Goal: Task Accomplishment & Management: Use online tool/utility

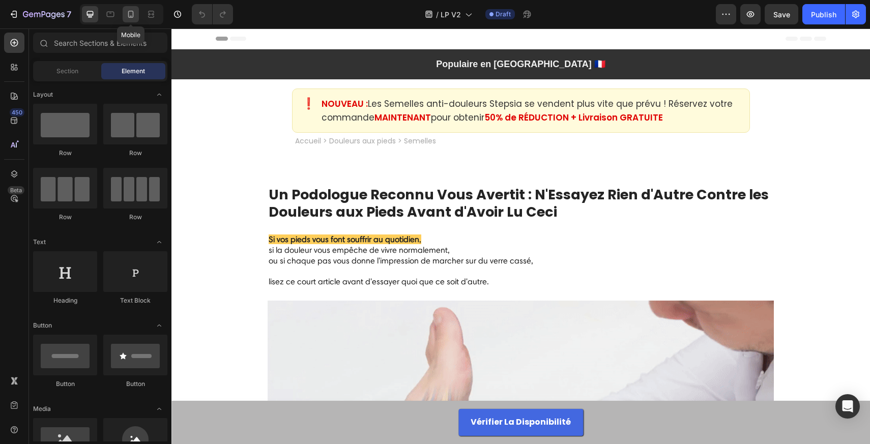
click at [138, 19] on div at bounding box center [131, 14] width 16 height 16
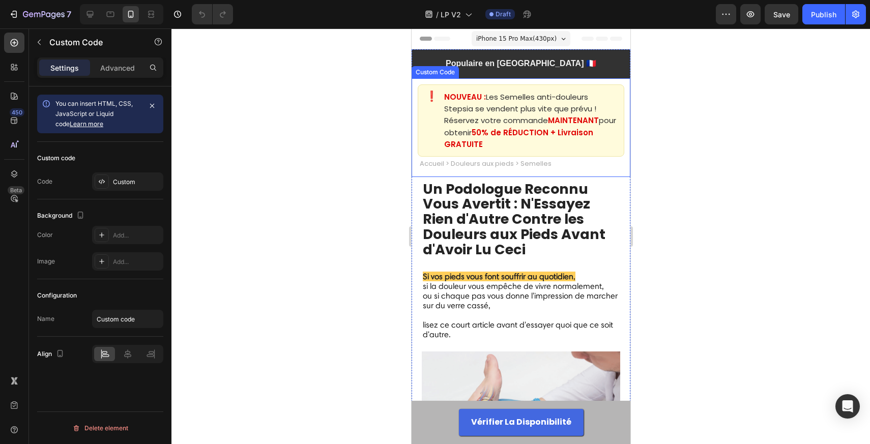
click at [518, 138] on div "NOUVEAU : Les Semelles anti-douleurs Stepsia se vendent plus vite que prévu ! R…" at bounding box center [530, 120] width 172 height 59
click at [109, 178] on div "Custom" at bounding box center [127, 181] width 71 height 18
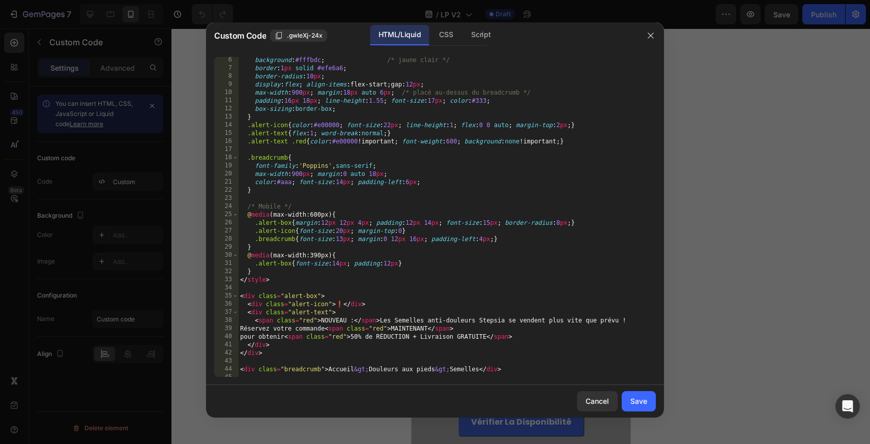
scroll to position [46, 0]
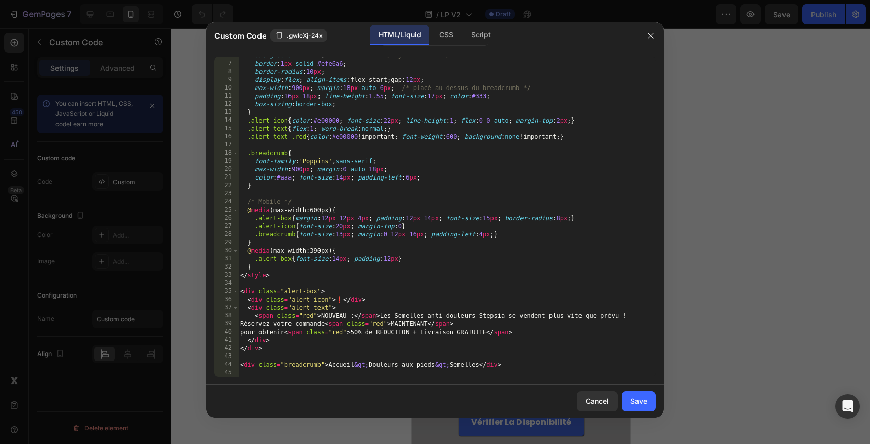
click at [279, 330] on div "background : #fffbdc ; /* jaune clair */ border : 1 px solid #efe6a6 ; border-r…" at bounding box center [447, 219] width 418 height 336
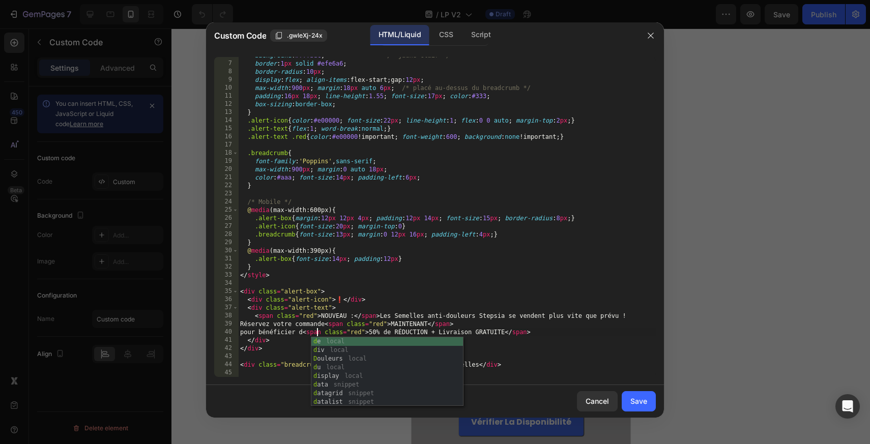
scroll to position [0, 6]
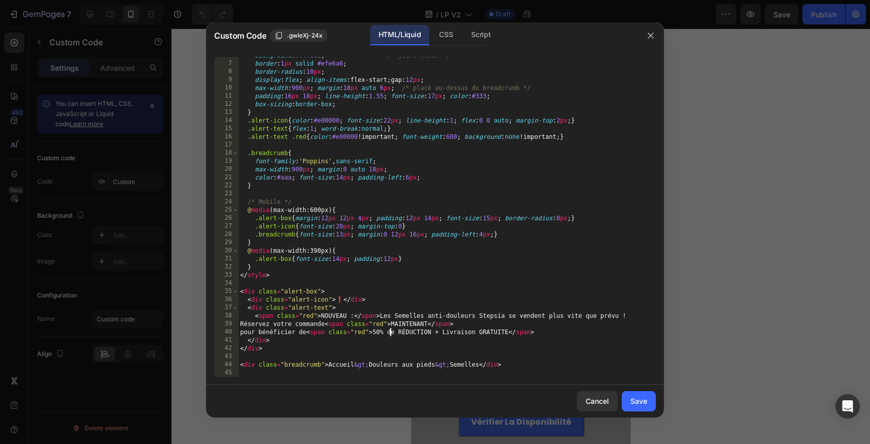
click at [393, 330] on div "background : #fffbdc ; /* jaune clair */ border : 1 px solid #efe6a6 ; border-r…" at bounding box center [447, 219] width 418 height 336
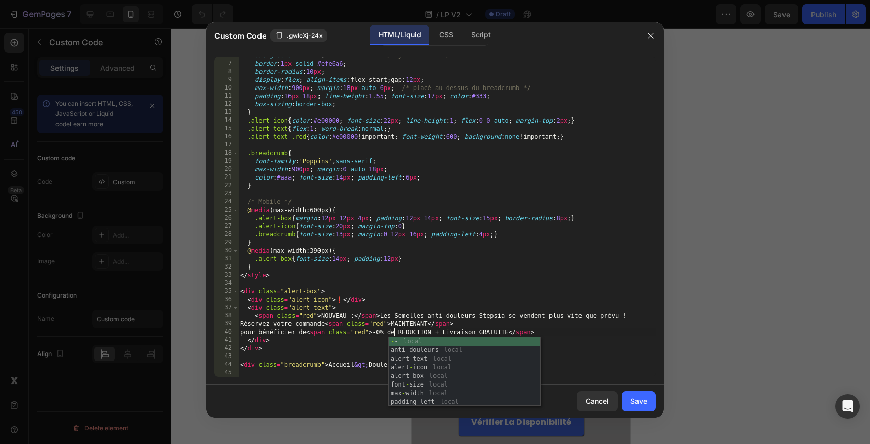
scroll to position [0, 13]
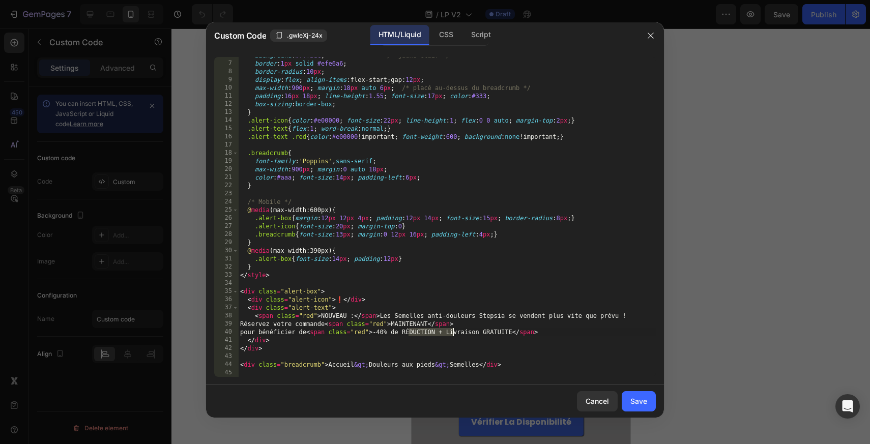
drag, startPoint x: 410, startPoint y: 331, endPoint x: 452, endPoint y: 329, distance: 42.8
click at [452, 329] on div "background : #fffbdc ; /* jaune clair */ border : 1 px solid #efe6a6 ; border-r…" at bounding box center [447, 219] width 418 height 336
click at [508, 316] on div "background : #fffbdc ; /* jaune clair */ border : 1 px solid #efe6a6 ; border-r…" at bounding box center [447, 219] width 418 height 336
type textarea "<span class="red">NOUVEAU :</span> Les Semelles anti-douleurs Stepsia se venden…"
click at [632, 400] on div "Save" at bounding box center [638, 401] width 17 height 11
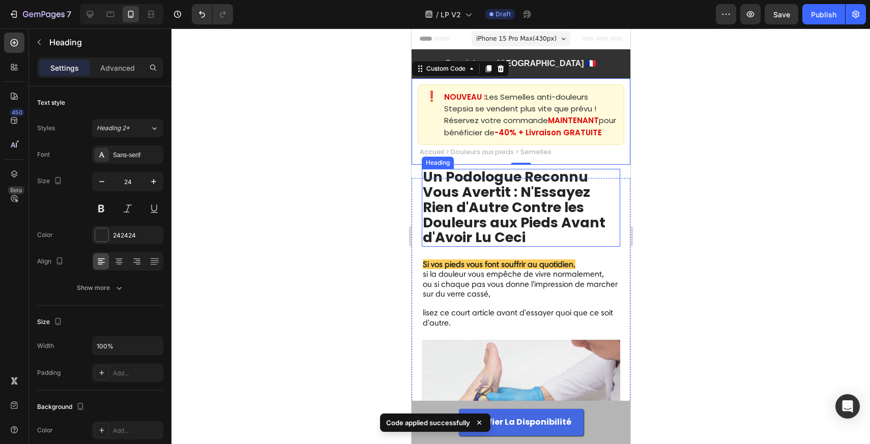
click at [583, 227] on strong "Rien d'Autre Contre les Douleurs aux Pieds Avant d'Avoir Lu Ceci" at bounding box center [513, 222] width 183 height 49
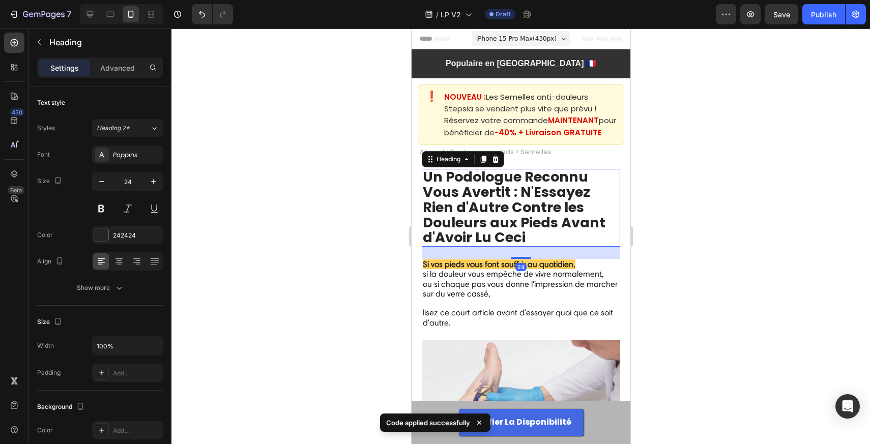
click at [695, 223] on div at bounding box center [520, 236] width 698 height 416
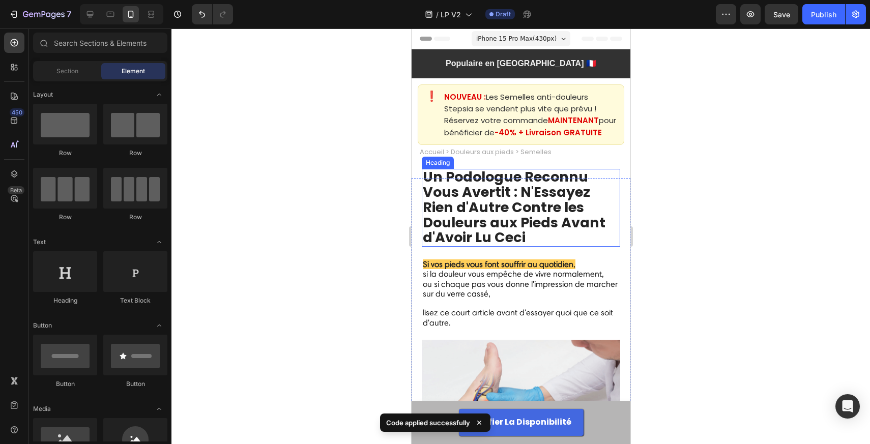
scroll to position [7966, 0]
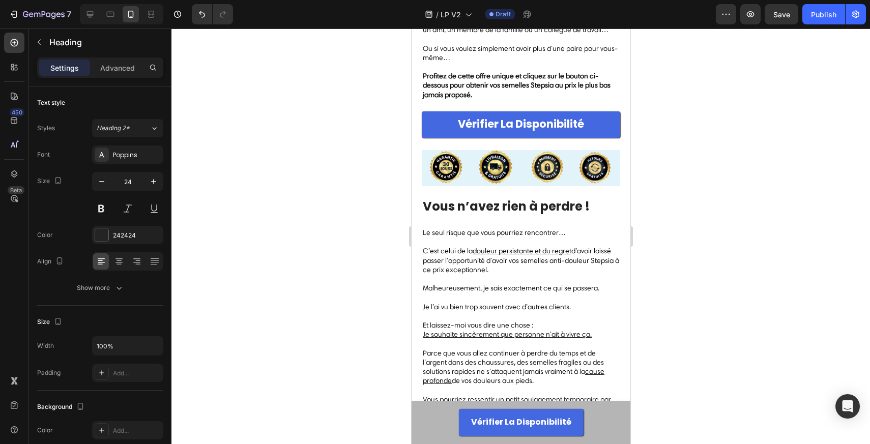
scroll to position [1, 0]
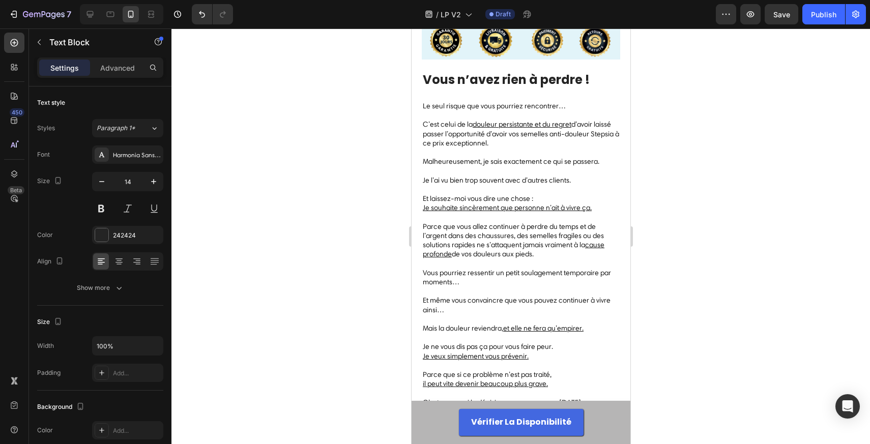
scroll to position [8095, 0]
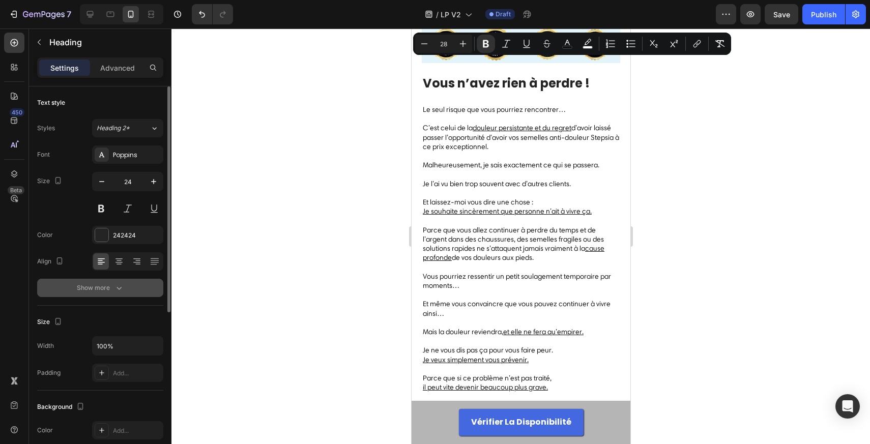
click at [110, 286] on div "Show more" at bounding box center [100, 288] width 47 height 10
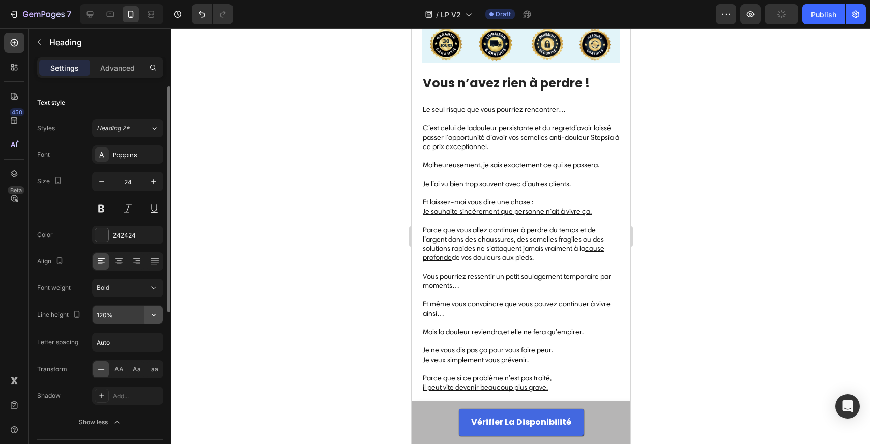
click at [153, 316] on icon "button" at bounding box center [154, 315] width 10 height 10
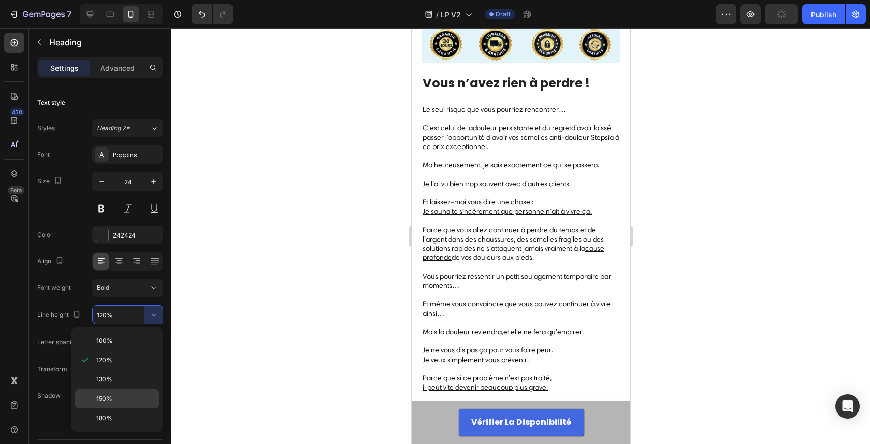
click at [106, 395] on span "150%" at bounding box center [104, 398] width 16 height 9
type input "150%"
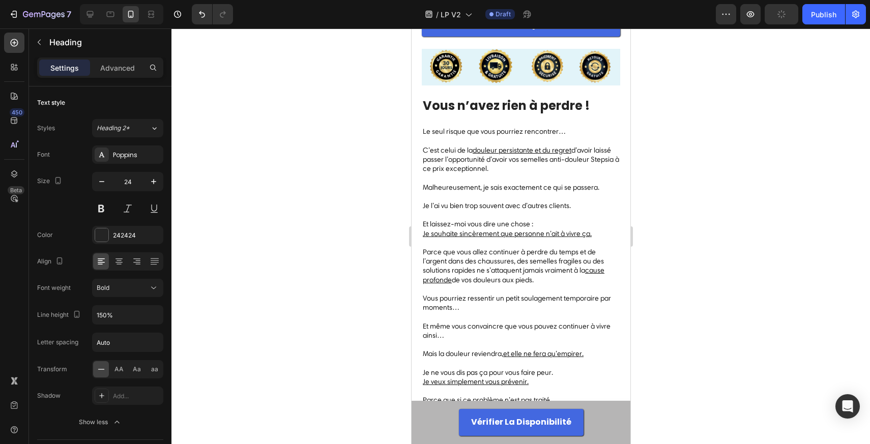
click at [377, 172] on div at bounding box center [520, 236] width 698 height 416
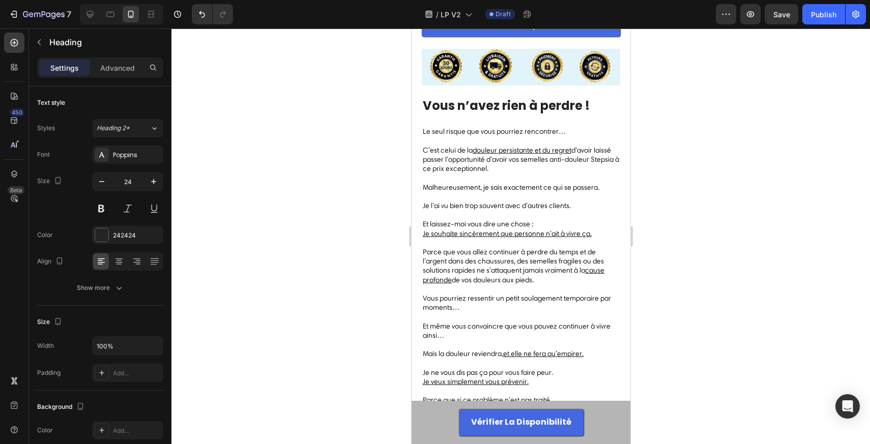
scroll to position [9696, 0]
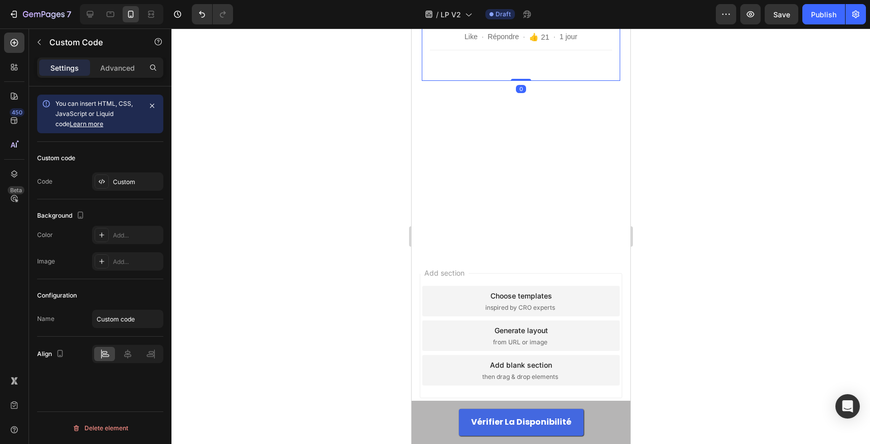
click at [134, 172] on div "Custom" at bounding box center [127, 181] width 71 height 18
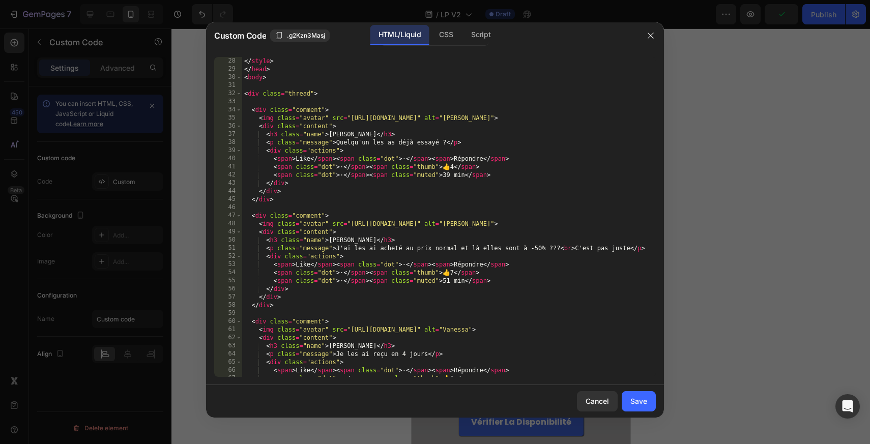
scroll to position [237, 0]
click at [537, 245] on div "</ style > </ head > < body > < div class = "thread" > < div class = "comment" …" at bounding box center [449, 224] width 414 height 336
type textarea "<p class="message">J'ai les ai acheté au prix normal et là elles sont à -40% ??…"
click at [634, 404] on div "Save" at bounding box center [638, 401] width 17 height 11
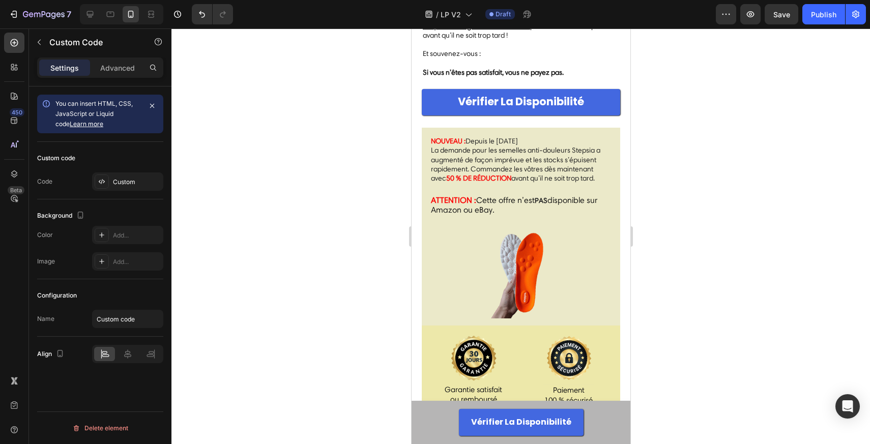
scroll to position [9317, 0]
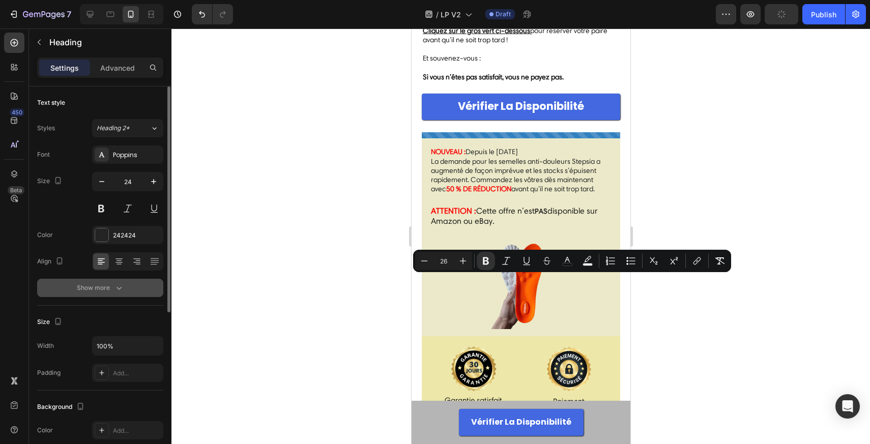
click at [122, 285] on icon "button" at bounding box center [119, 288] width 10 height 10
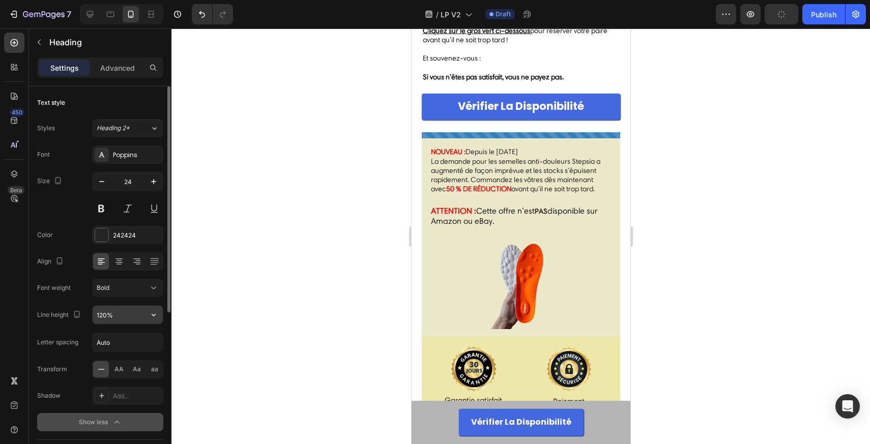
click at [141, 317] on input "120%" at bounding box center [128, 315] width 70 height 18
click at [150, 316] on icon "button" at bounding box center [154, 315] width 10 height 10
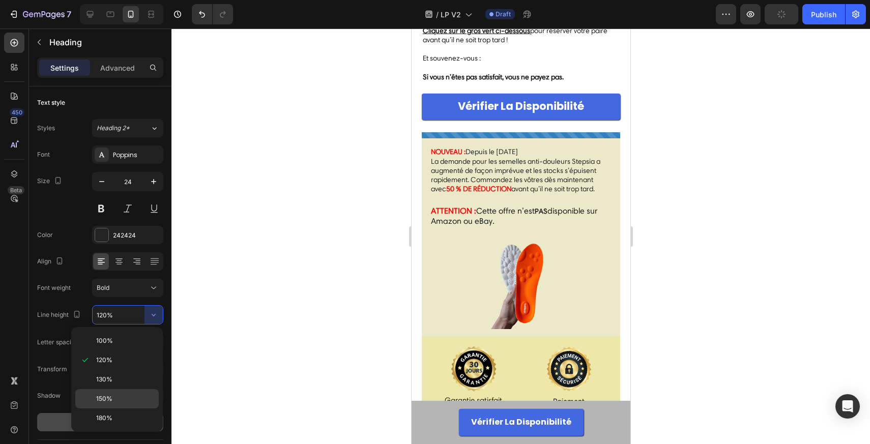
click at [119, 392] on div "150%" at bounding box center [116, 398] width 83 height 19
type input "150%"
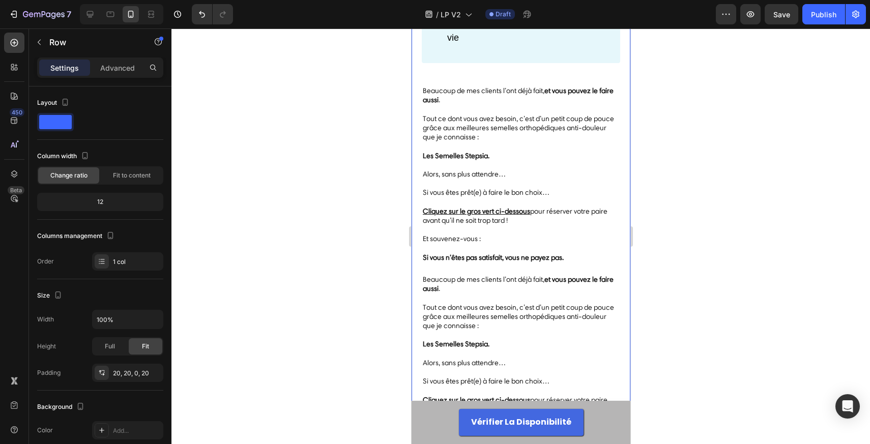
scroll to position [8946, 0]
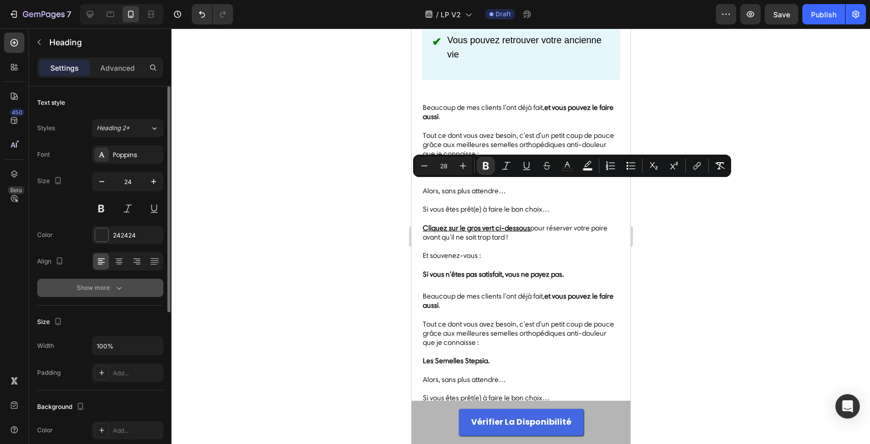
click at [118, 288] on icon "button" at bounding box center [118, 288] width 5 height 3
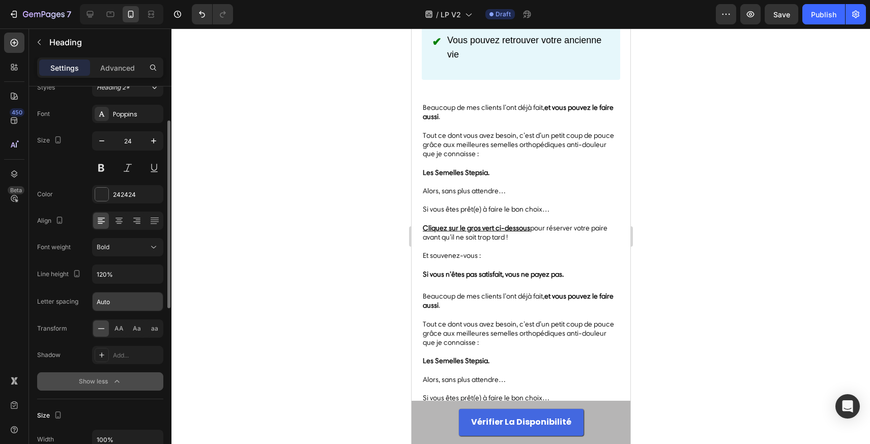
scroll to position [52, 0]
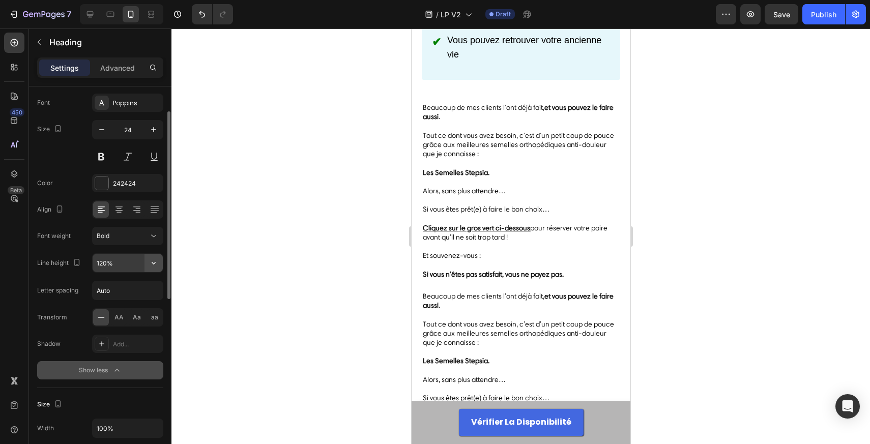
click at [157, 265] on icon "button" at bounding box center [154, 263] width 10 height 10
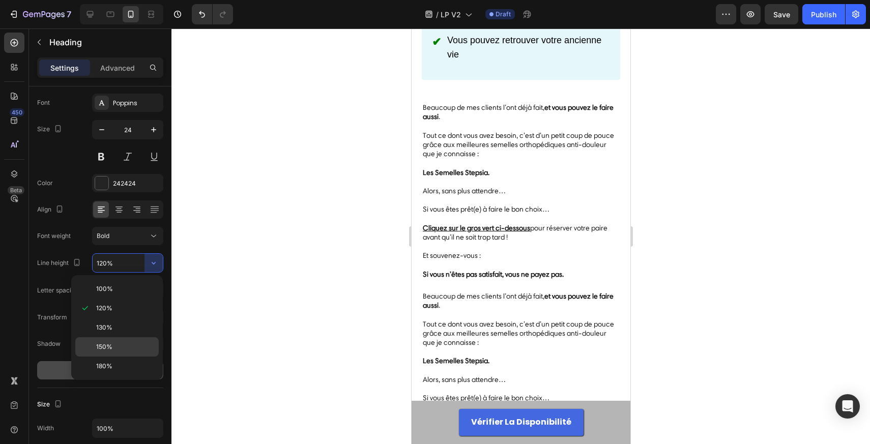
click at [121, 345] on p "150%" at bounding box center [125, 346] width 58 height 9
type input "150%"
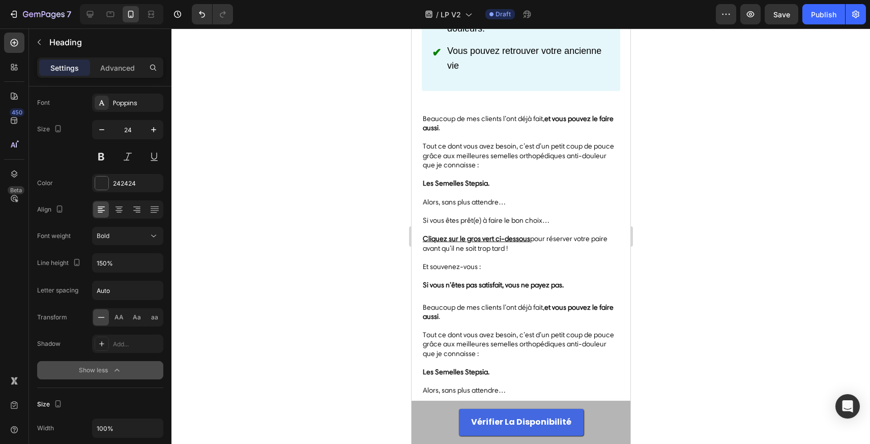
click at [344, 233] on div at bounding box center [520, 236] width 698 height 416
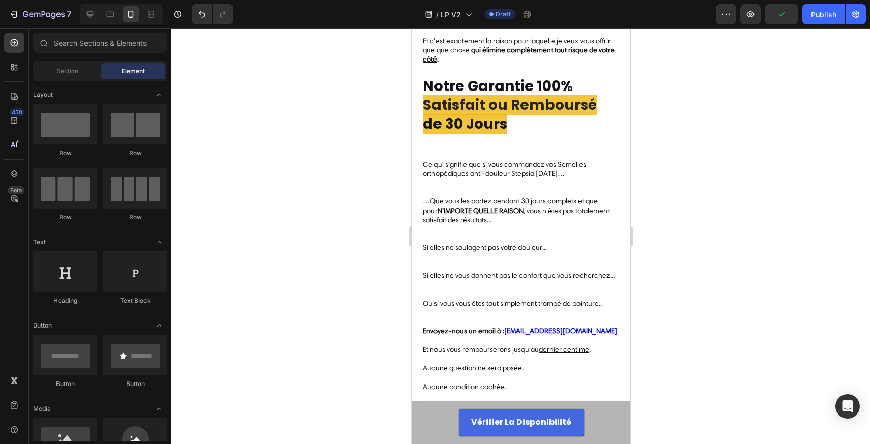
scroll to position [6943, 0]
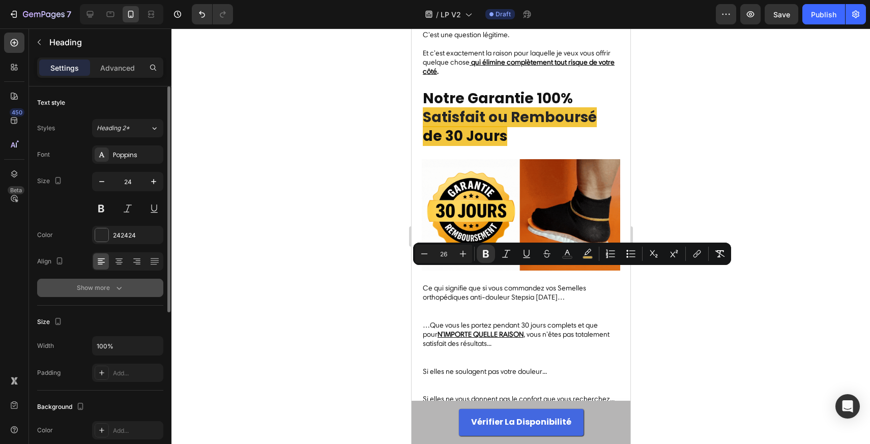
click at [119, 286] on icon "button" at bounding box center [119, 288] width 10 height 10
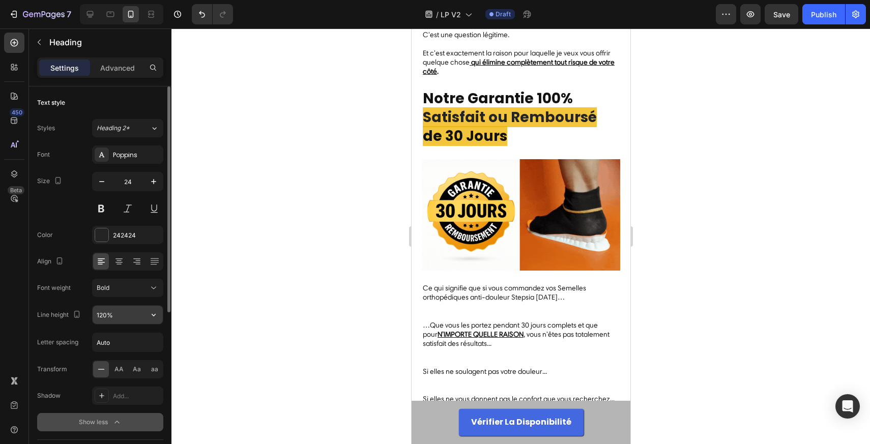
click at [152, 318] on icon "button" at bounding box center [154, 315] width 10 height 10
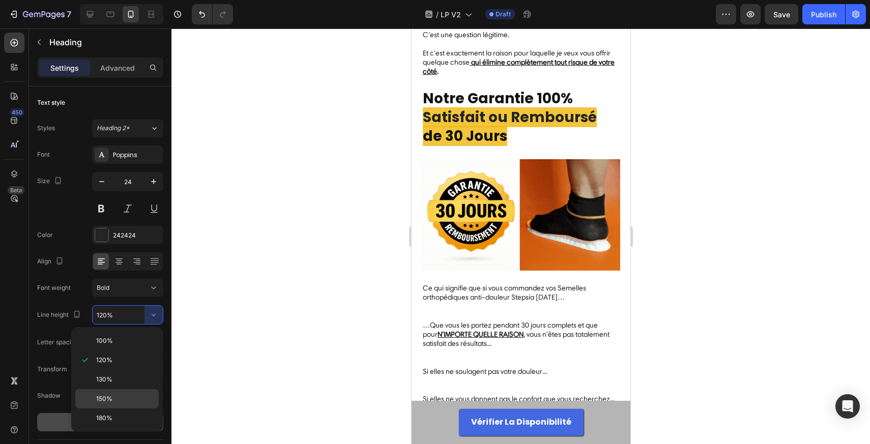
click at [112, 391] on div "150%" at bounding box center [116, 398] width 83 height 19
type input "150%"
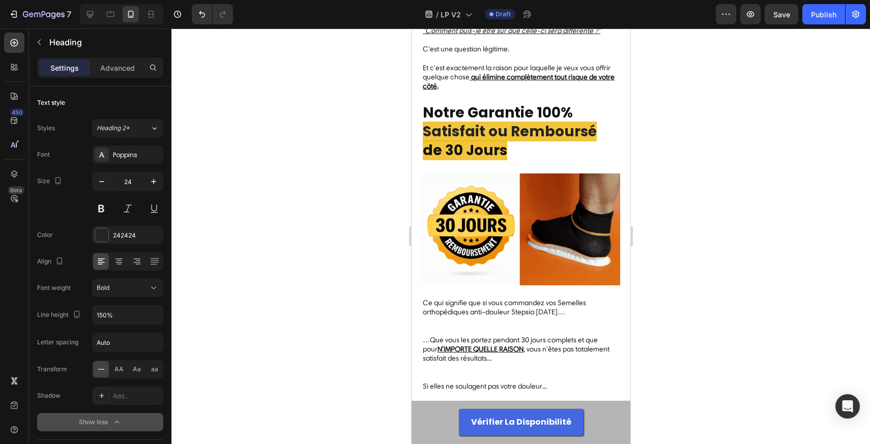
click at [329, 260] on div at bounding box center [520, 236] width 698 height 416
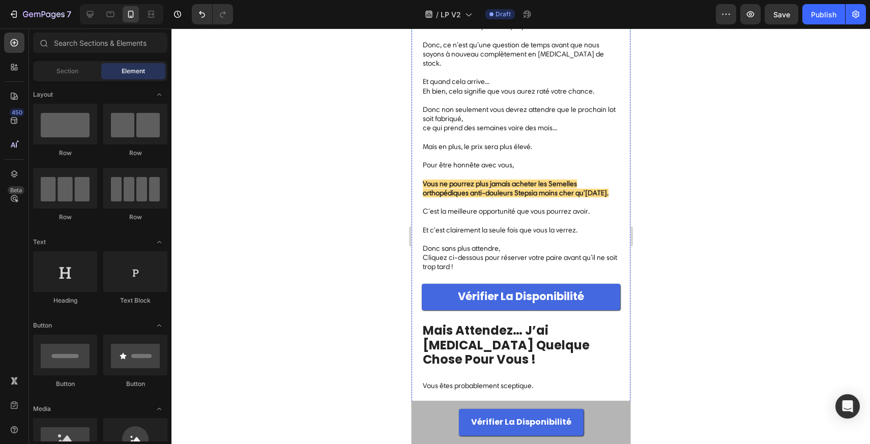
scroll to position [6465, 0]
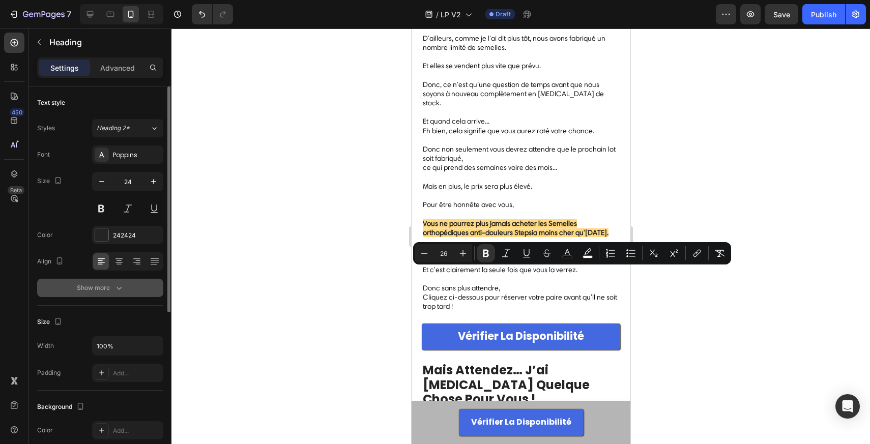
click at [117, 285] on icon "button" at bounding box center [119, 288] width 10 height 10
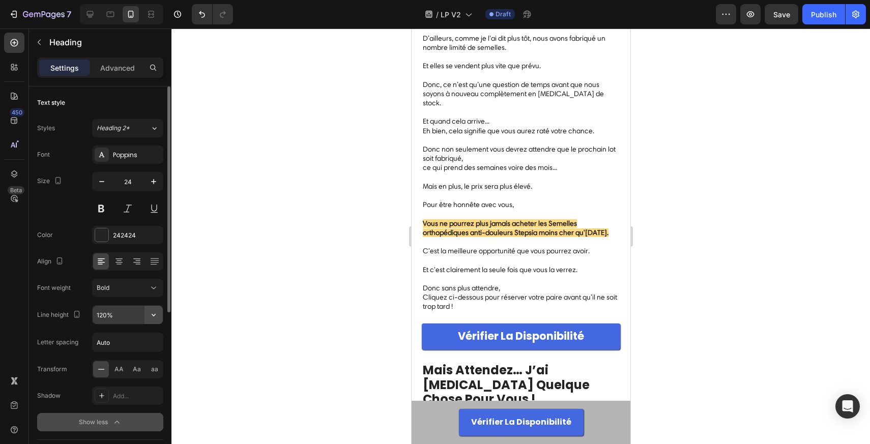
click at [150, 320] on button "button" at bounding box center [153, 315] width 18 height 18
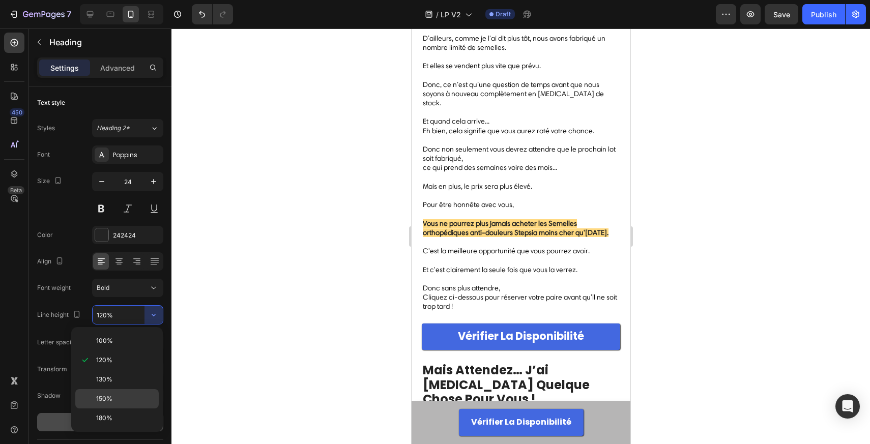
click at [114, 390] on div "150%" at bounding box center [116, 398] width 83 height 19
type input "150%"
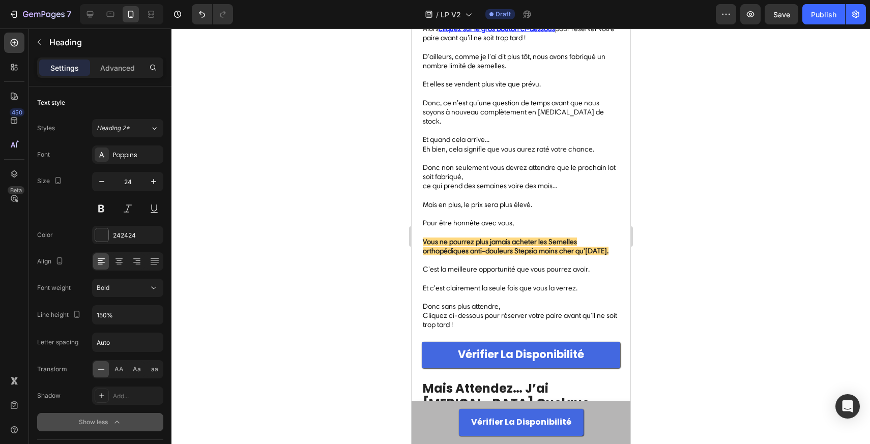
click at [389, 283] on div at bounding box center [520, 236] width 698 height 416
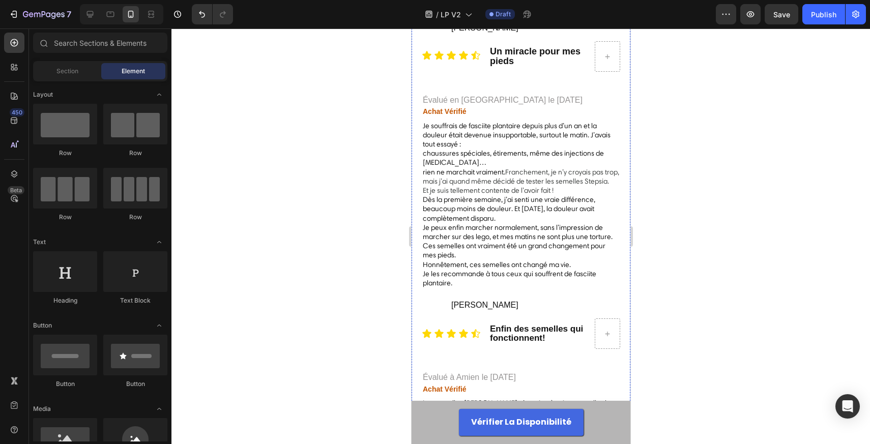
scroll to position [3076, 0]
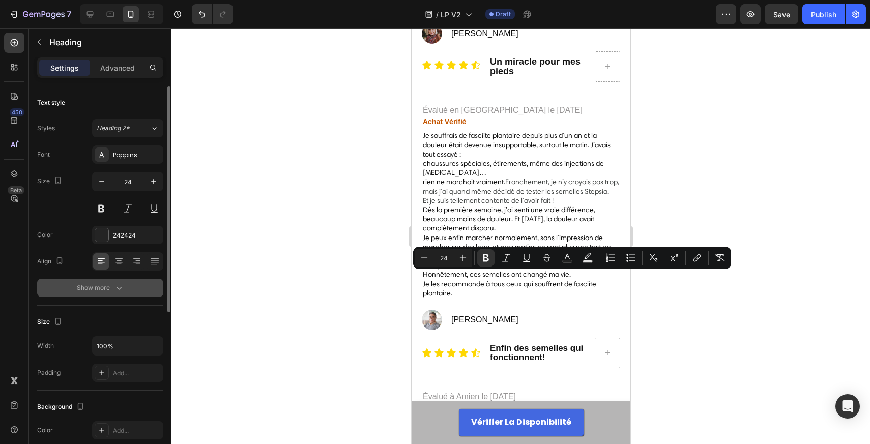
click at [118, 293] on icon "button" at bounding box center [119, 288] width 10 height 10
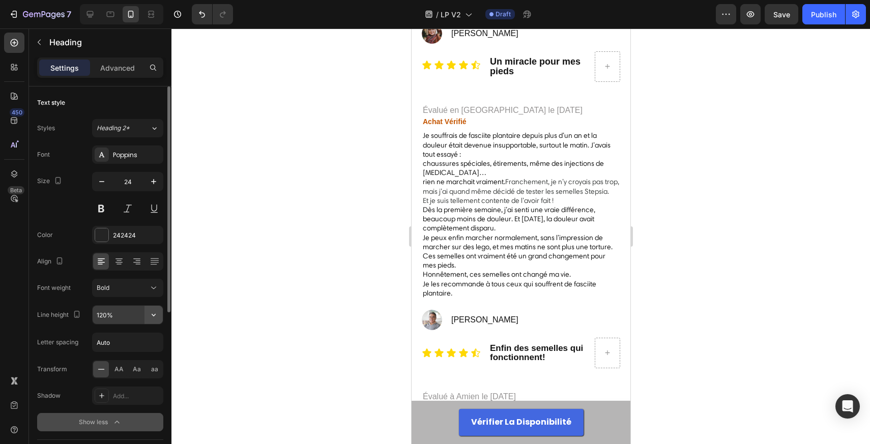
click at [149, 315] on icon "button" at bounding box center [154, 315] width 10 height 10
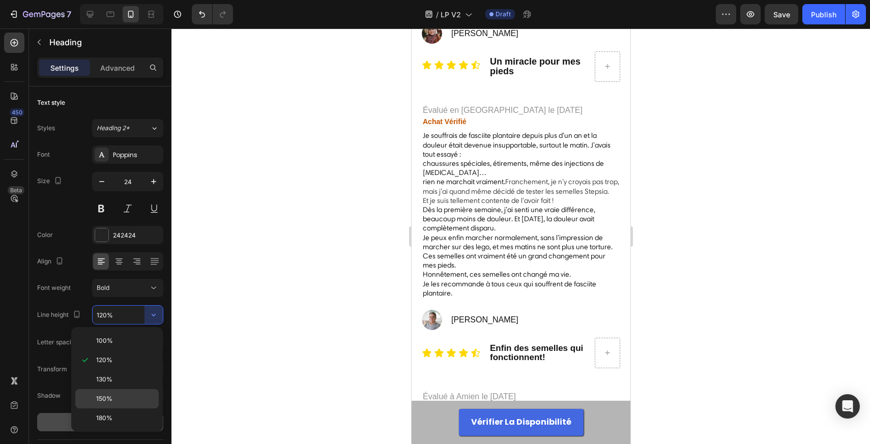
click at [119, 393] on div "150%" at bounding box center [116, 398] width 83 height 19
type input "150%"
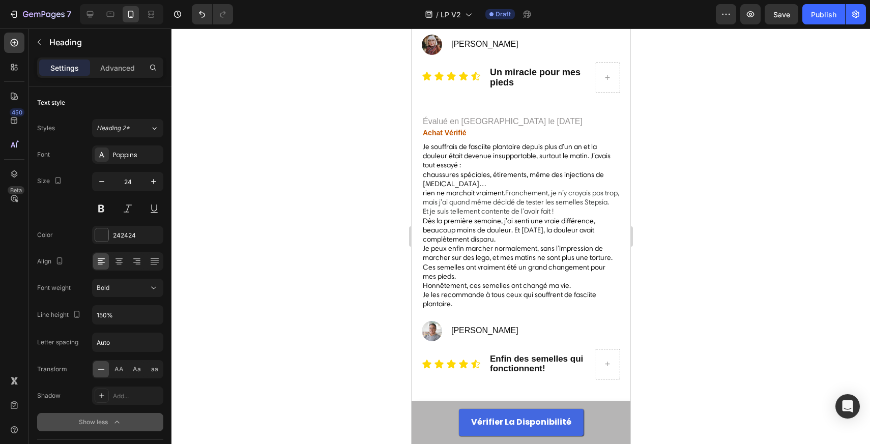
click at [383, 235] on div at bounding box center [520, 236] width 698 height 416
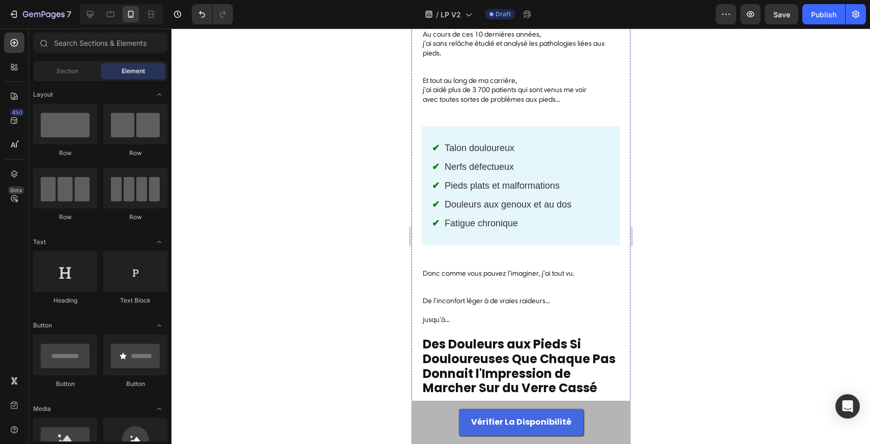
scroll to position [491, 0]
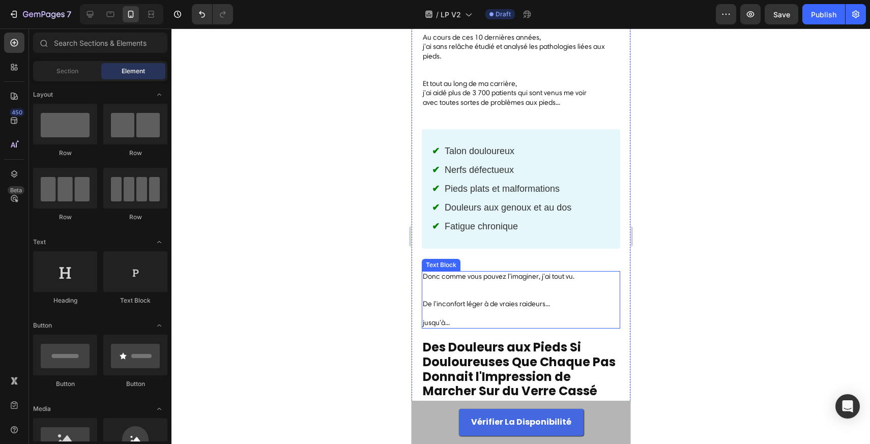
click at [460, 289] on p "Donc comme vous pouvez l'imaginer, j'ai tout vu." at bounding box center [520, 286] width 196 height 28
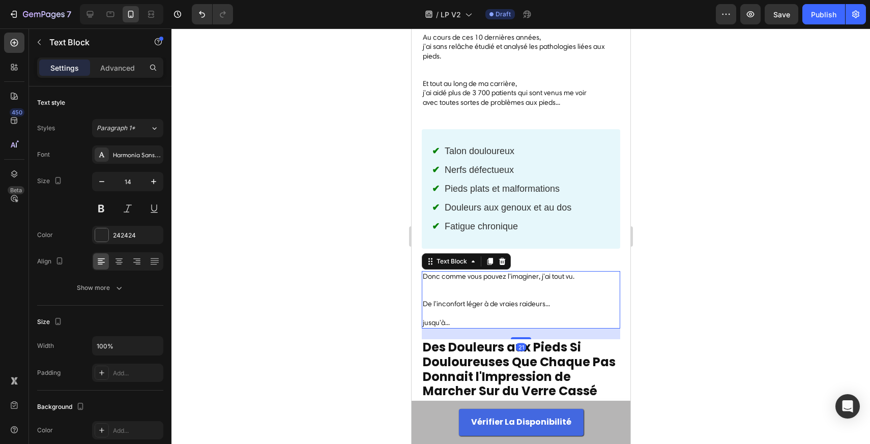
click at [460, 289] on p "Donc comme vous pouvez l'imaginer, j'ai tout vu." at bounding box center [520, 286] width 196 height 28
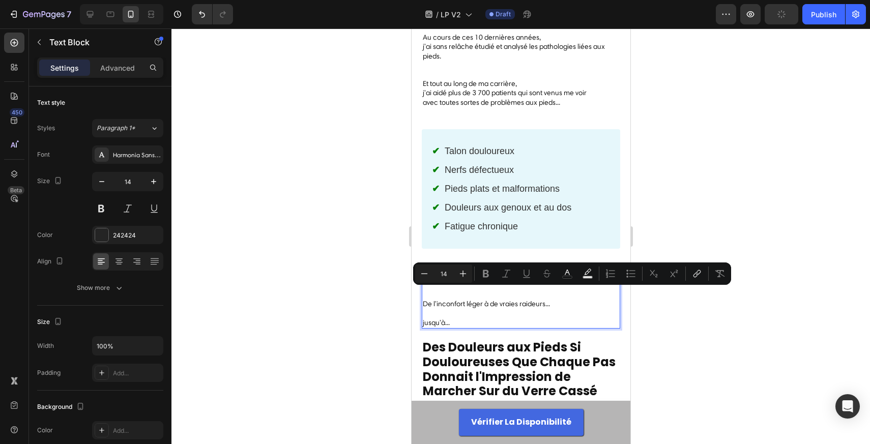
click at [460, 300] on span "De l'inconfort léger à de vraies raideurs..." at bounding box center [485, 304] width 127 height 9
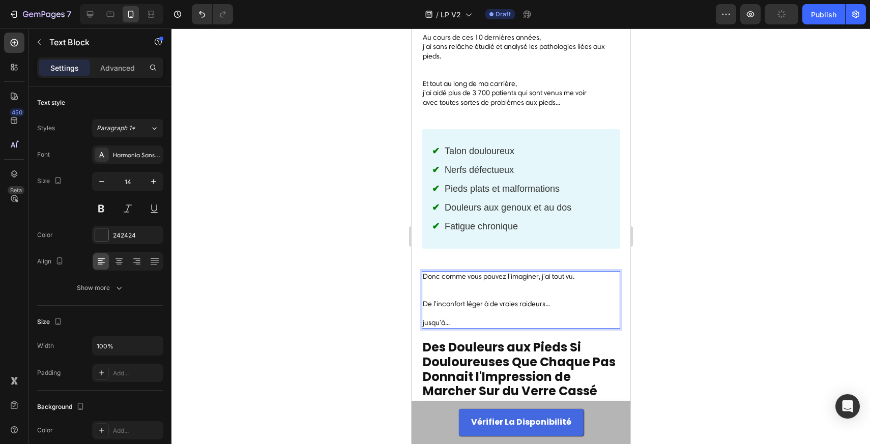
click at [461, 292] on p "Donc comme vous pouvez l'imaginer, j'ai tout vu." at bounding box center [520, 286] width 196 height 28
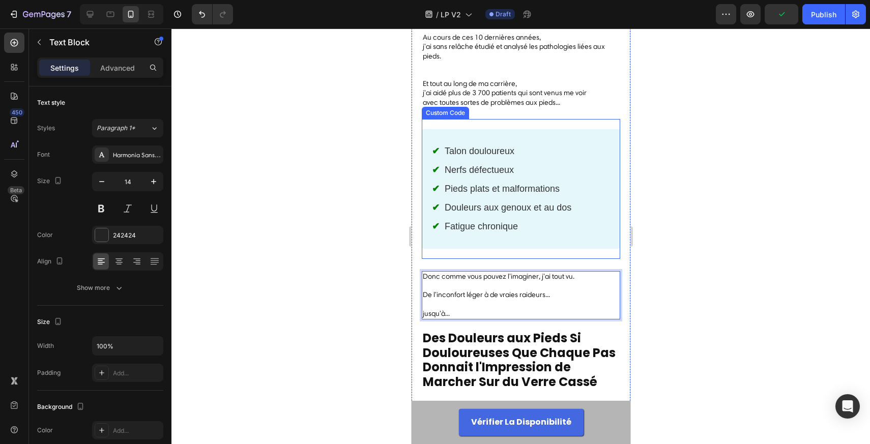
click at [682, 237] on div at bounding box center [520, 236] width 698 height 416
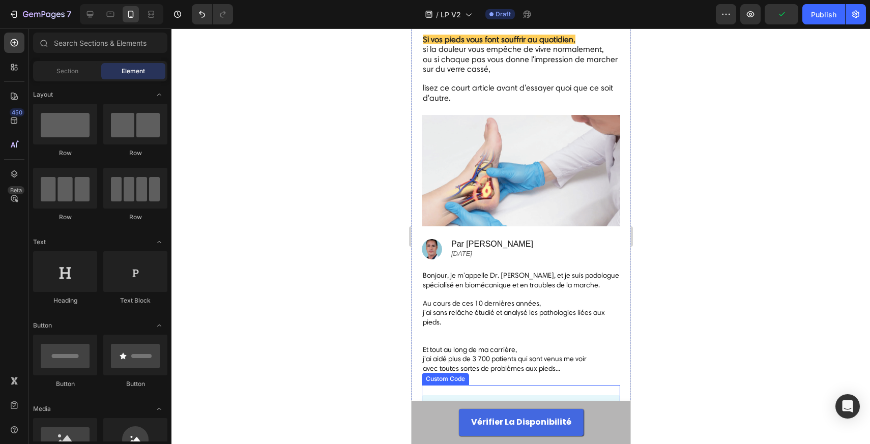
scroll to position [212, 0]
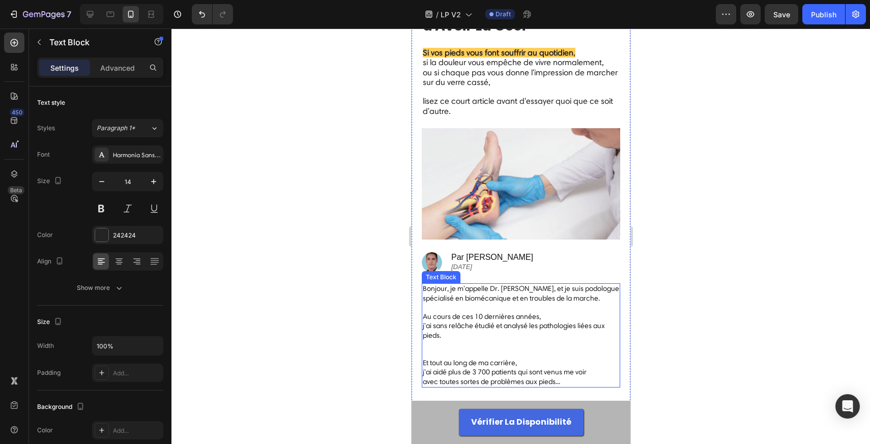
click at [466, 310] on p "Bonjour, je m'appelle Dr. Laurel, et je suis podologue spécialisé en biomécaniq…" at bounding box center [520, 321] width 196 height 74
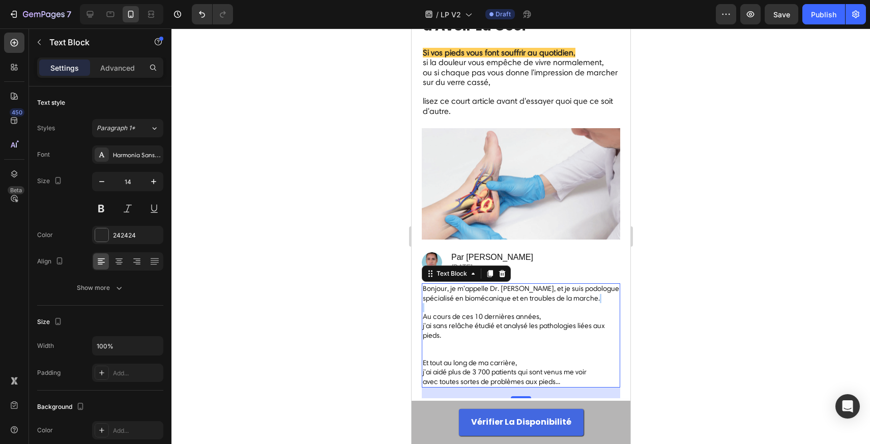
click at [466, 310] on p "Bonjour, je m'appelle Dr. Laurel, et je suis podologue spécialisé en biomécaniq…" at bounding box center [520, 321] width 196 height 74
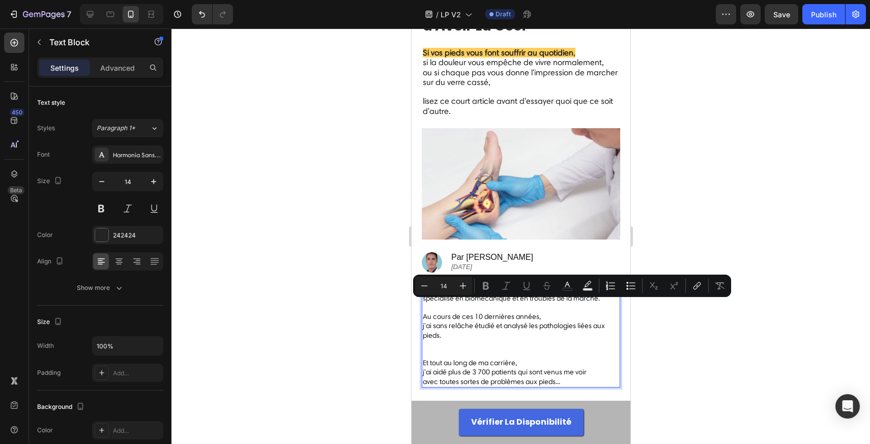
click at [449, 348] on p "Bonjour, je m'appelle Dr. Laurel, et je suis podologue spécialisé en biomécaniq…" at bounding box center [520, 321] width 196 height 74
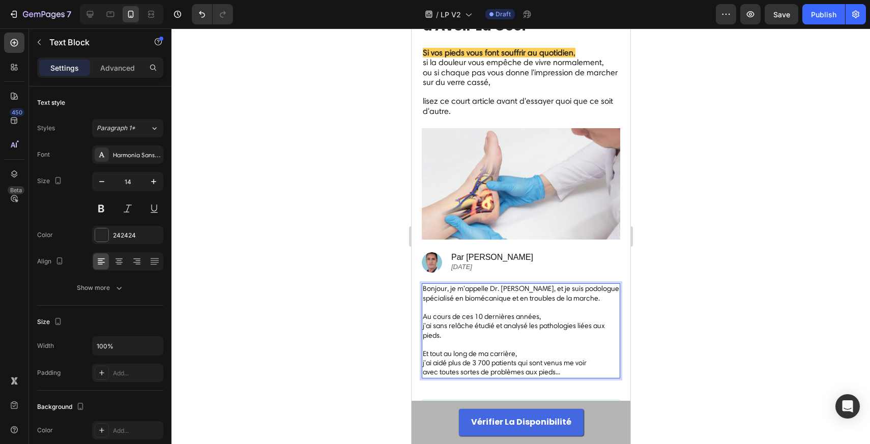
click at [577, 309] on p "Bonjour, je m'appelle Dr. Laurel, et je suis podologue spécialisé en biomécaniq…" at bounding box center [520, 316] width 196 height 65
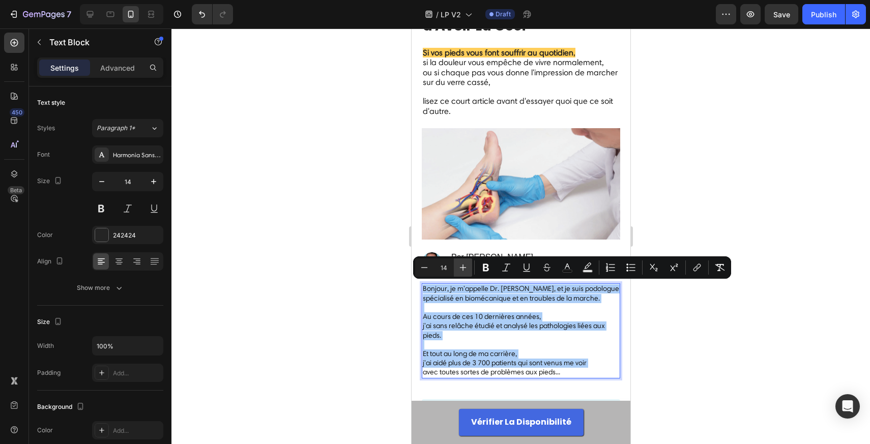
click at [463, 266] on icon "Editor contextual toolbar" at bounding box center [463, 268] width 7 height 7
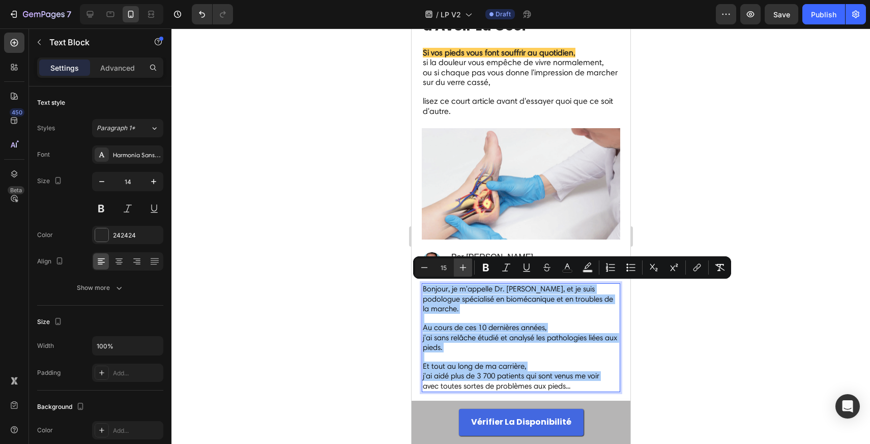
click at [463, 266] on icon "Editor contextual toolbar" at bounding box center [463, 268] width 7 height 7
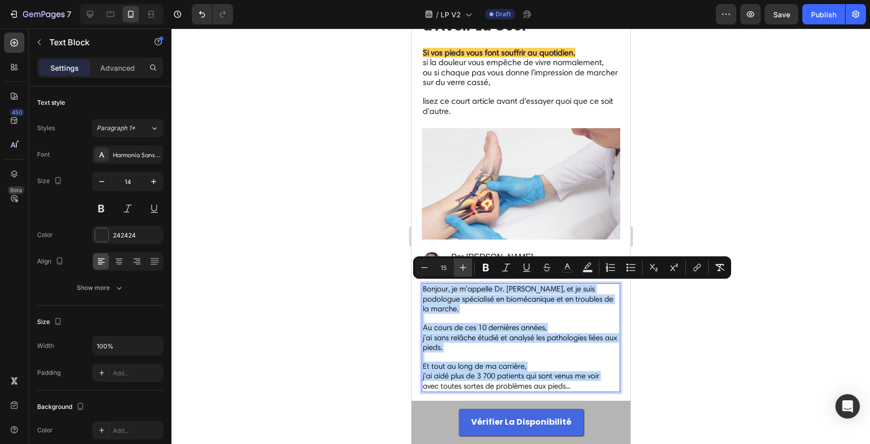
type input "16"
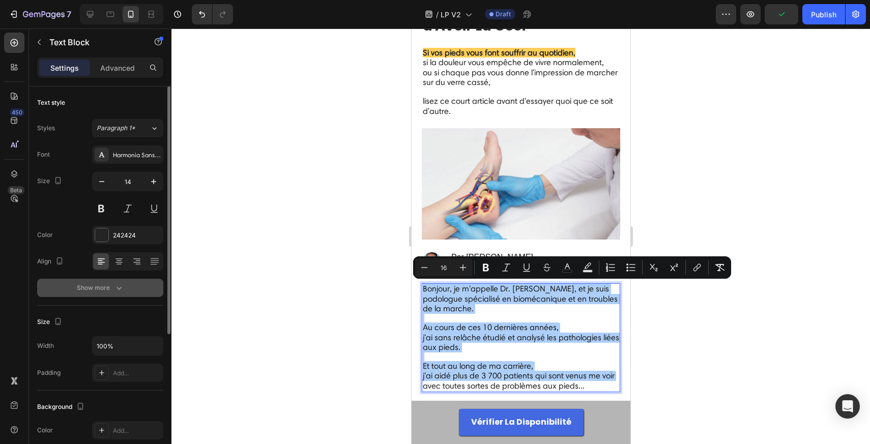
click at [125, 288] on button "Show more" at bounding box center [100, 288] width 126 height 18
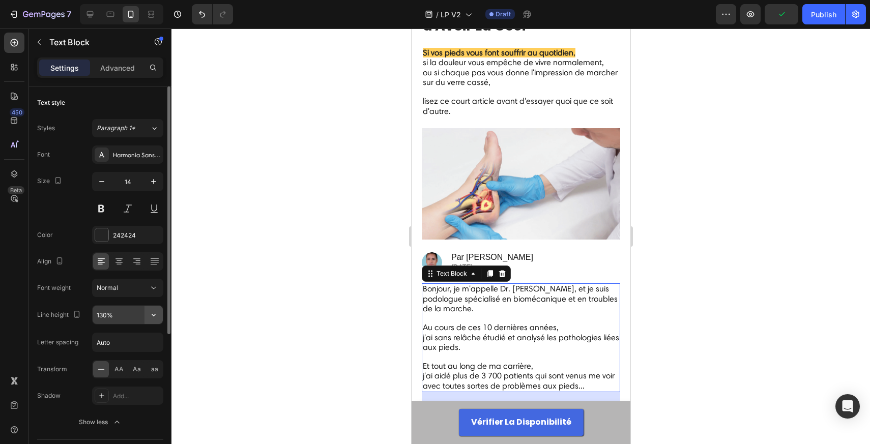
click at [151, 317] on icon "button" at bounding box center [154, 315] width 10 height 10
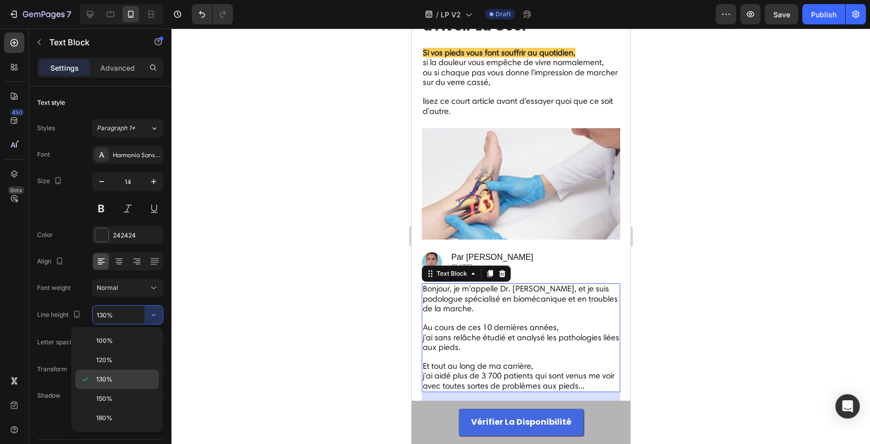
click at [115, 382] on p "130%" at bounding box center [125, 379] width 58 height 9
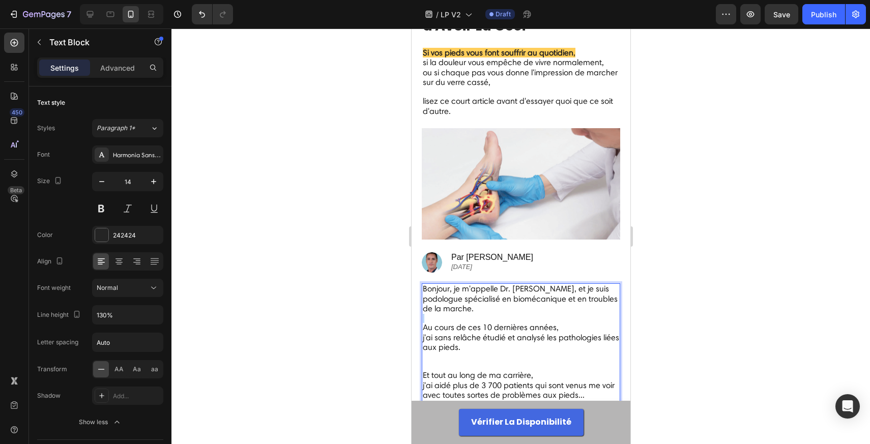
click at [500, 318] on p "Bonjour, je m'appelle Dr. Laurel, et je suis podologue spécialisé en biomécaniq…" at bounding box center [520, 327] width 196 height 86
click at [479, 370] on span "Et tout au long de ma carrière," at bounding box center [477, 375] width 110 height 10
click at [488, 360] on p "Bonjour, je m'appelle Dr. Laurel, et je suis podologue spécialisé en biomécaniq…" at bounding box center [520, 327] width 196 height 86
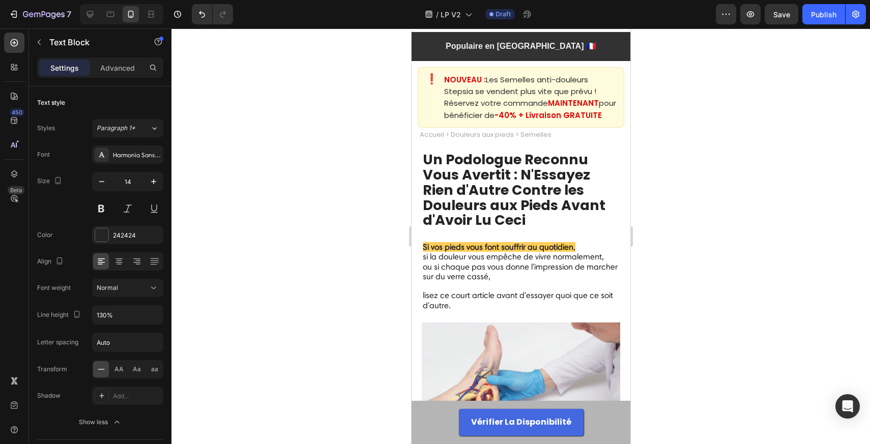
scroll to position [0, 0]
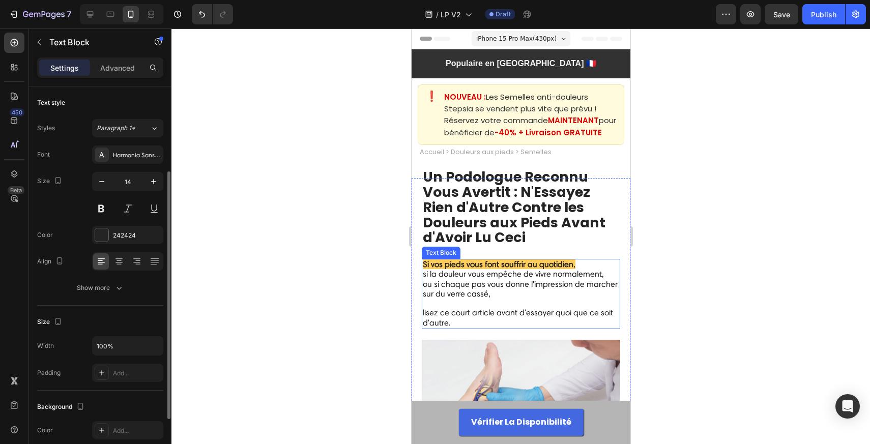
click at [483, 284] on span "ou si chaque pas vous donne l'impression de marcher sur du verre cassé," at bounding box center [519, 288] width 195 height 19
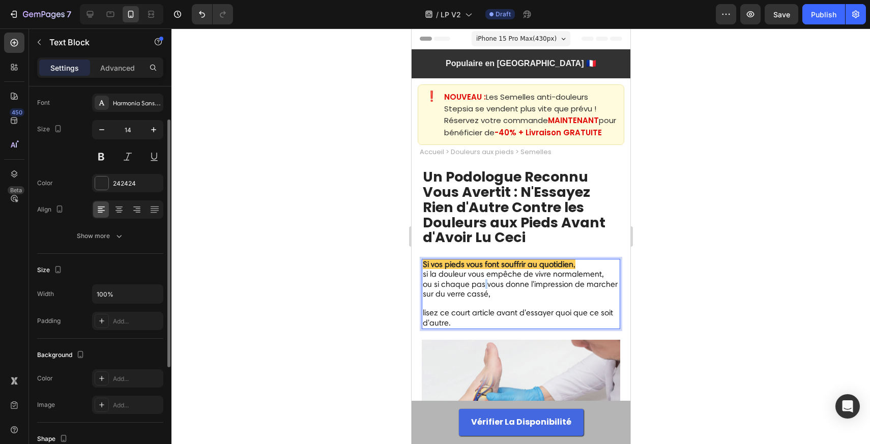
click at [483, 284] on span "ou si chaque pas vous donne l'impression de marcher sur du verre cassé," at bounding box center [519, 288] width 195 height 19
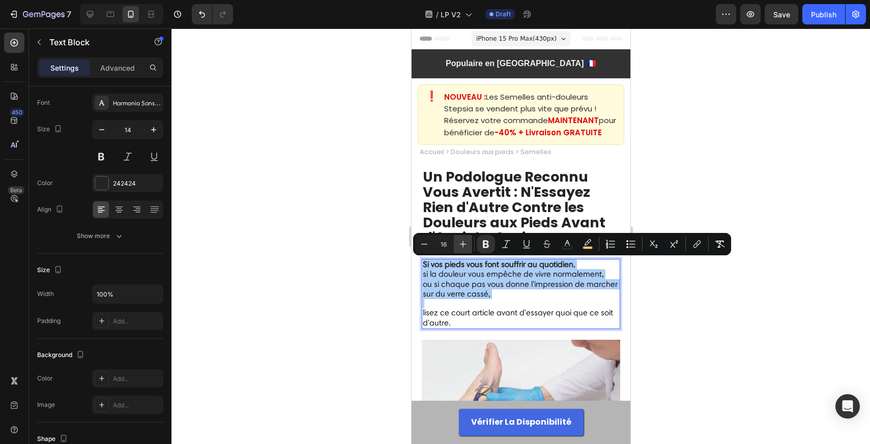
click at [465, 243] on icon "Editor contextual toolbar" at bounding box center [463, 244] width 10 height 10
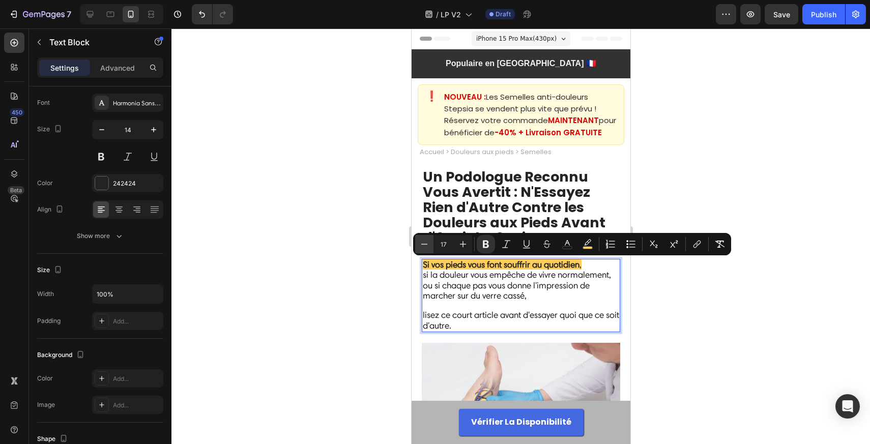
click at [423, 241] on icon "Editor contextual toolbar" at bounding box center [424, 244] width 10 height 10
type input "16"
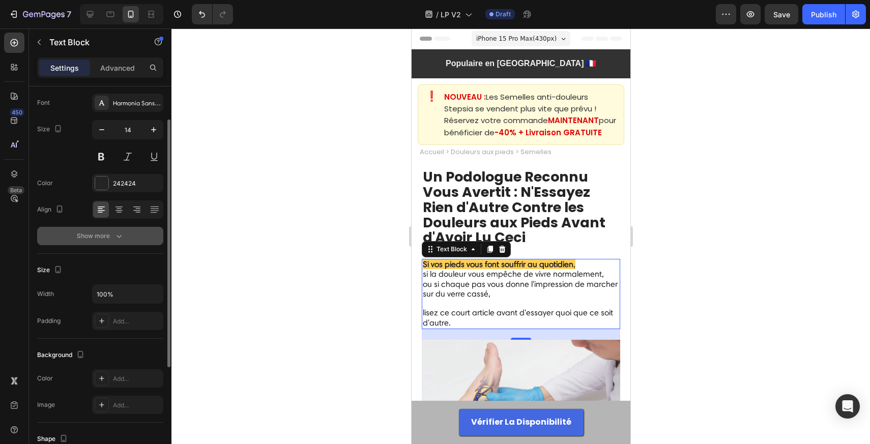
click at [119, 237] on icon "button" at bounding box center [118, 236] width 5 height 3
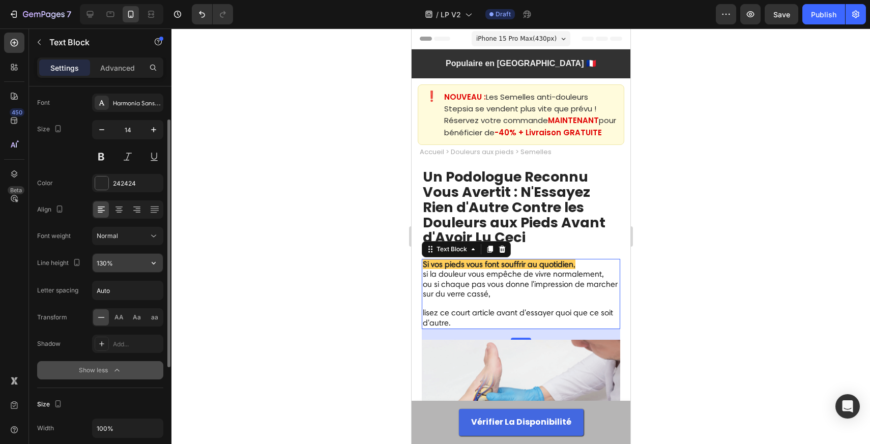
click at [153, 264] on icon "button" at bounding box center [154, 263] width 4 height 3
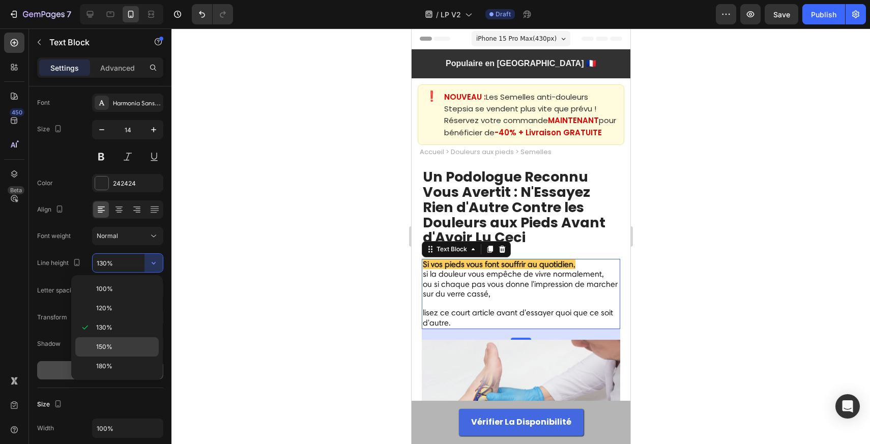
click at [122, 344] on p "150%" at bounding box center [125, 346] width 58 height 9
type input "150%"
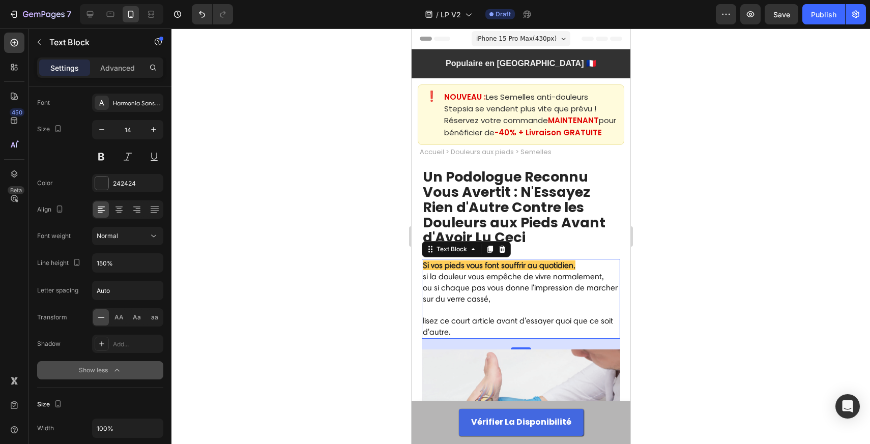
click at [368, 305] on div at bounding box center [520, 236] width 698 height 416
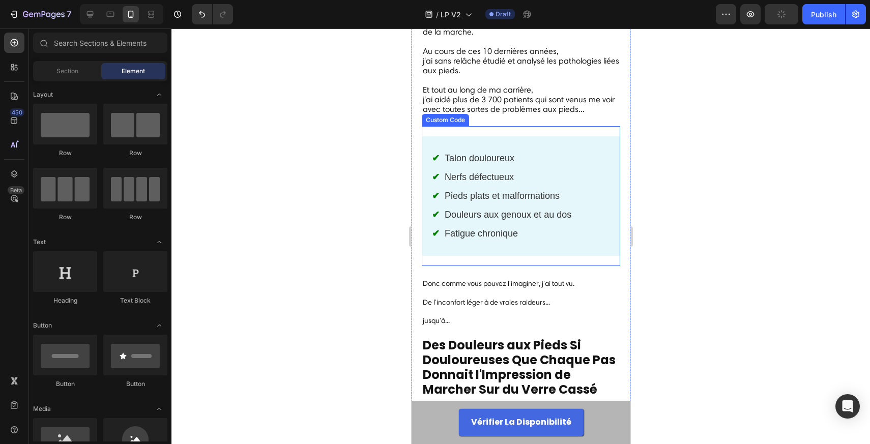
scroll to position [499, 0]
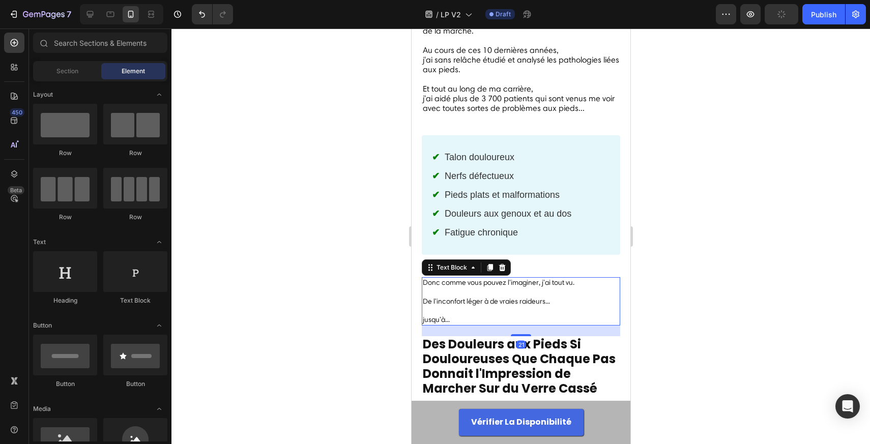
click at [519, 278] on span "Donc comme vous pouvez l'imaginer, j'ai tout vu." at bounding box center [498, 282] width 152 height 9
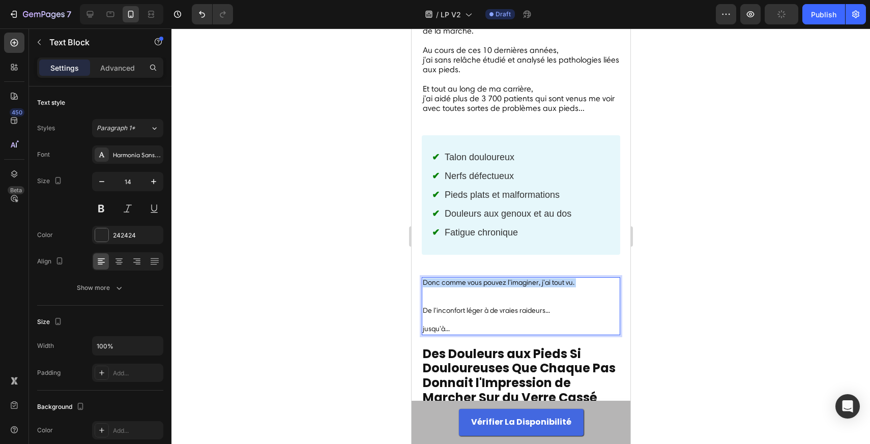
click at [519, 278] on span "Donc comme vous pouvez l'imaginer, j'ai tout vu." at bounding box center [498, 282] width 152 height 9
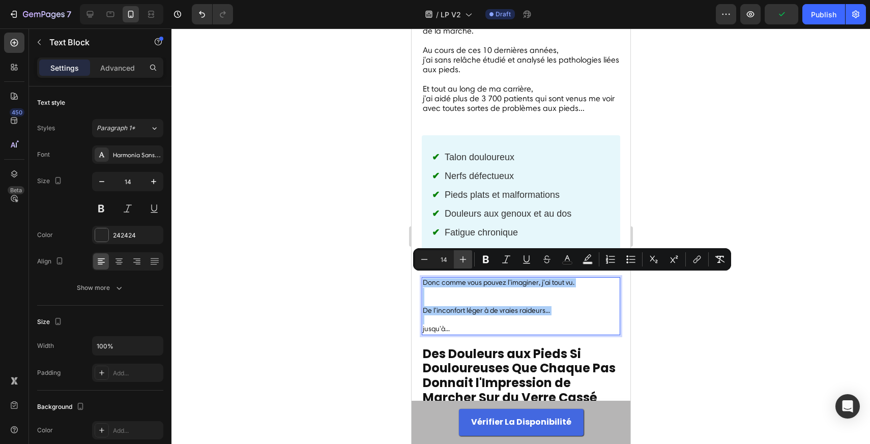
click at [465, 261] on icon "Editor contextual toolbar" at bounding box center [463, 259] width 10 height 10
type input "16"
click at [450, 295] on p "Donc comme vous pouvez l'imaginer, j'ai tout vu." at bounding box center [520, 292] width 196 height 28
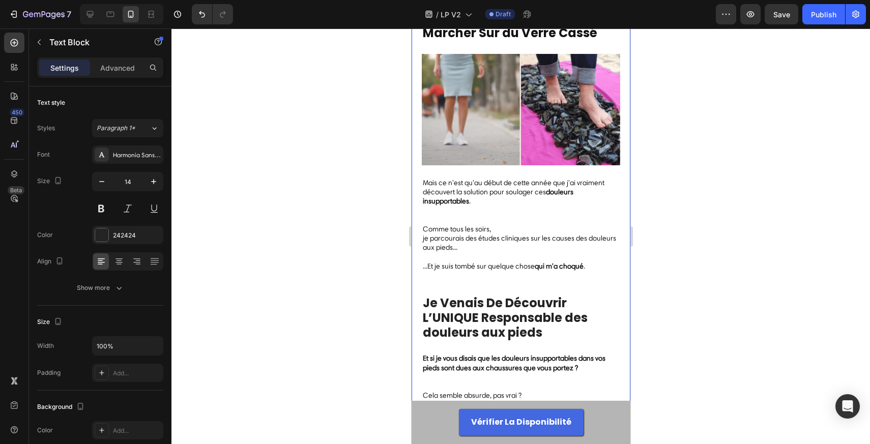
scroll to position [859, 0]
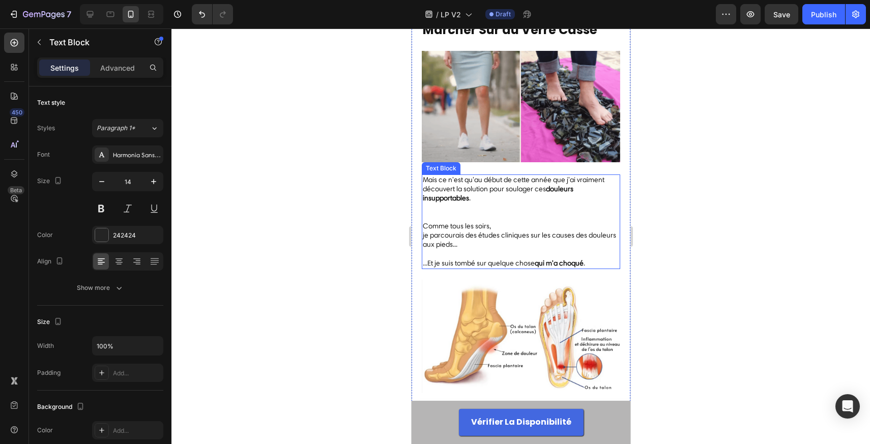
click at [501, 235] on span "je parcourais des études cliniques sur les causes des douleurs aux pieds..." at bounding box center [518, 240] width 193 height 18
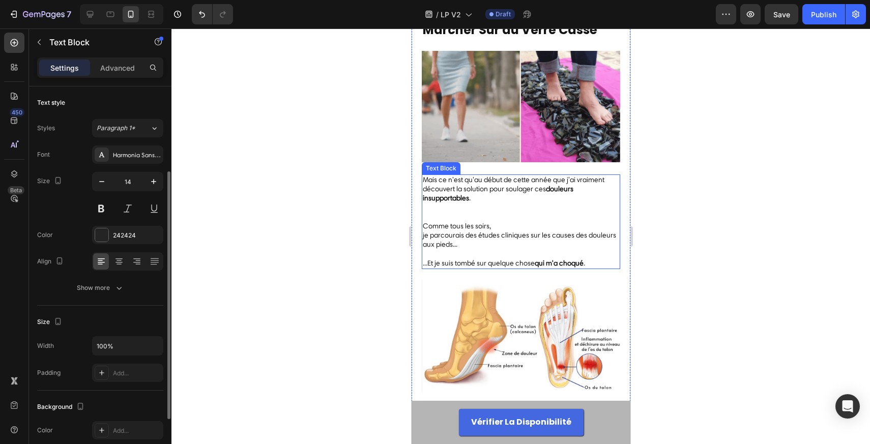
scroll to position [52, 0]
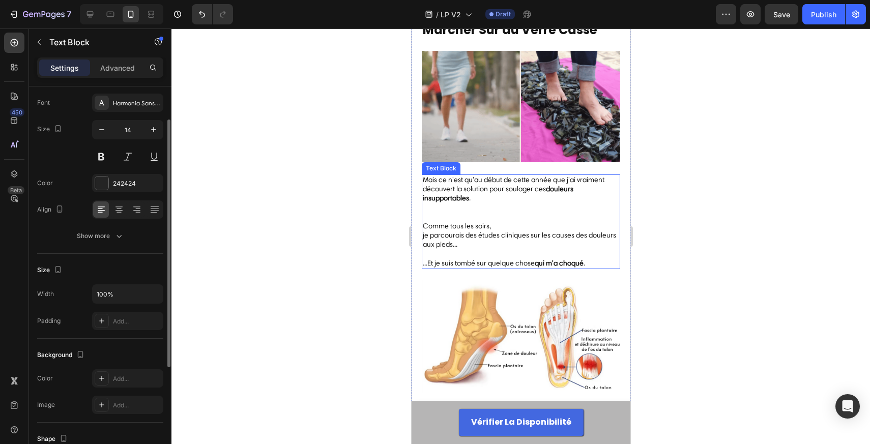
click at [501, 235] on span "je parcourais des études cliniques sur les causes des douleurs aux pieds..." at bounding box center [518, 240] width 193 height 18
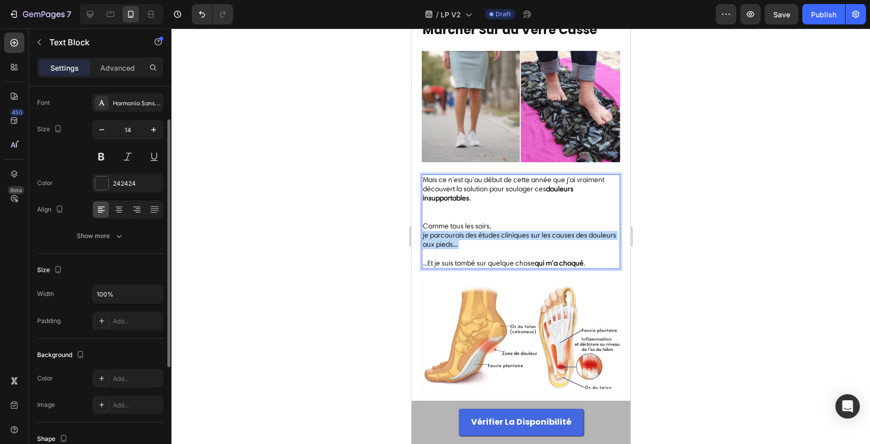
click at [501, 235] on span "je parcourais des études cliniques sur les causes des douleurs aux pieds..." at bounding box center [518, 240] width 193 height 18
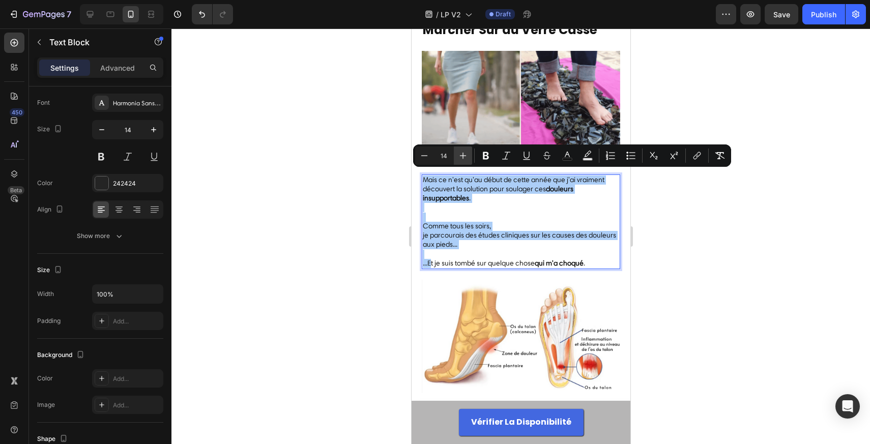
click at [462, 155] on icon "Editor contextual toolbar" at bounding box center [463, 156] width 7 height 7
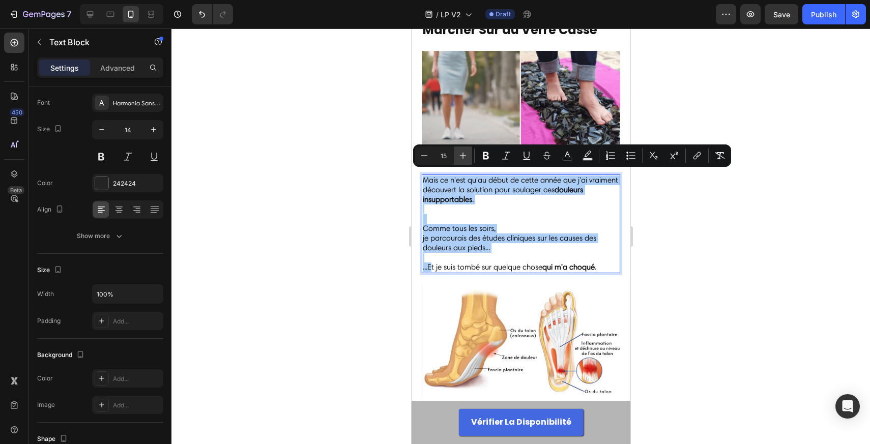
click at [462, 155] on icon "Editor contextual toolbar" at bounding box center [463, 156] width 7 height 7
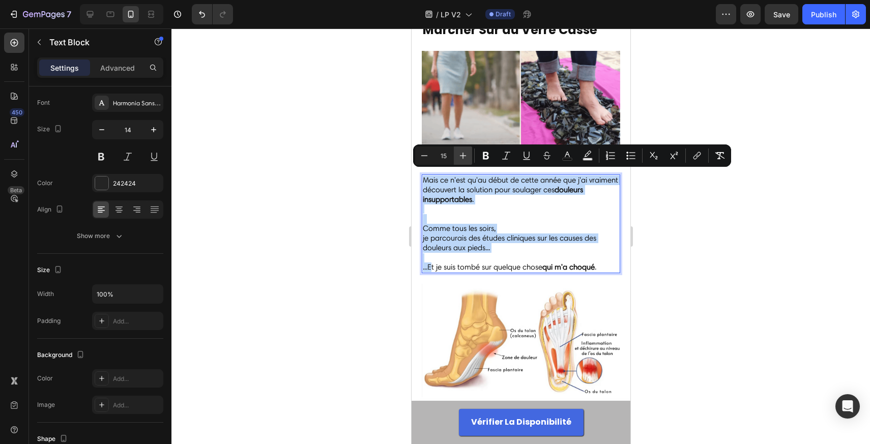
type input "16"
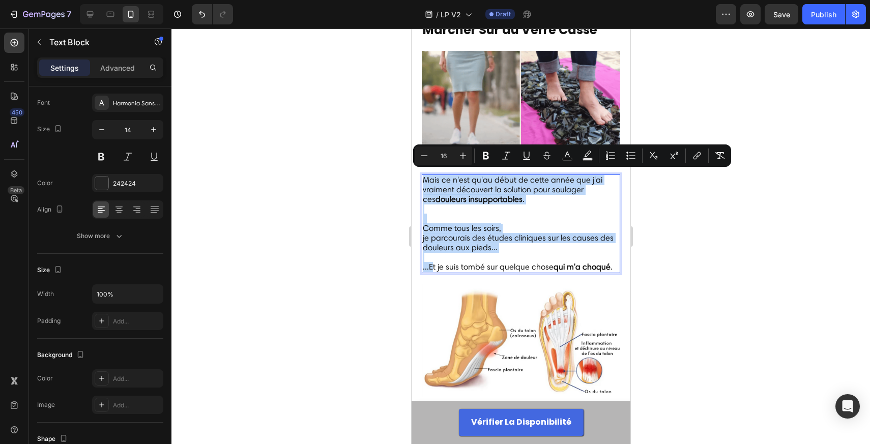
click at [446, 205] on p "Mais ce n'est qu'au début de cette année que j'ai vraiment découvert la solutio…" at bounding box center [520, 200] width 196 height 48
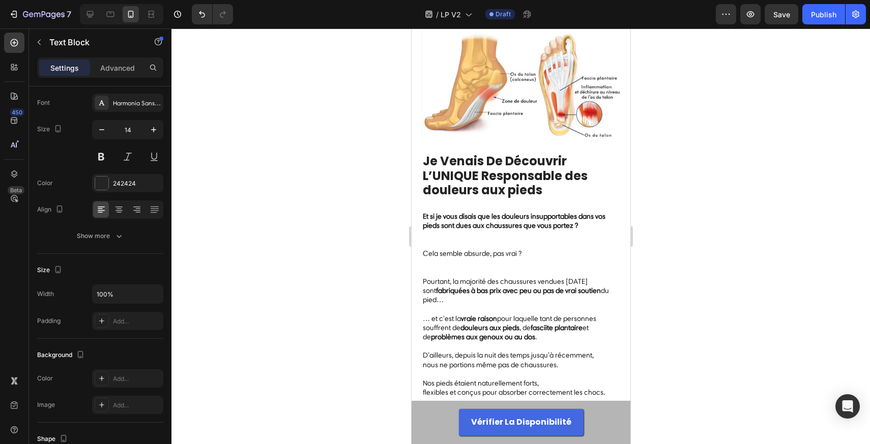
scroll to position [1109, 0]
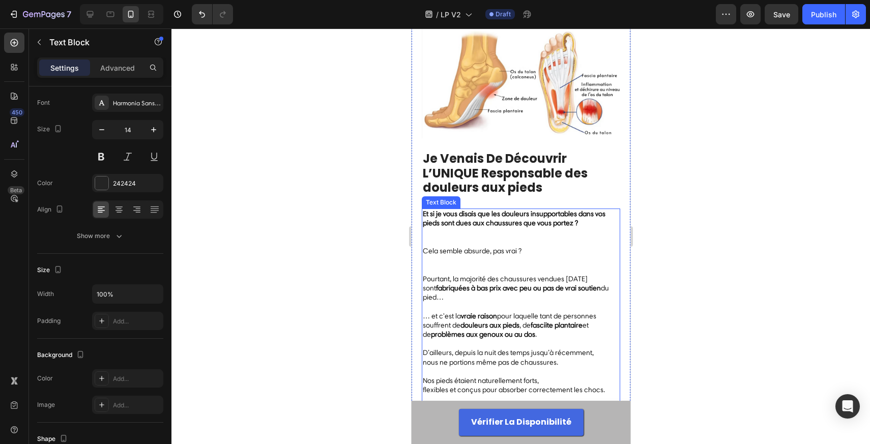
click at [499, 218] on strong "Et si je vous disais que les douleurs insupportables dans vos pieds sont dues a…" at bounding box center [513, 219] width 183 height 18
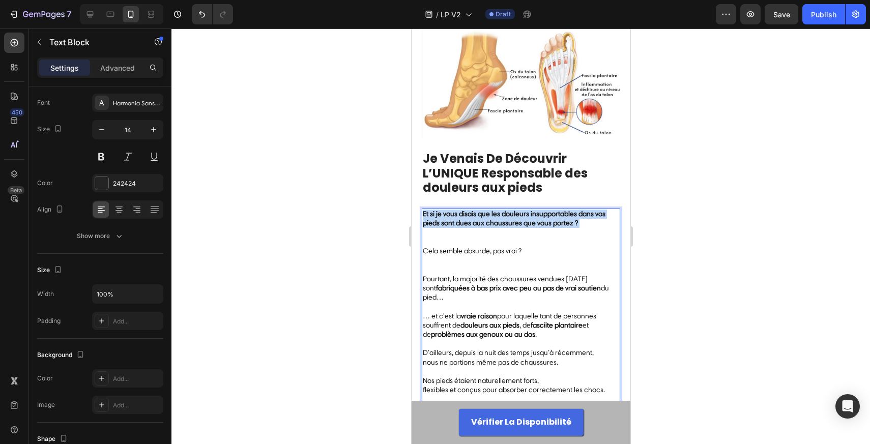
click at [499, 218] on strong "Et si je vous disais que les douleurs insupportables dans vos pieds sont dues a…" at bounding box center [513, 219] width 183 height 18
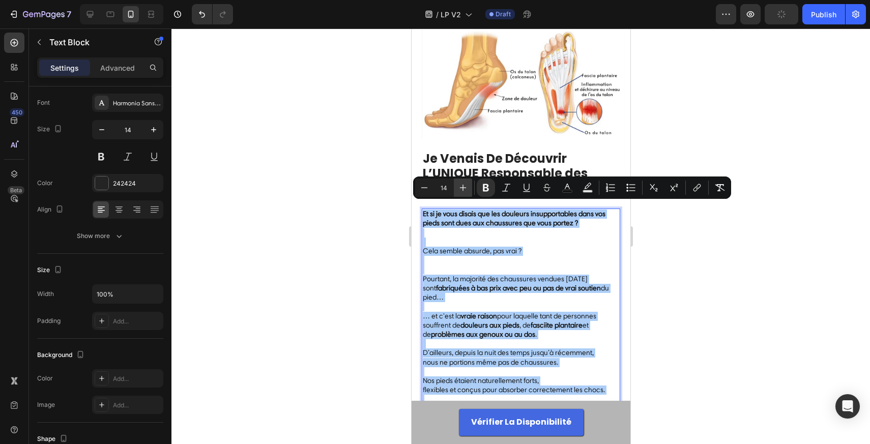
click at [461, 184] on icon "Editor contextual toolbar" at bounding box center [463, 188] width 10 height 10
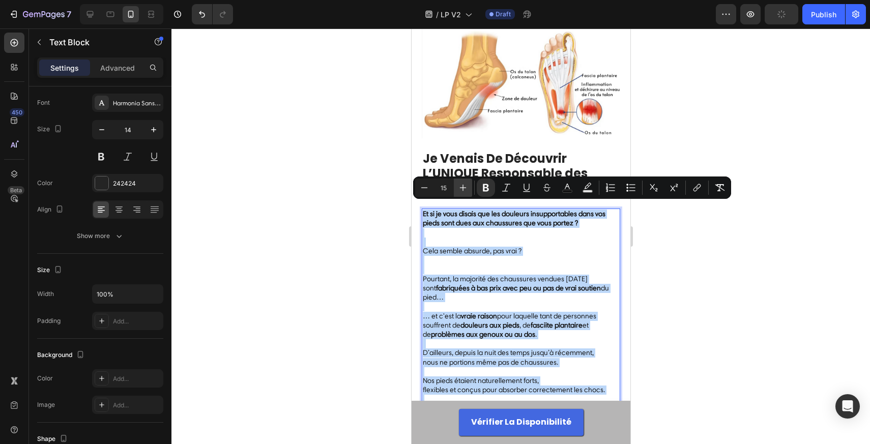
type input "16"
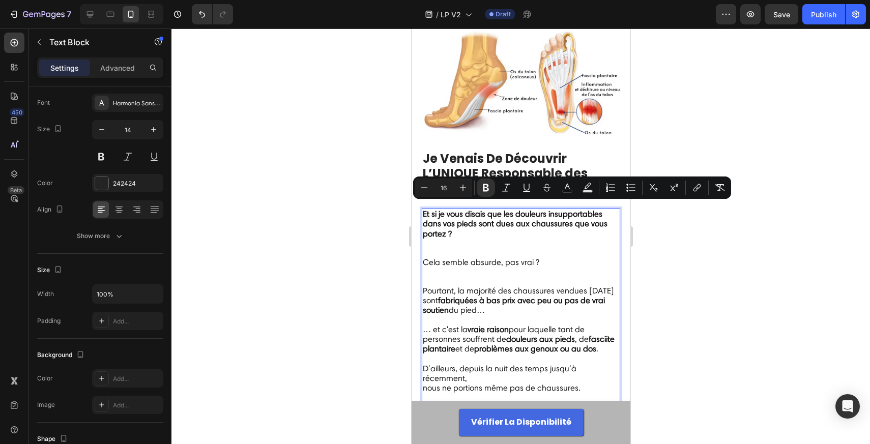
click at [441, 241] on p "Et si je vous disais que les douleurs insupportables dans vos pieds sont dues a…" at bounding box center [520, 234] width 196 height 48
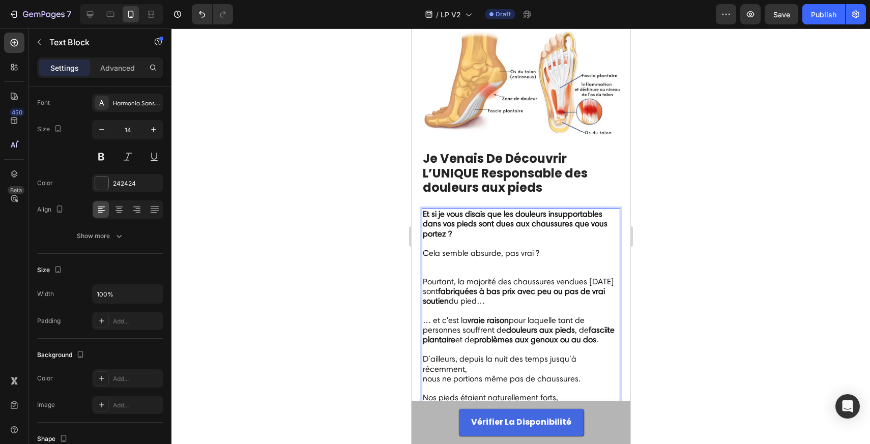
click at [446, 262] on p "Cela semble absurde, pas vrai ? Pourtant, la majorité des chaussures vendues au…" at bounding box center [520, 277] width 196 height 57
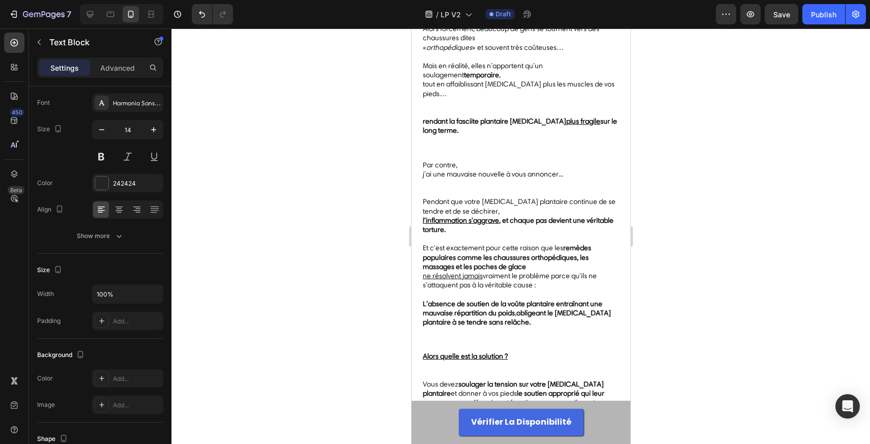
scroll to position [1756, 0]
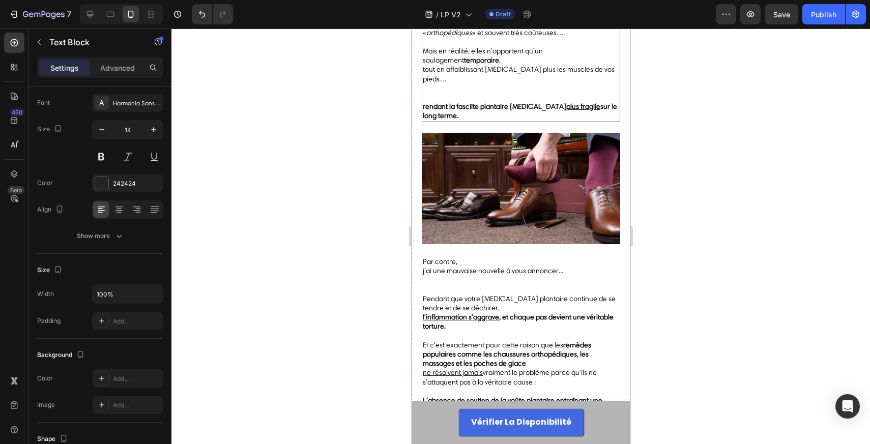
click at [465, 27] on span "Alors forcément, beaucoup de gens se tournent vers des chaussures dites" at bounding box center [510, 19] width 177 height 18
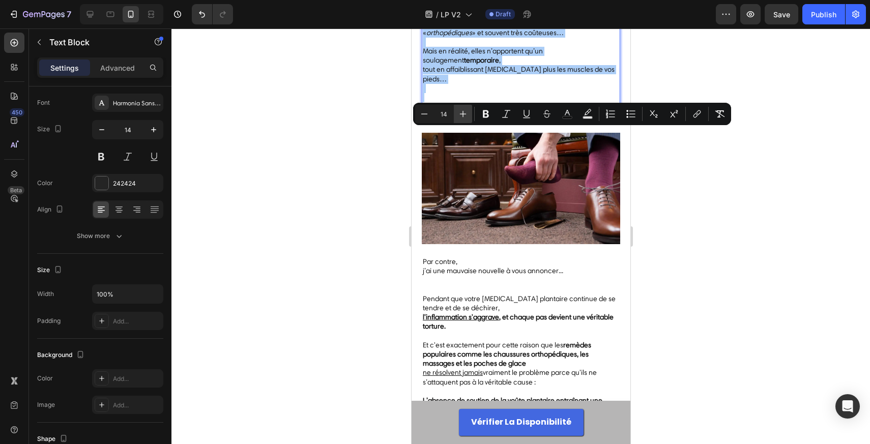
click at [461, 115] on icon "Editor contextual toolbar" at bounding box center [463, 114] width 10 height 10
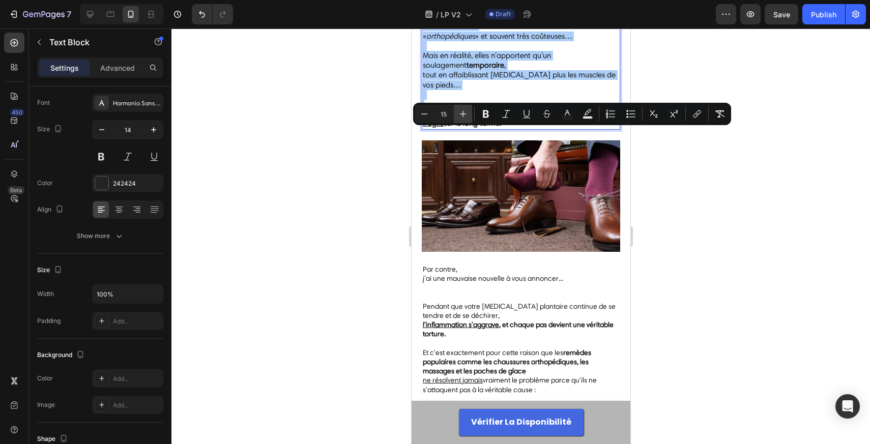
click at [461, 115] on icon "Editor contextual toolbar" at bounding box center [463, 114] width 10 height 10
type input "16"
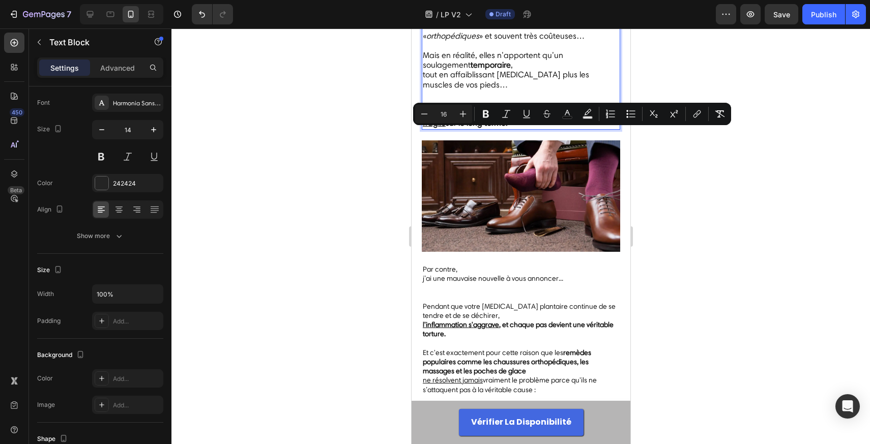
click at [445, 32] on p "Alors forcément, beaucoup de gens se tournent vers des chaussures dites" at bounding box center [520, 12] width 196 height 38
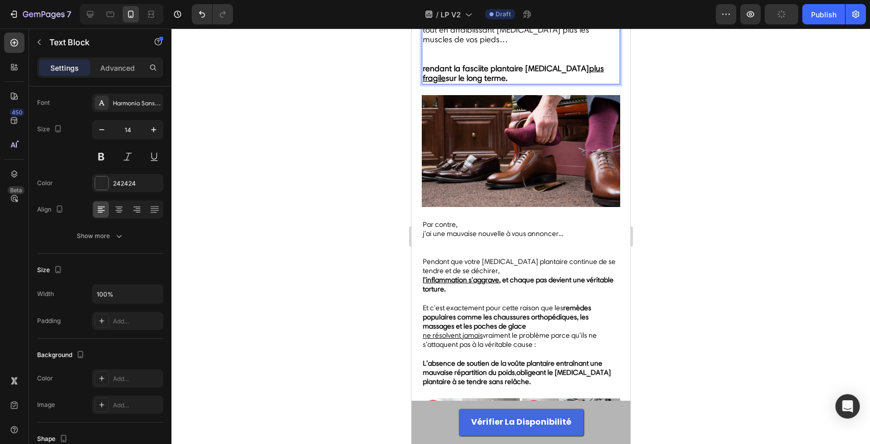
scroll to position [1792, 0]
click at [436, 83] on p "rendant la fasciite plantaire encore plus fragile sur le long terme." at bounding box center [520, 68] width 196 height 29
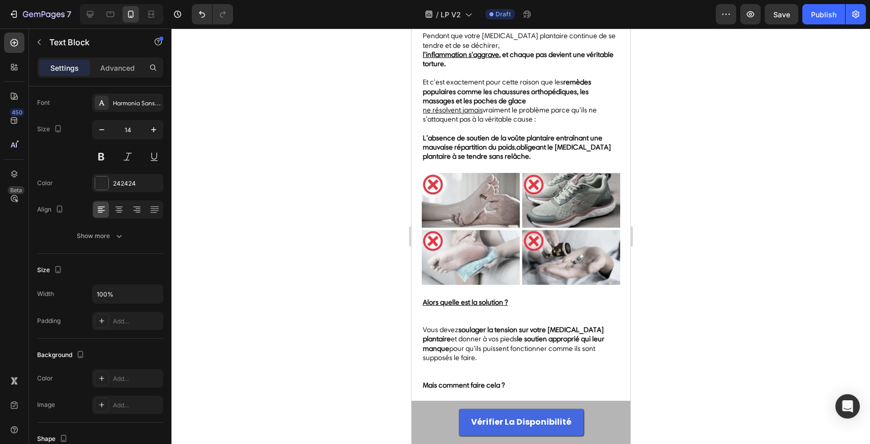
scroll to position [2051, 0]
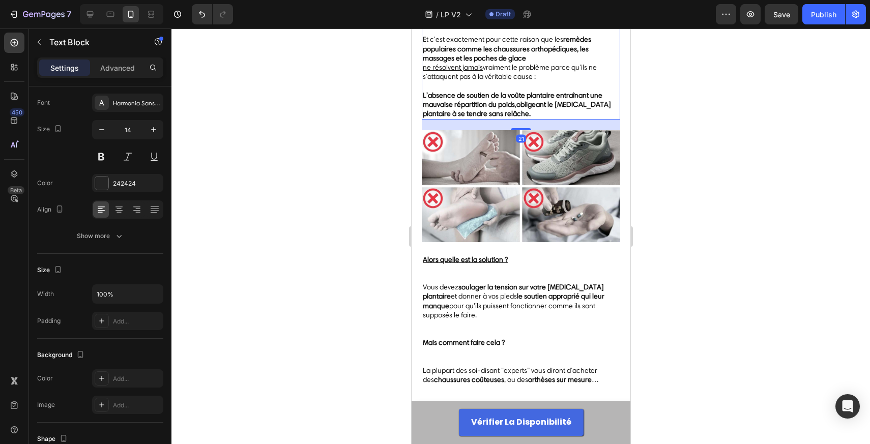
click at [457, 62] on span "Et c'est exactement pour cette raison que les remèdes populaires comme les chau…" at bounding box center [506, 48] width 168 height 27
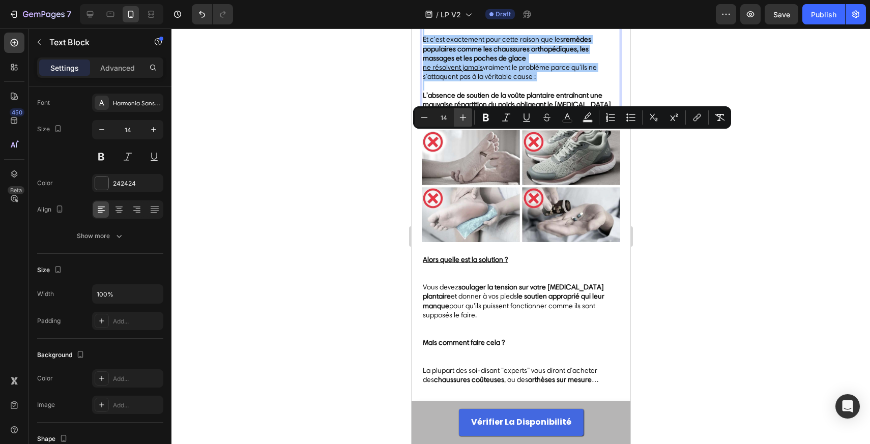
click at [468, 116] on icon "Editor contextual toolbar" at bounding box center [463, 117] width 10 height 10
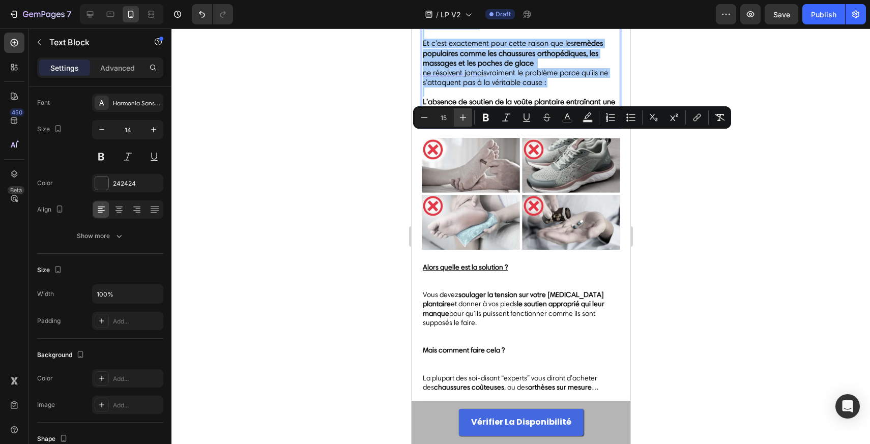
click at [468, 116] on icon "Editor contextual toolbar" at bounding box center [463, 117] width 10 height 10
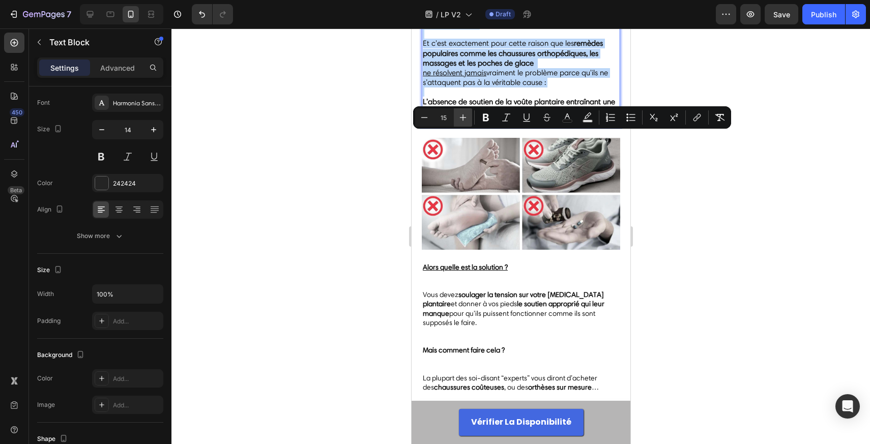
type input "16"
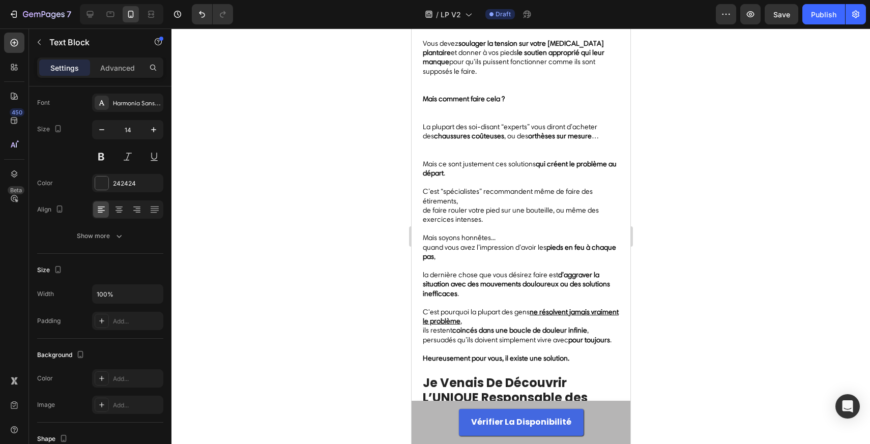
scroll to position [2297, 0]
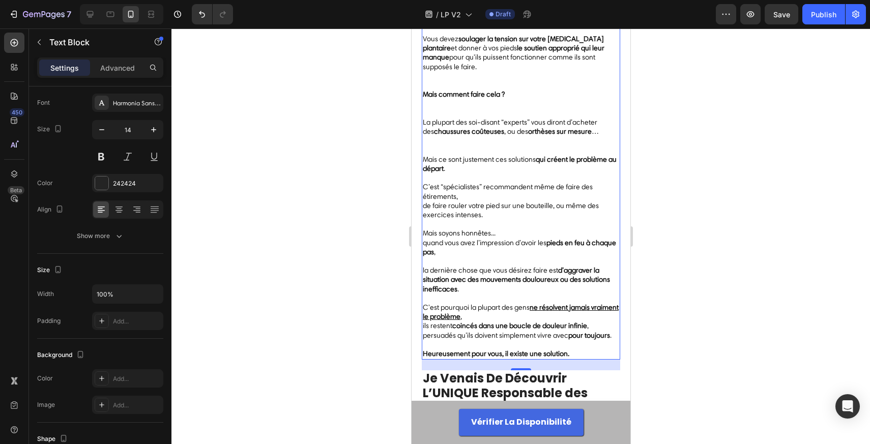
click at [459, 71] on span "Vous devez soulager la tension sur votre fascia plantaire et donner à vos pieds…" at bounding box center [513, 53] width 182 height 37
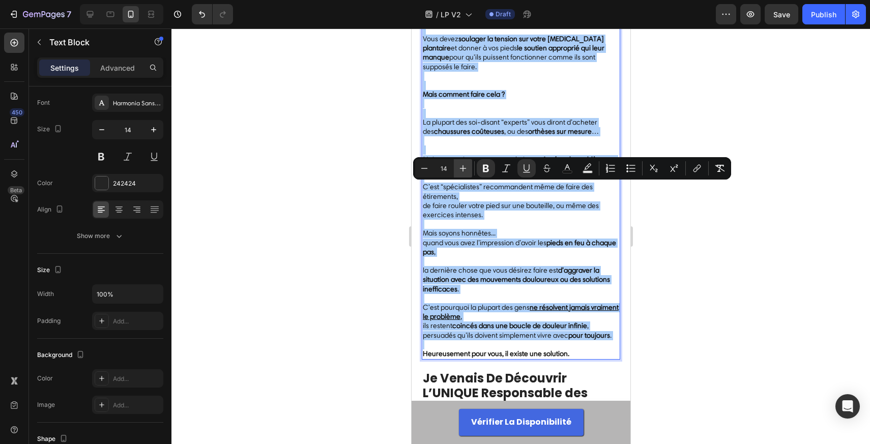
click at [464, 168] on icon "Editor contextual toolbar" at bounding box center [463, 168] width 7 height 7
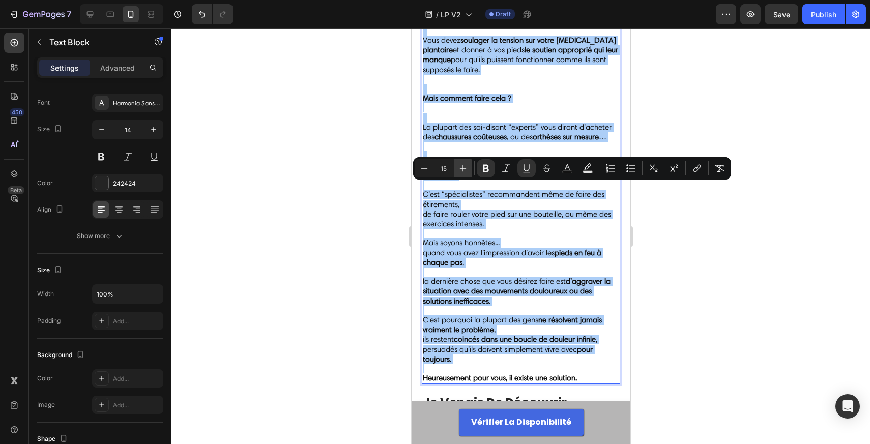
click at [464, 168] on icon "Editor contextual toolbar" at bounding box center [463, 168] width 7 height 7
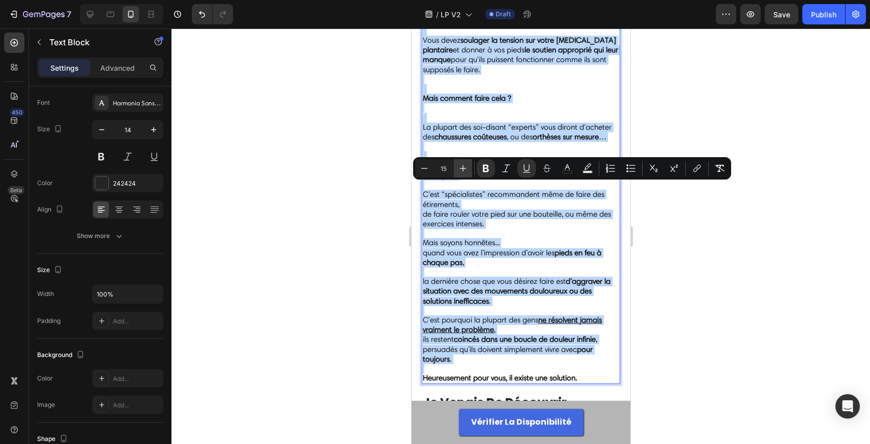
type input "16"
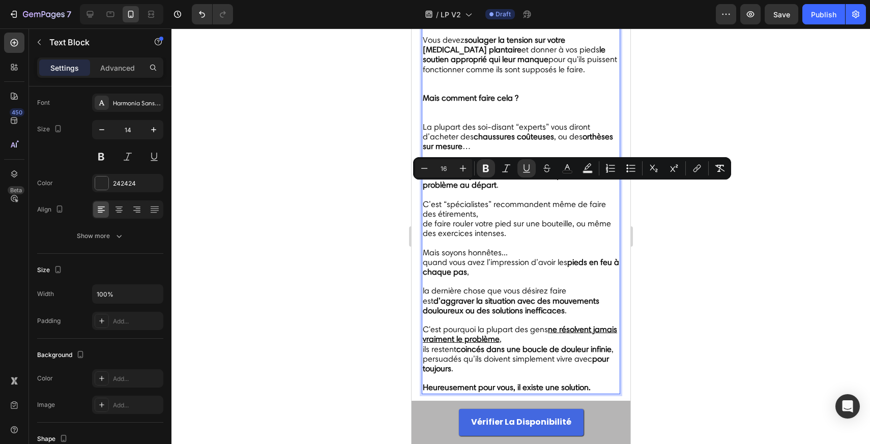
click at [451, 36] on p "Alors quelle est la solution ?" at bounding box center [520, 21] width 196 height 29
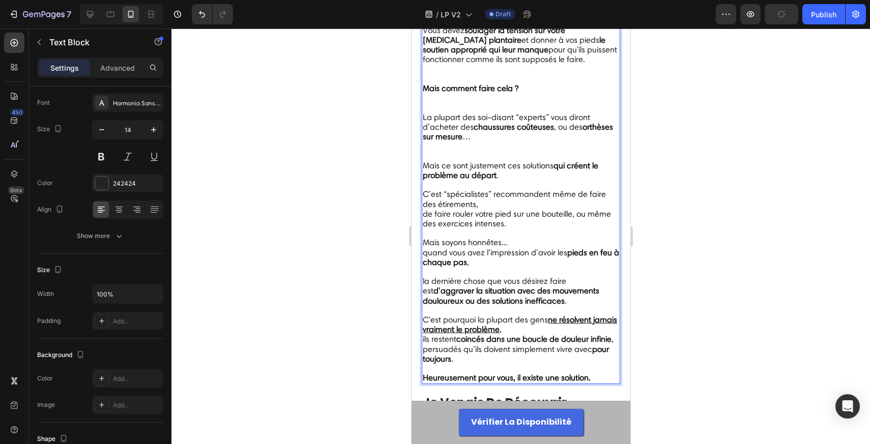
click at [442, 84] on p "Vous devez soulager la tension sur votre fascia plantaire et donner à vos pieds…" at bounding box center [520, 55] width 196 height 58
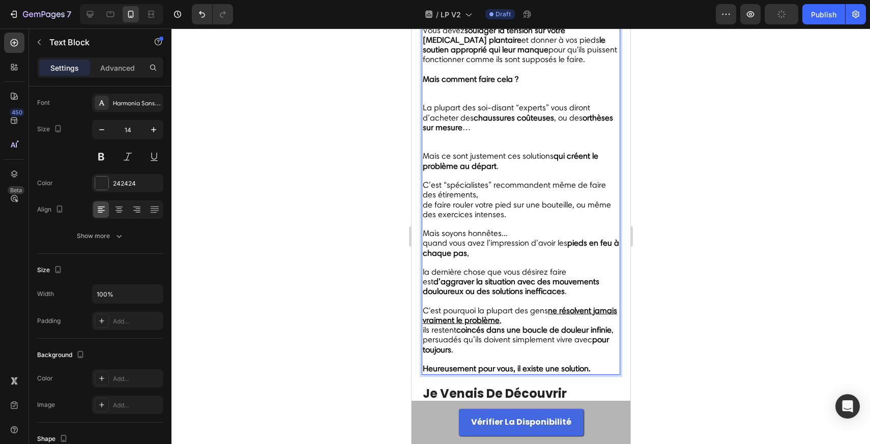
click at [437, 104] on p "Mais comment faire cela ?" at bounding box center [520, 89] width 196 height 29
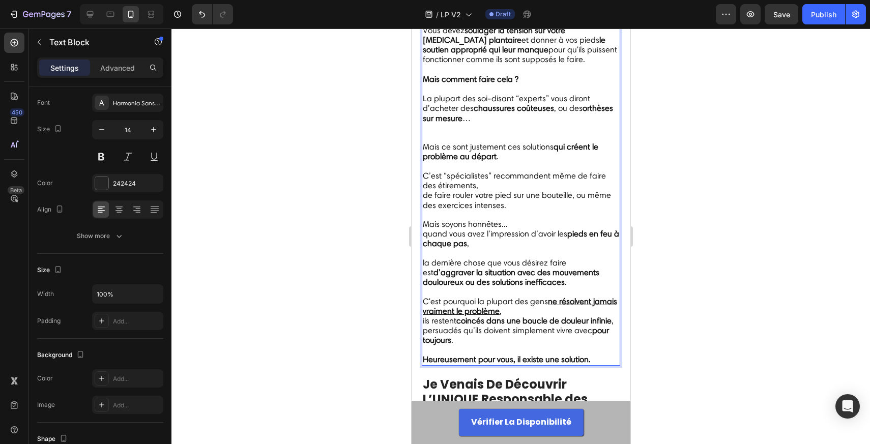
click at [439, 142] on p "La plupart des soi-disant “experts” vous diront d’acheter des chaussures coûteu…" at bounding box center [520, 118] width 196 height 48
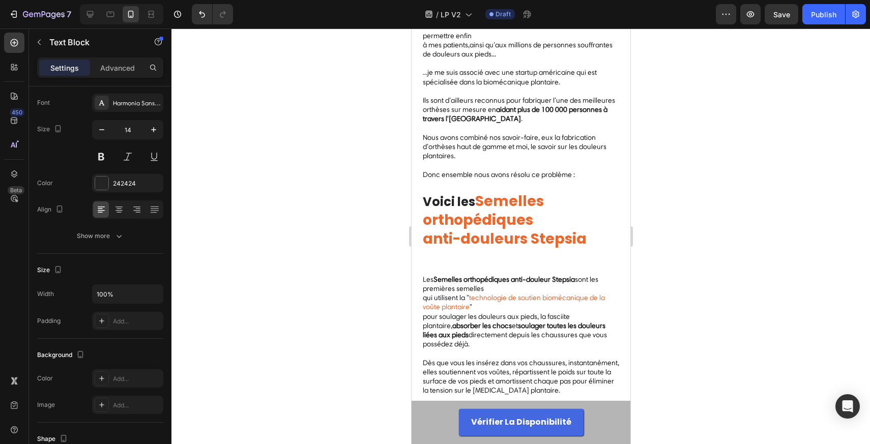
scroll to position [3004, 0]
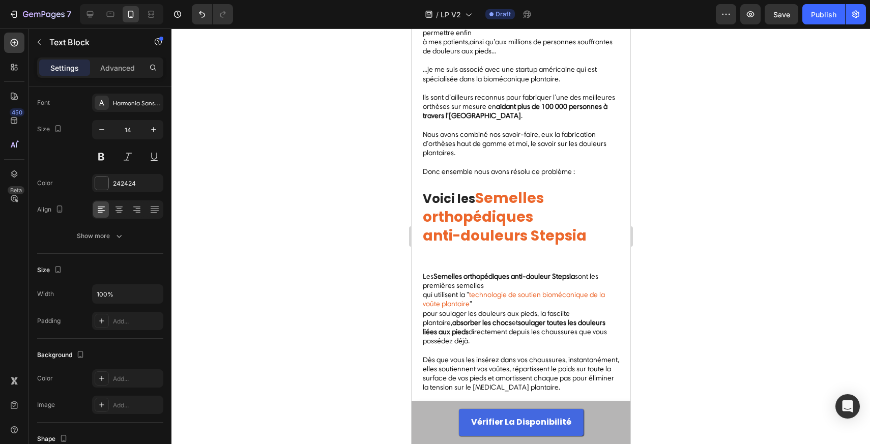
click at [459, 9] on span "jusqu’à présent il fallait payer des orthèses sur mesure hors de prix (" at bounding box center [518, 0] width 193 height 18
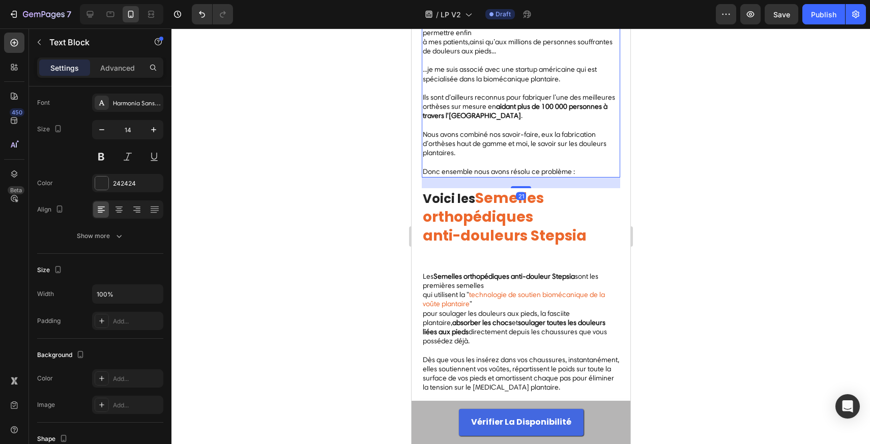
click at [459, 9] on span "jusqu’à présent il fallait payer des orthèses sur mesure hors de prix (" at bounding box center [518, 0] width 193 height 18
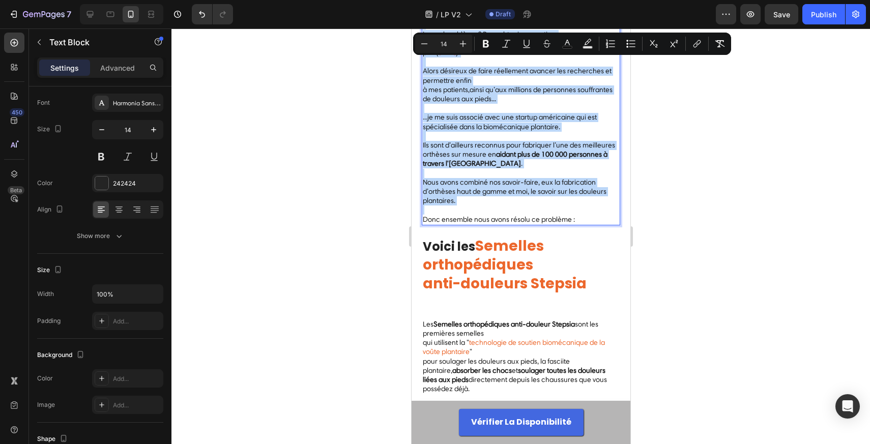
scroll to position [2935, 0]
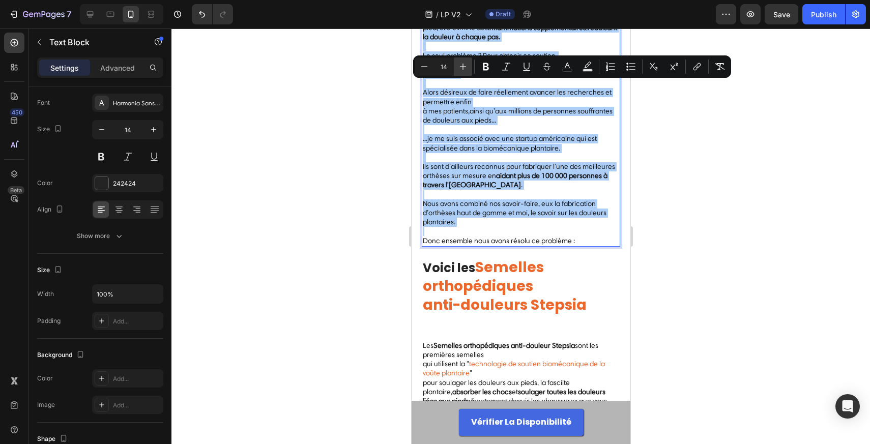
click at [460, 61] on button "Plus" at bounding box center [463, 66] width 18 height 18
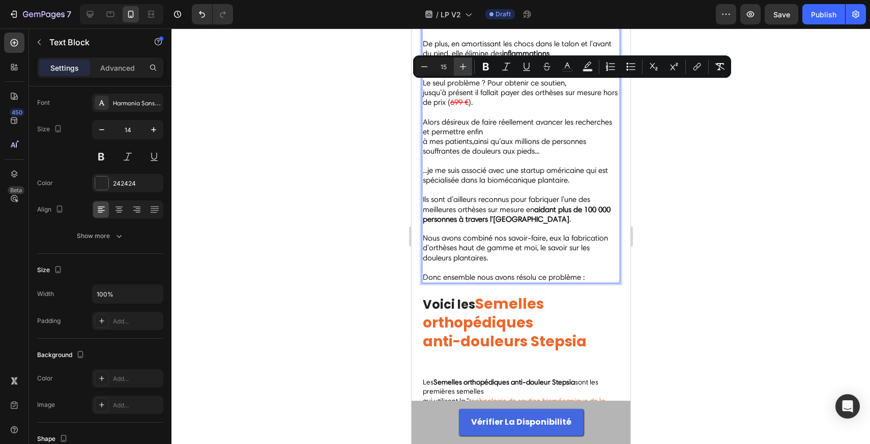
click at [460, 61] on button "Plus" at bounding box center [463, 66] width 18 height 18
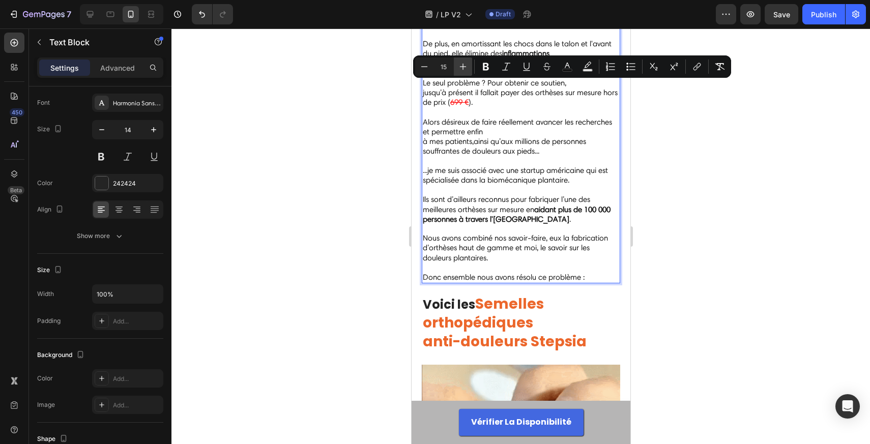
type input "16"
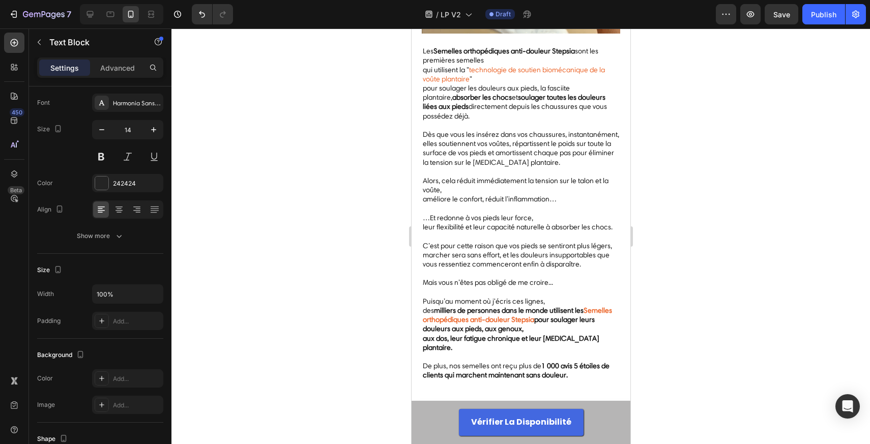
scroll to position [3528, 0]
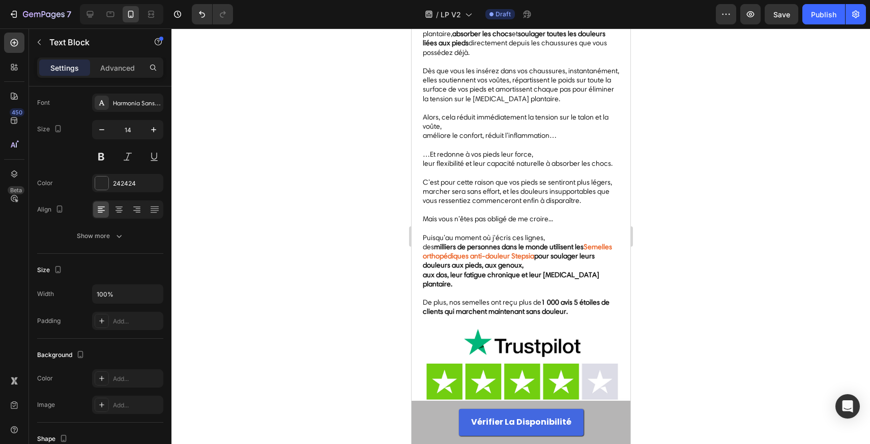
click at [456, 113] on p "Dès que vous les insérez dans vos chaussures, instantanément, elles soutiennent…" at bounding box center [520, 90] width 196 height 46
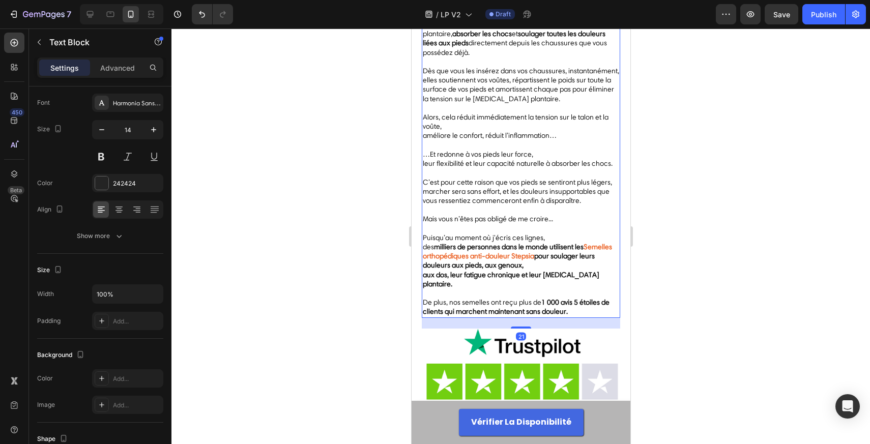
click at [456, 113] on p "Dès que vous les insérez dans vos chaussures, instantanément, elles soutiennent…" at bounding box center [520, 90] width 196 height 46
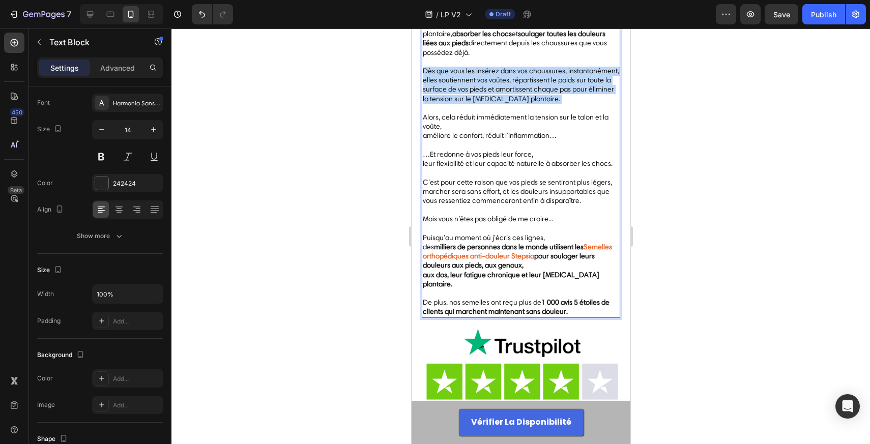
click at [456, 113] on p "Dès que vous les insérez dans vos chaussures, instantanément, elles soutiennent…" at bounding box center [520, 90] width 196 height 46
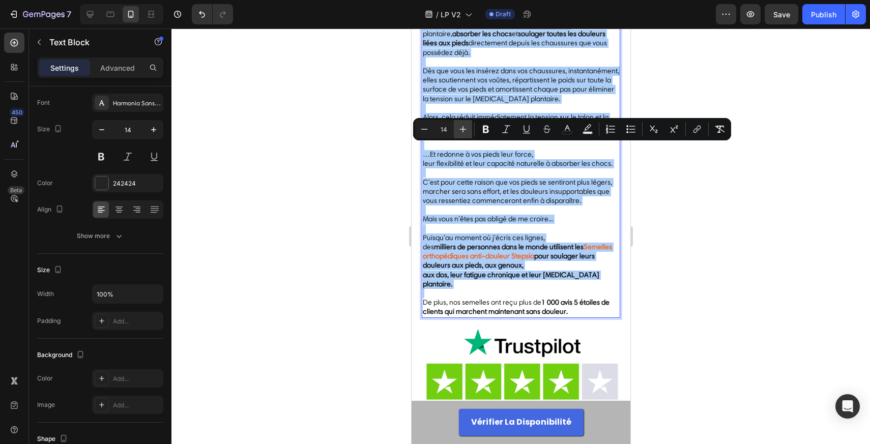
click at [458, 131] on icon "Editor contextual toolbar" at bounding box center [463, 129] width 10 height 10
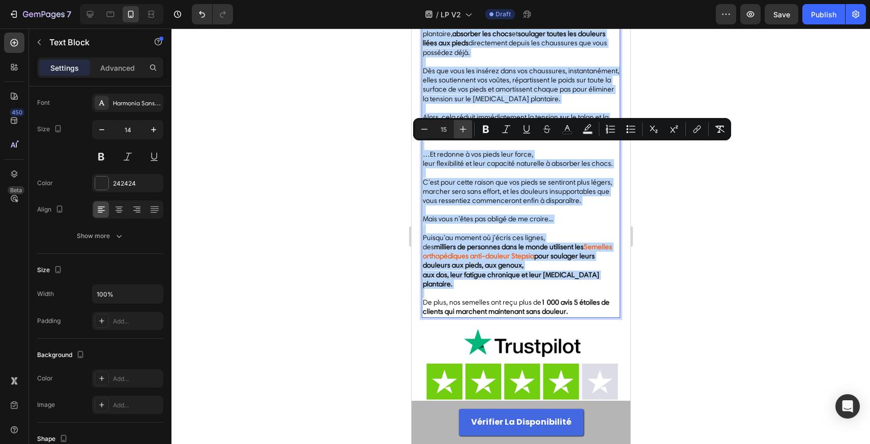
type input "16"
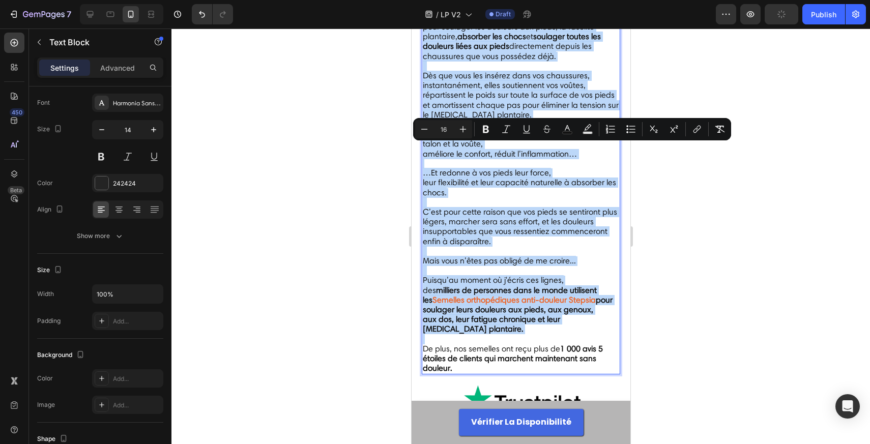
click at [440, 51] on strong "soulager toutes les douleurs liées aux pieds" at bounding box center [511, 41] width 178 height 19
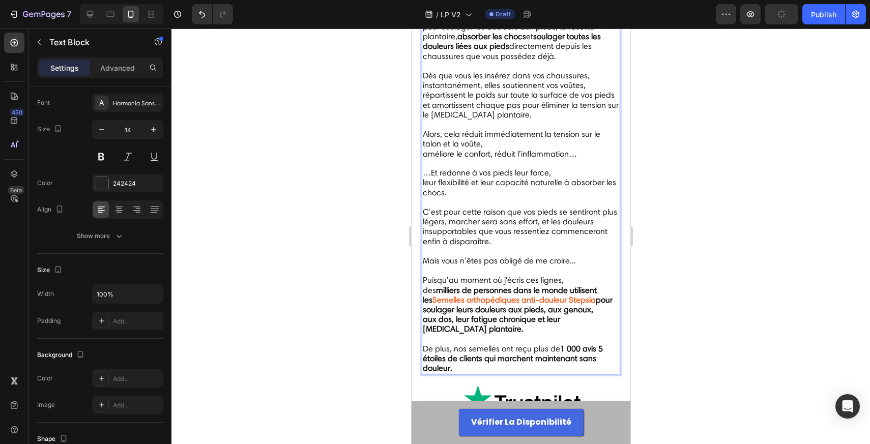
click at [423, 12] on span "qui utilisent la "" at bounding box center [449, 8] width 54 height 10
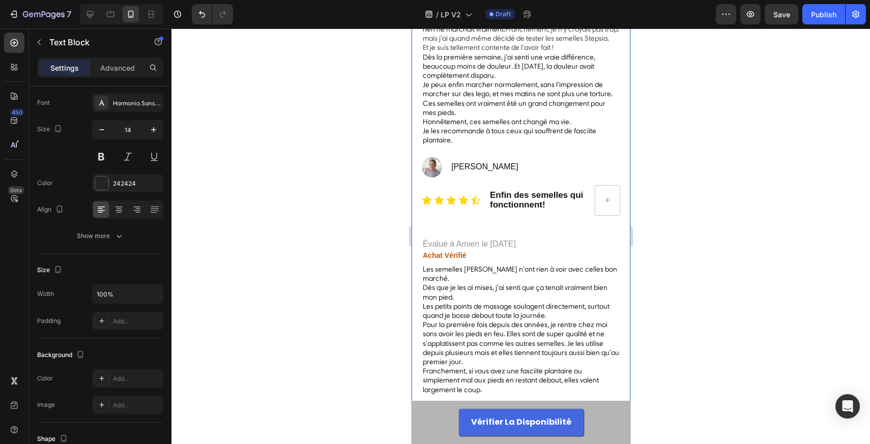
click at [457, 80] on span "Dès la première semaine, j’ai senti une vraie différence, beaucoup moins de dou…" at bounding box center [508, 66] width 172 height 27
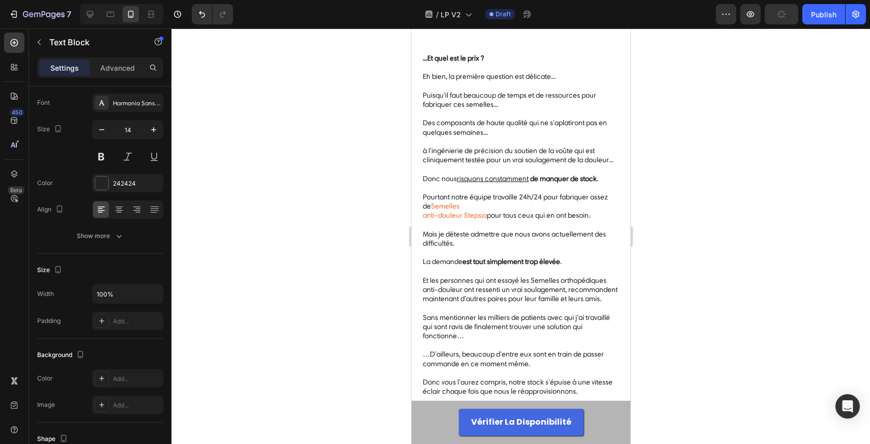
scroll to position [5496, 0]
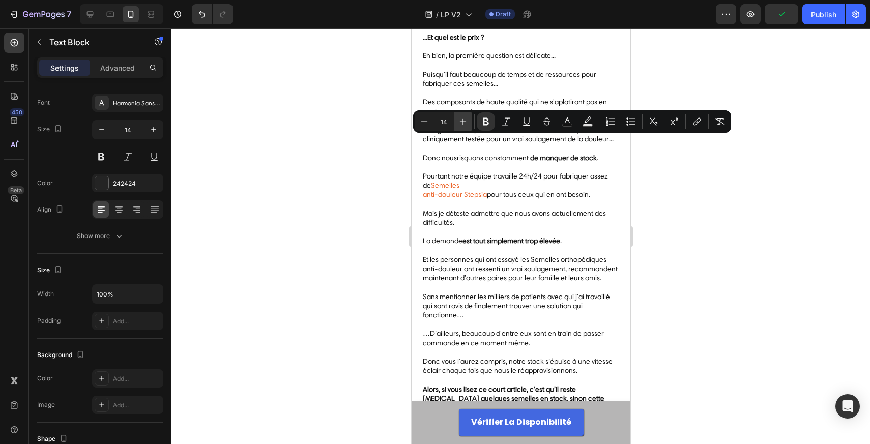
click at [455, 115] on button "Plus" at bounding box center [463, 121] width 18 height 18
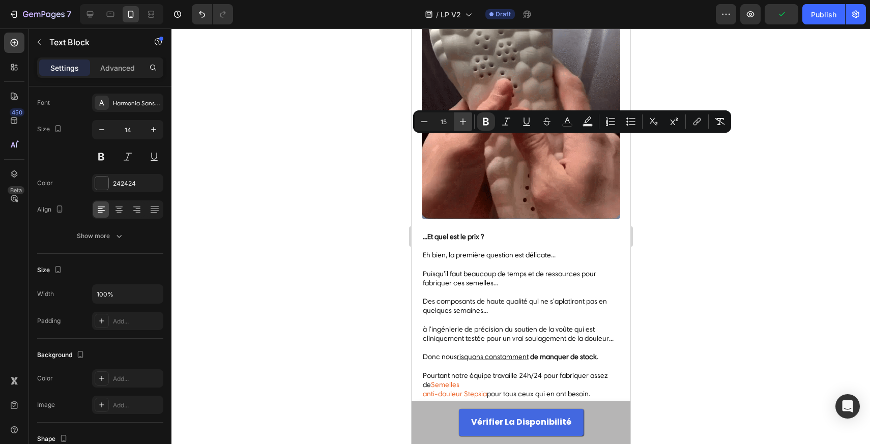
type input "16"
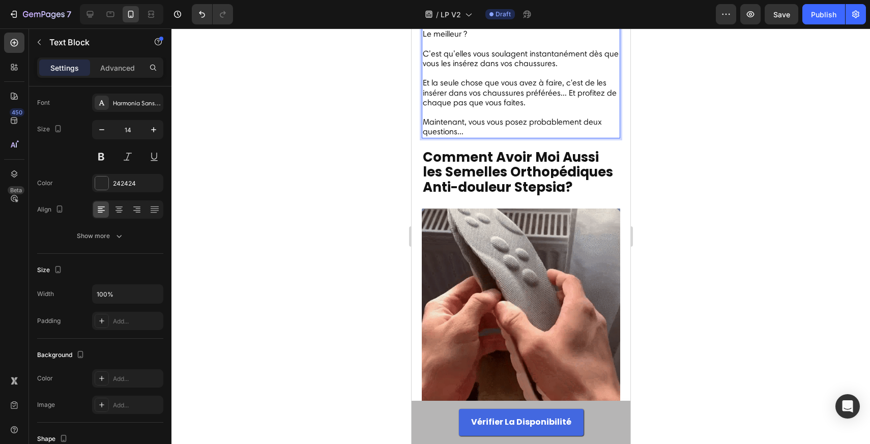
scroll to position [5311, 0]
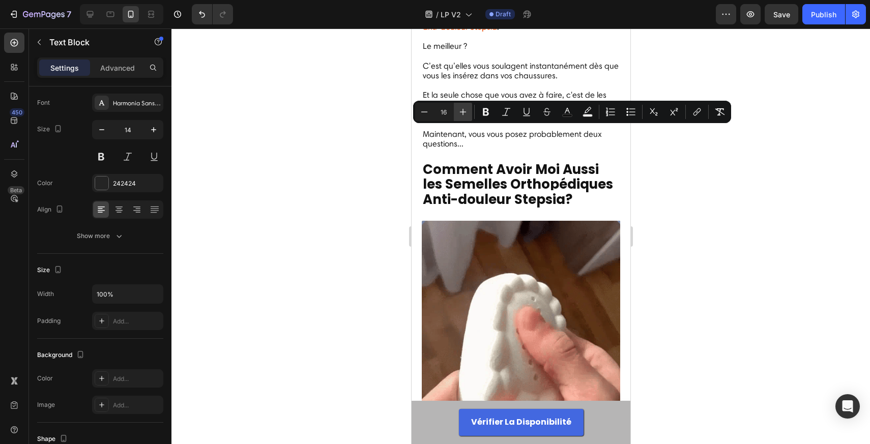
click at [455, 115] on button "Plus" at bounding box center [463, 112] width 18 height 18
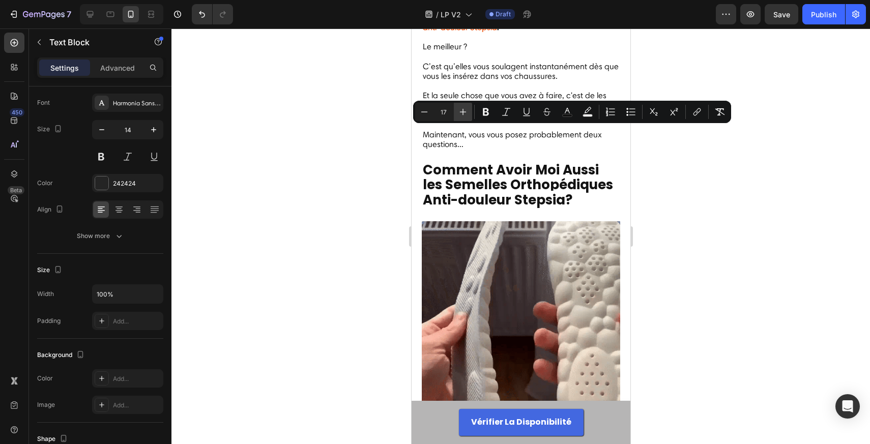
click at [455, 115] on button "Plus" at bounding box center [463, 112] width 18 height 18
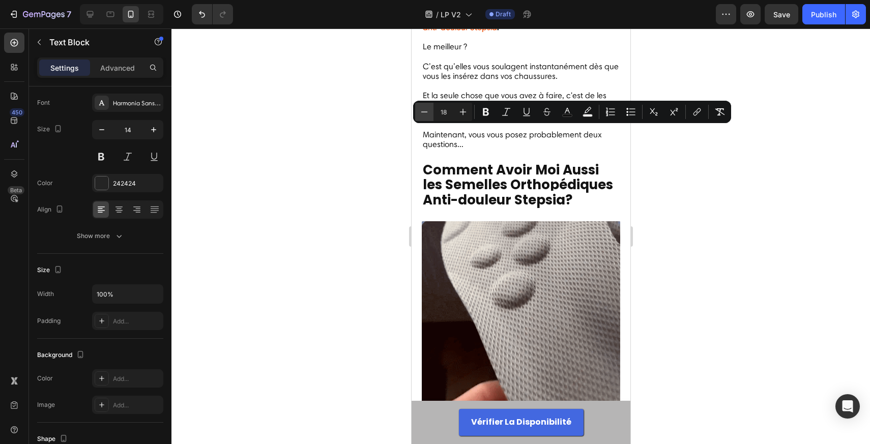
click at [425, 115] on icon "Editor contextual toolbar" at bounding box center [424, 112] width 10 height 10
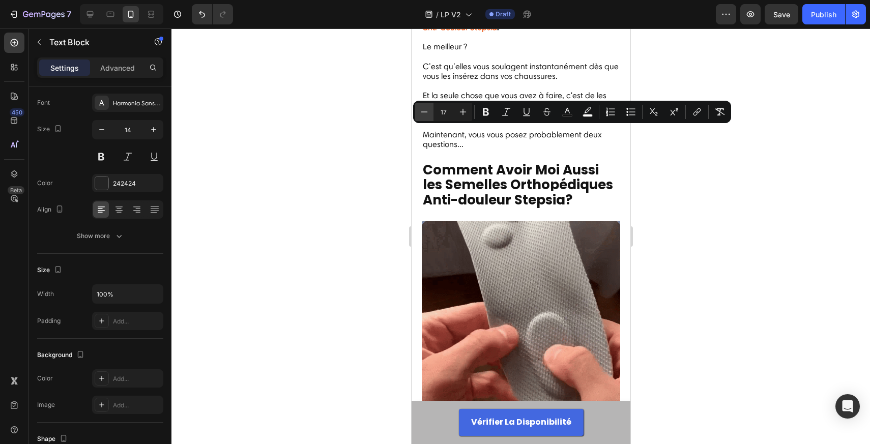
click at [425, 115] on icon "Editor contextual toolbar" at bounding box center [424, 112] width 10 height 10
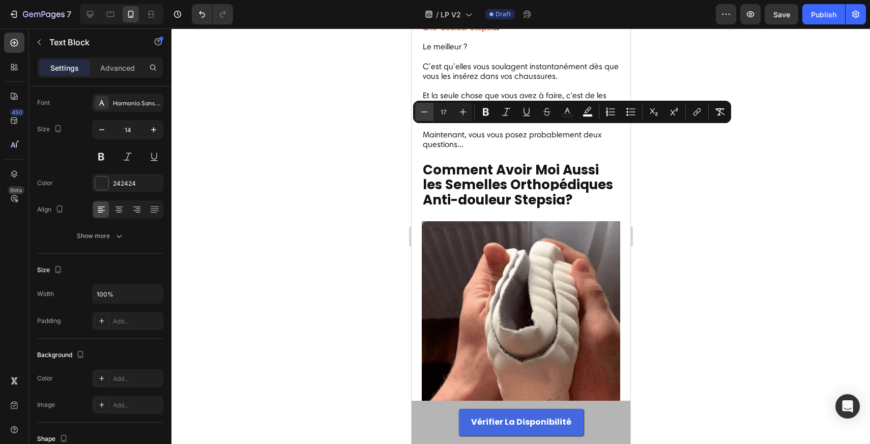
type input "16"
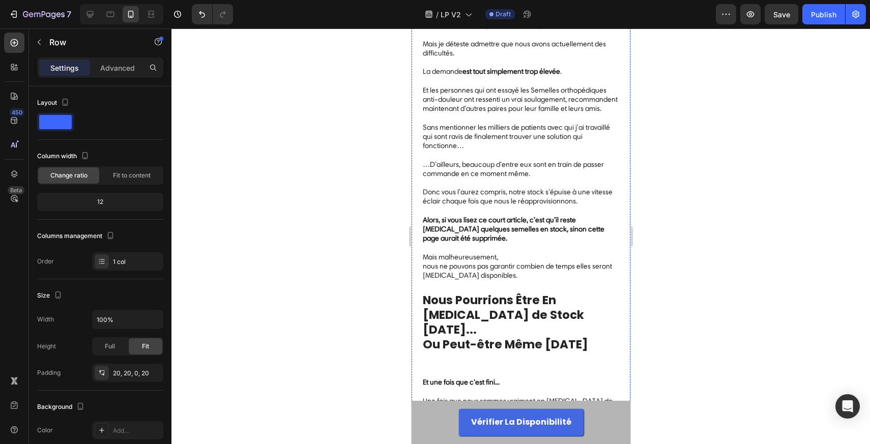
scroll to position [5932, 0]
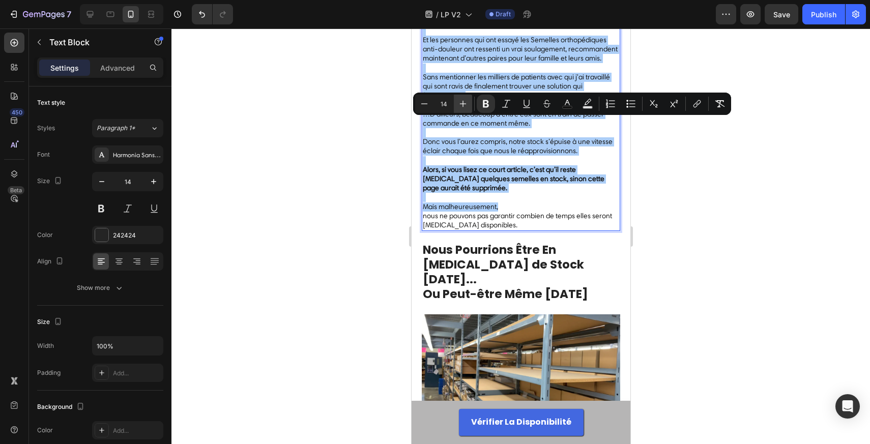
click at [457, 104] on button "Plus" at bounding box center [463, 104] width 18 height 18
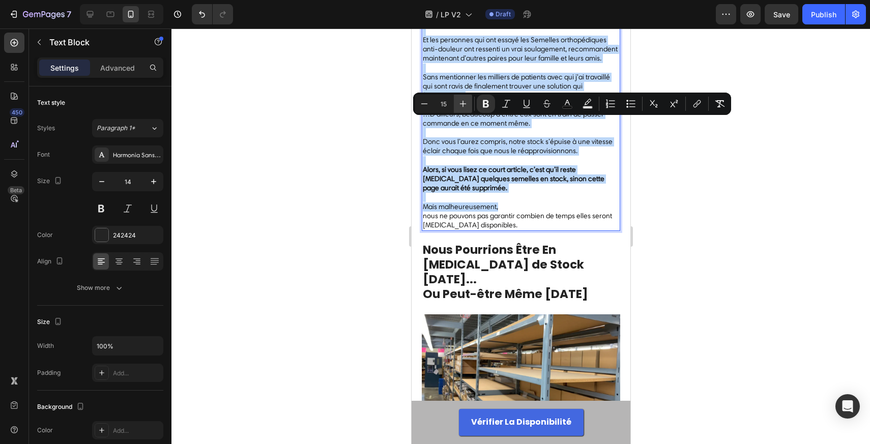
type input "16"
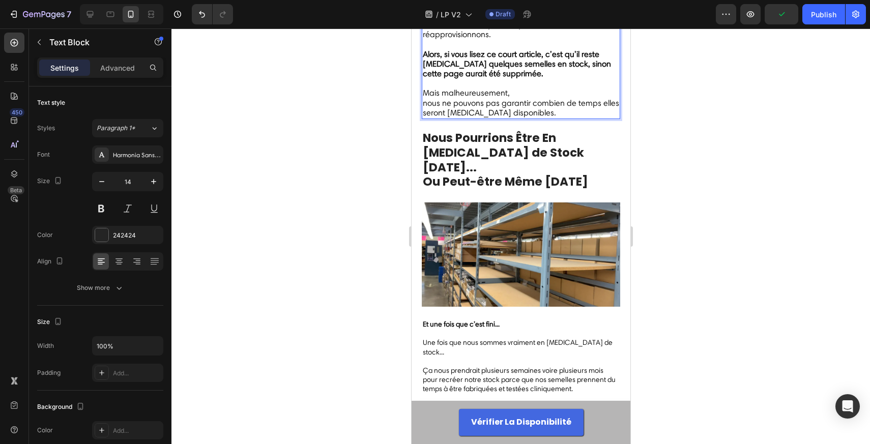
scroll to position [6068, 0]
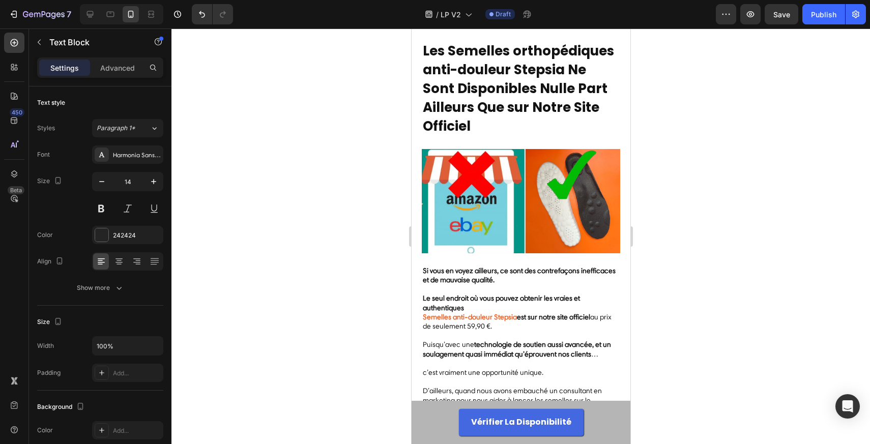
scroll to position [6572, 0]
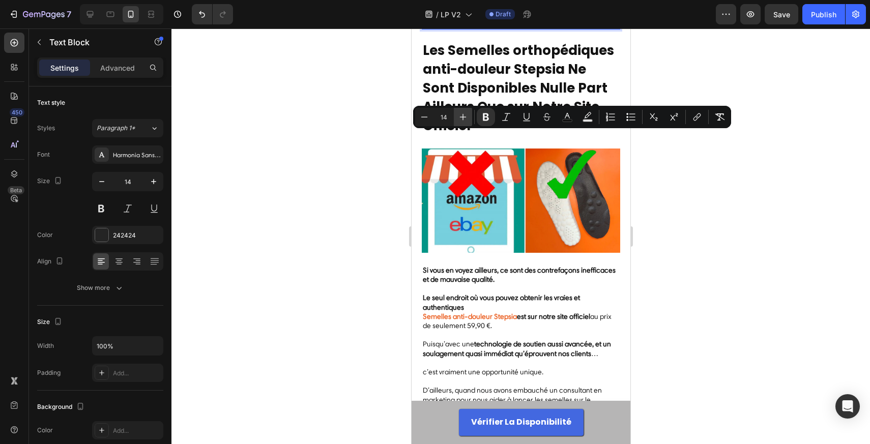
click at [465, 118] on icon "Editor contextual toolbar" at bounding box center [463, 117] width 10 height 10
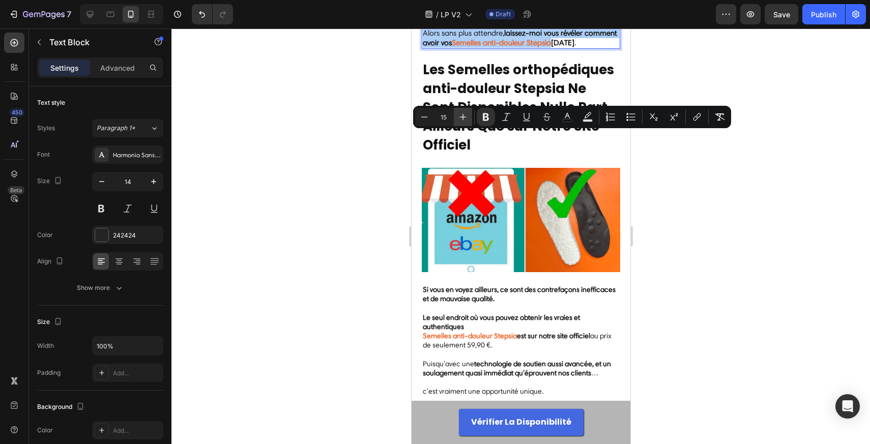
click at [465, 118] on icon "Editor contextual toolbar" at bounding box center [463, 117] width 10 height 10
type input "16"
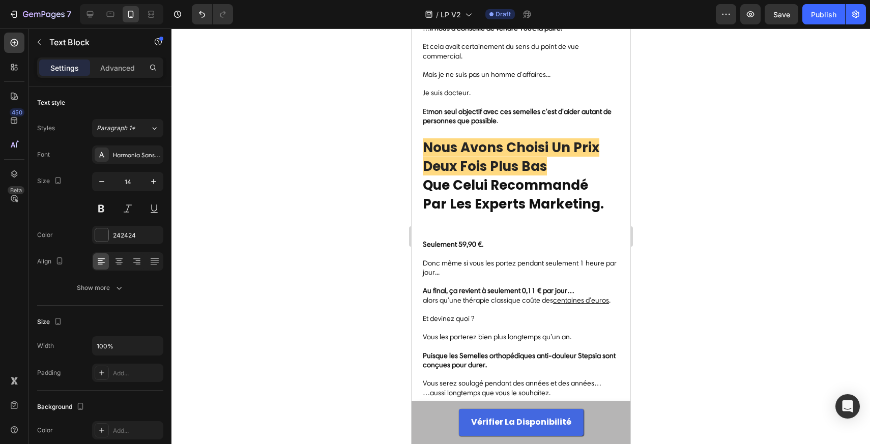
scroll to position [7025, 0]
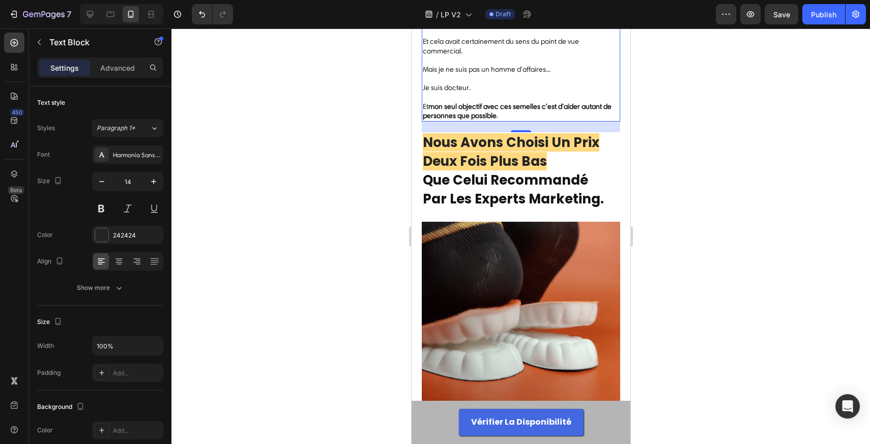
click at [477, 38] on p "… Il nous a conseillé de vendre 100€ la paire." at bounding box center [520, 24] width 196 height 28
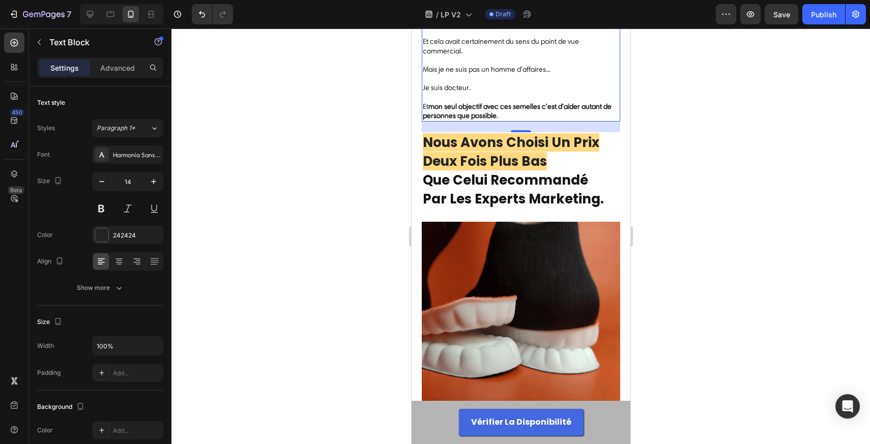
click at [477, 38] on p "… Il nous a conseillé de vendre 100€ la paire." at bounding box center [520, 24] width 196 height 28
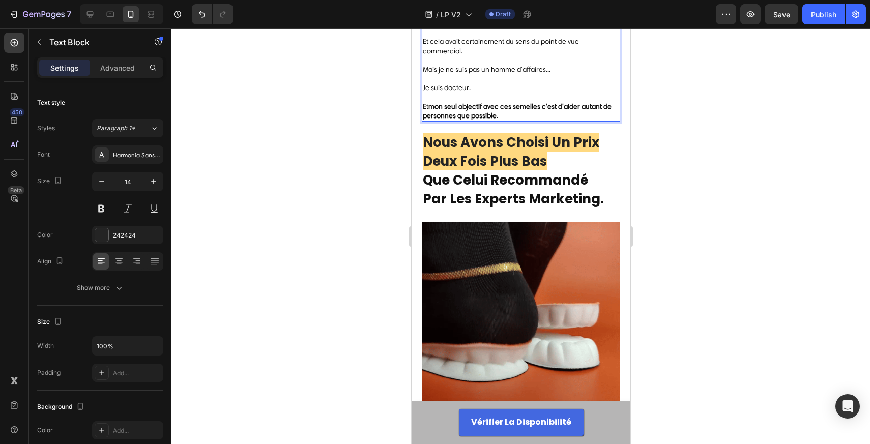
click at [477, 38] on p "… Il nous a conseillé de vendre 100€ la paire." at bounding box center [520, 24] width 196 height 28
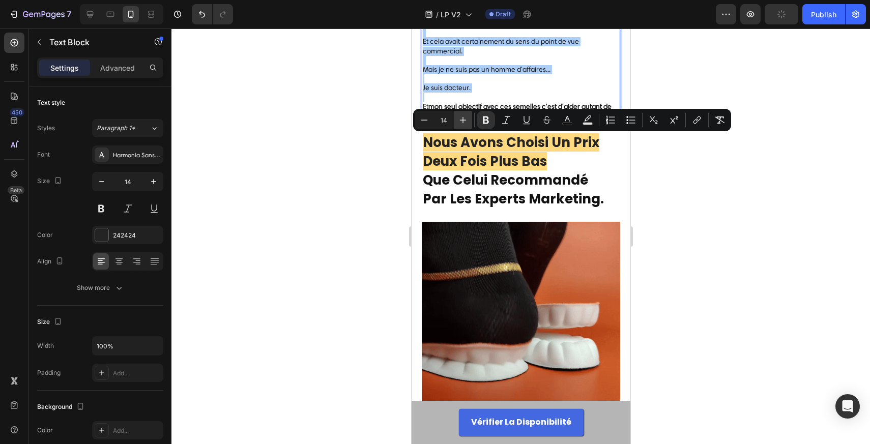
click at [466, 114] on button "Plus" at bounding box center [463, 120] width 18 height 18
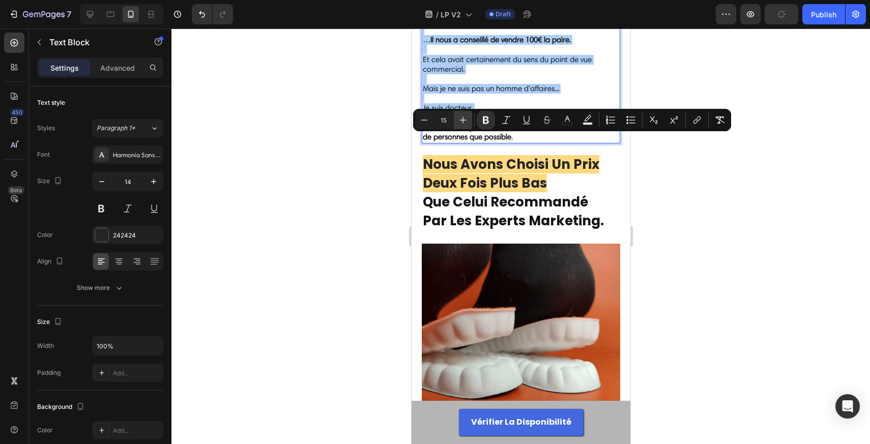
click at [466, 114] on button "Plus" at bounding box center [463, 120] width 18 height 18
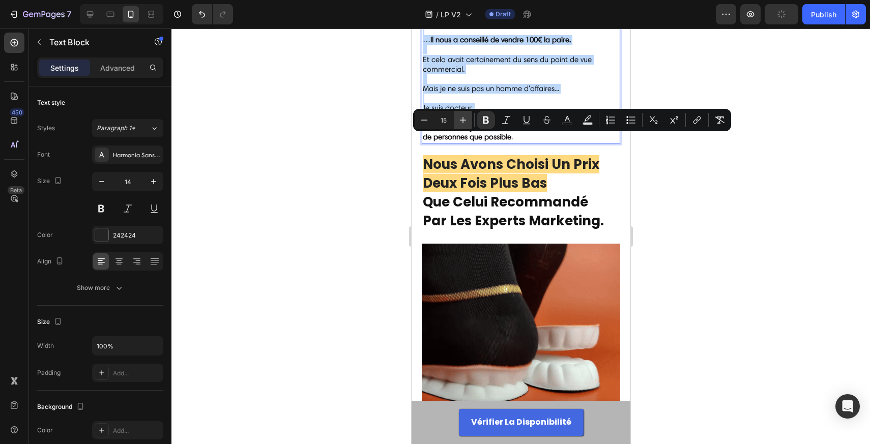
type input "16"
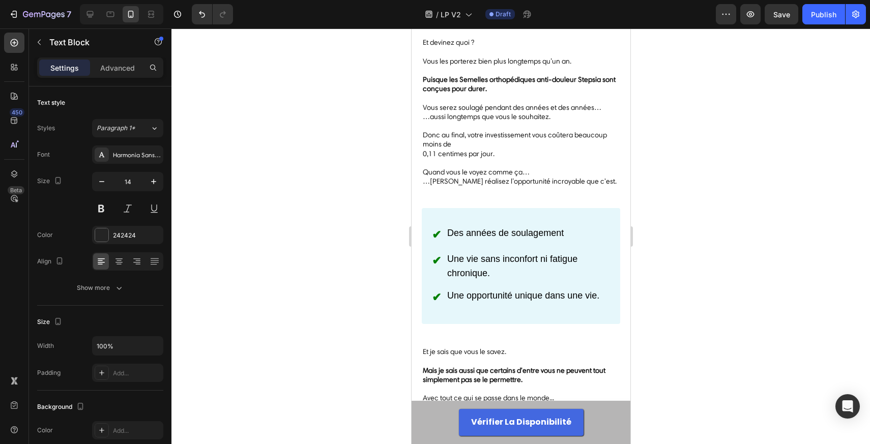
scroll to position [7591, 0]
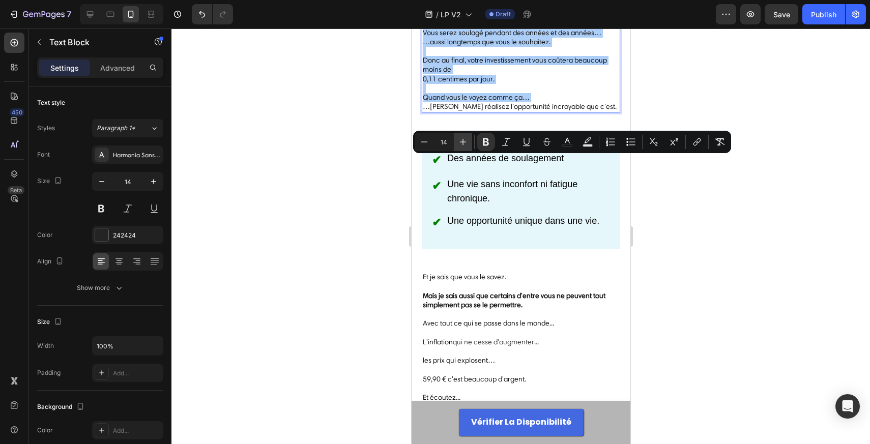
click at [463, 138] on icon "Editor contextual toolbar" at bounding box center [463, 142] width 10 height 10
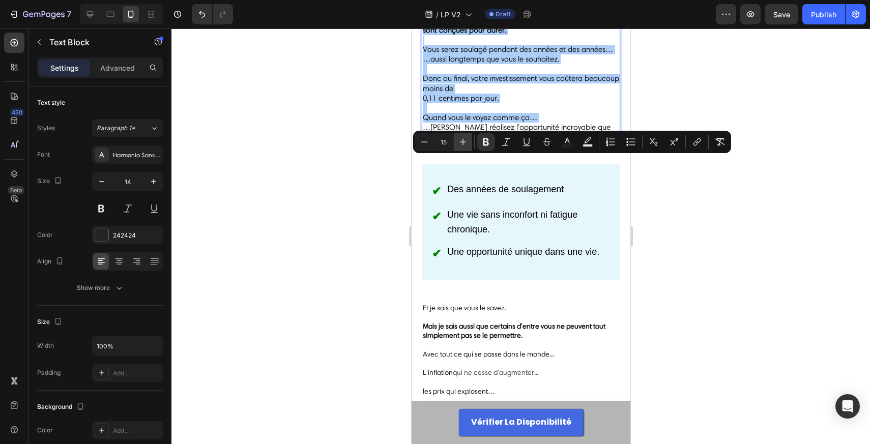
click at [463, 138] on icon "Editor contextual toolbar" at bounding box center [463, 142] width 10 height 10
type input "16"
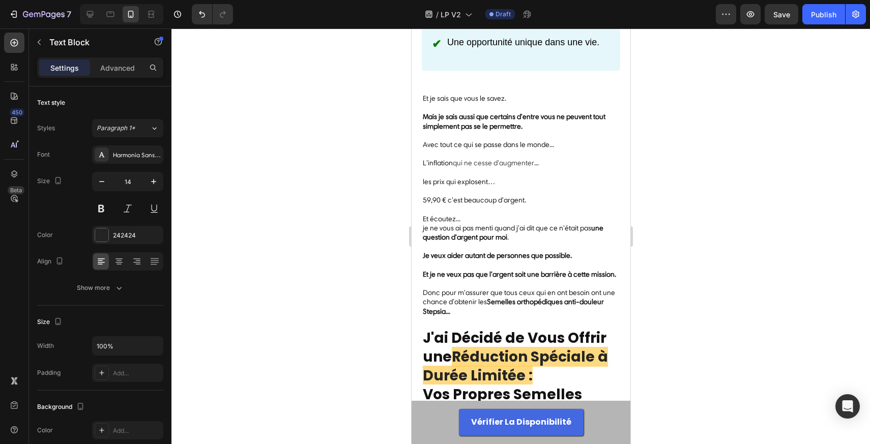
scroll to position [7812, 0]
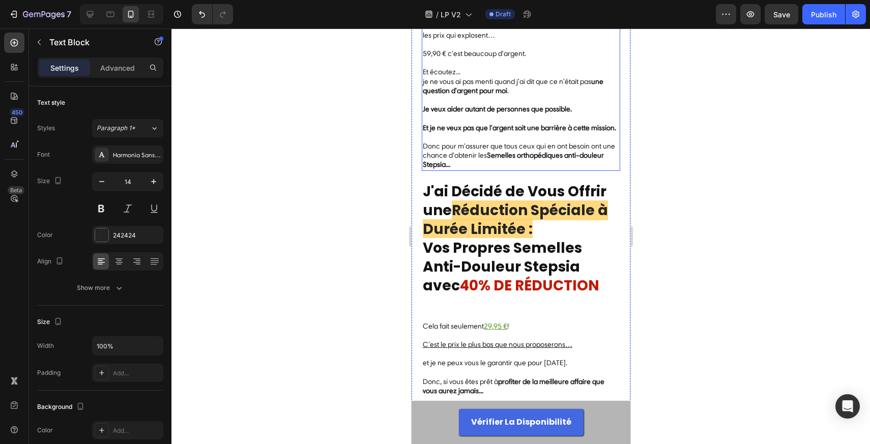
scroll to position [7951, 0]
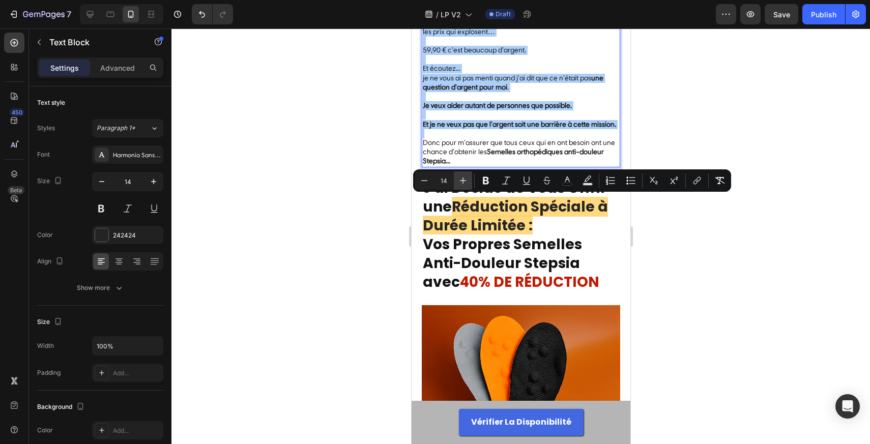
click at [465, 179] on icon "Editor contextual toolbar" at bounding box center [463, 181] width 10 height 10
type input "16"
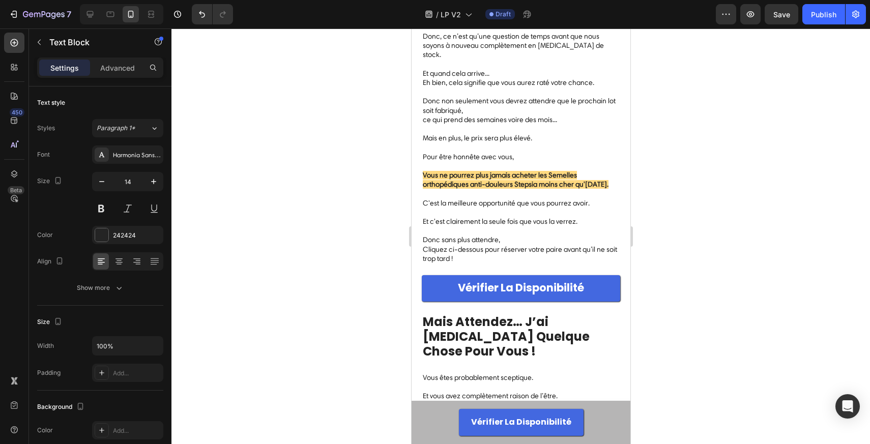
scroll to position [8647, 0]
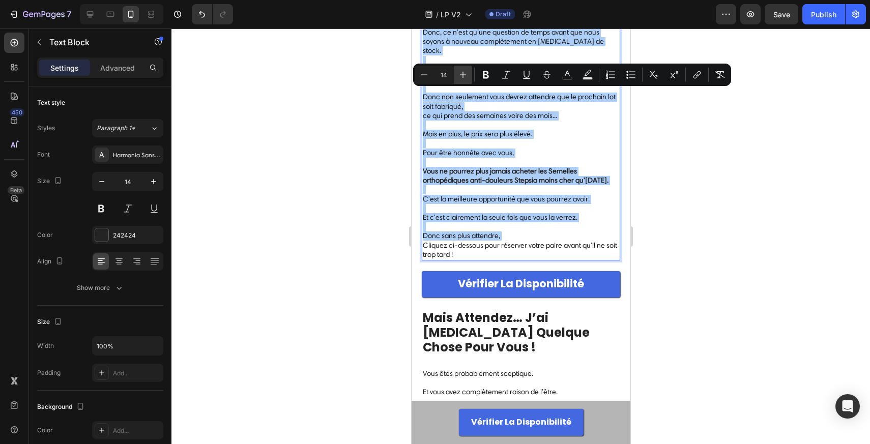
click at [459, 68] on button "Plus" at bounding box center [463, 75] width 18 height 18
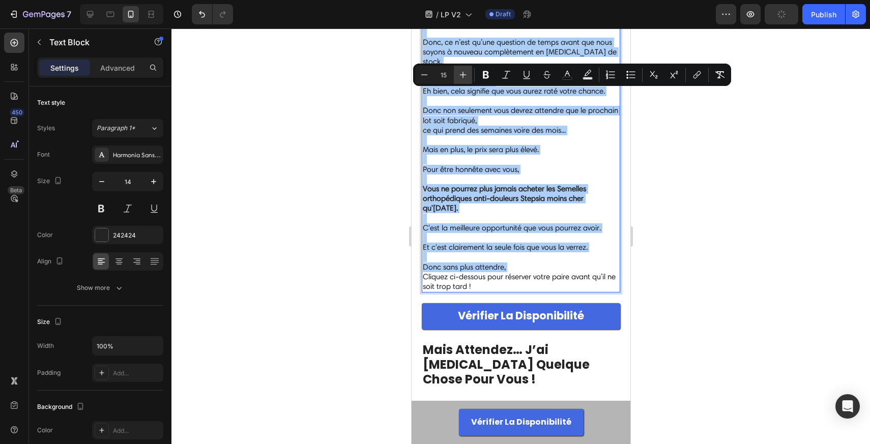
click at [459, 68] on button "Plus" at bounding box center [463, 75] width 18 height 18
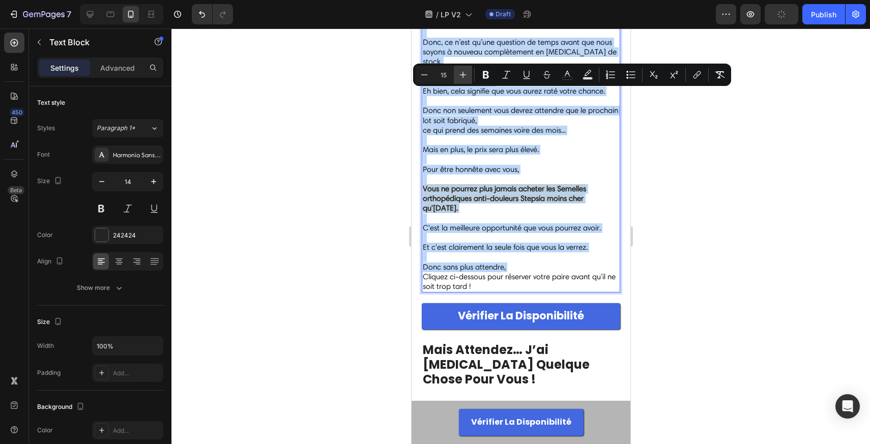
type input "16"
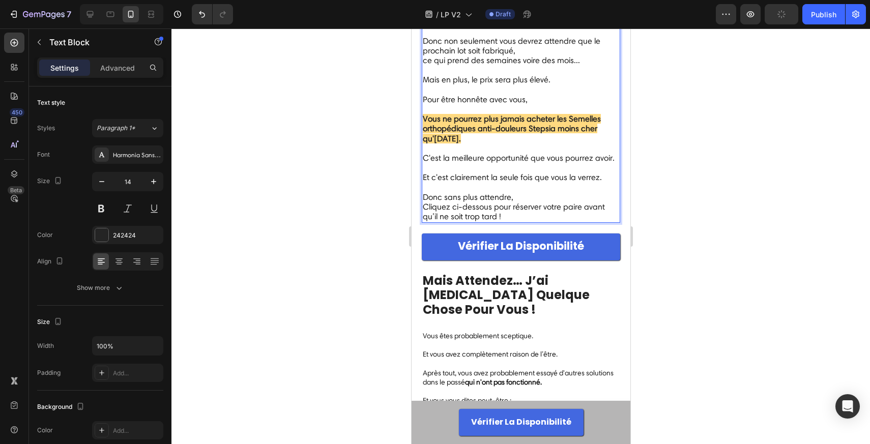
scroll to position [8746, 0]
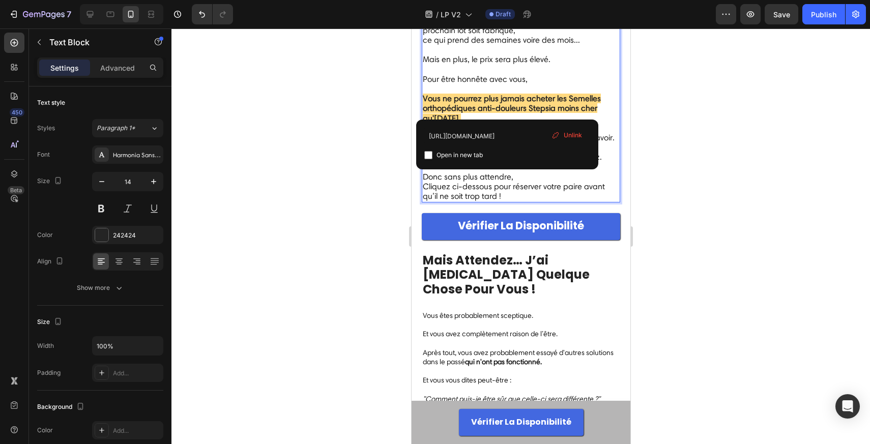
click at [515, 136] on input "https://funnel.stepsia.fr/pdv" at bounding box center [507, 136] width 166 height 16
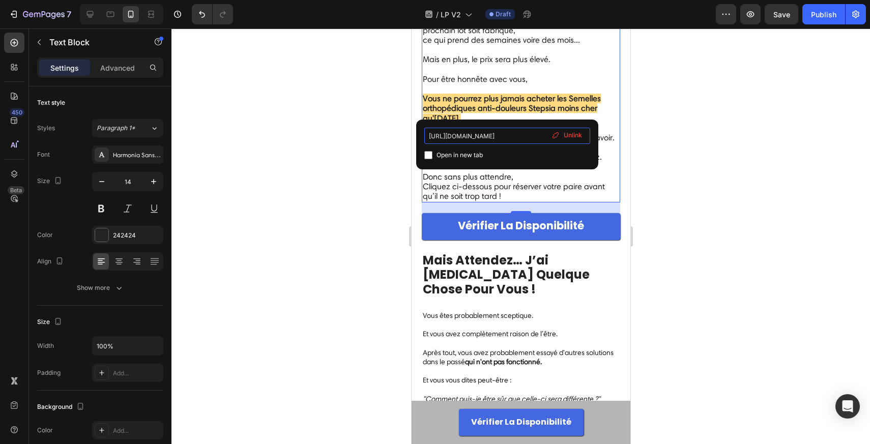
click at [515, 136] on input "https://funnel.stepsia.fr/pdv" at bounding box center [507, 136] width 166 height 16
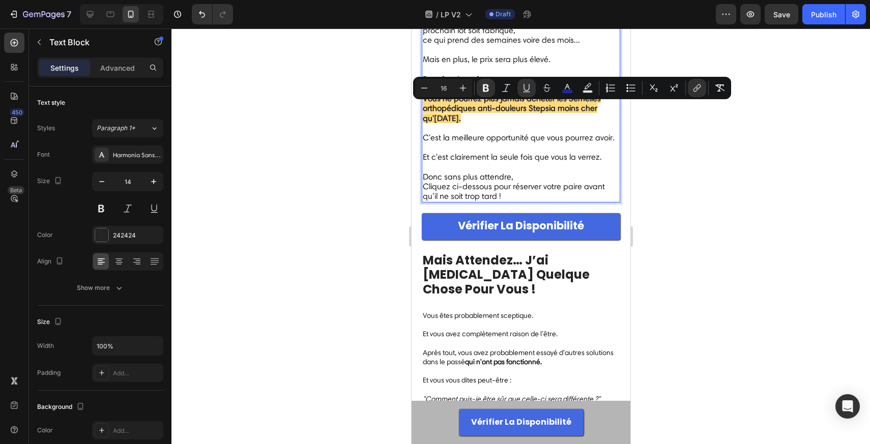
drag, startPoint x: 574, startPoint y: 106, endPoint x: 443, endPoint y: 109, distance: 131.3
click at [697, 88] on icon "Editor contextual toolbar" at bounding box center [697, 88] width 10 height 10
click at [696, 83] on icon "Editor contextual toolbar" at bounding box center [697, 88] width 10 height 10
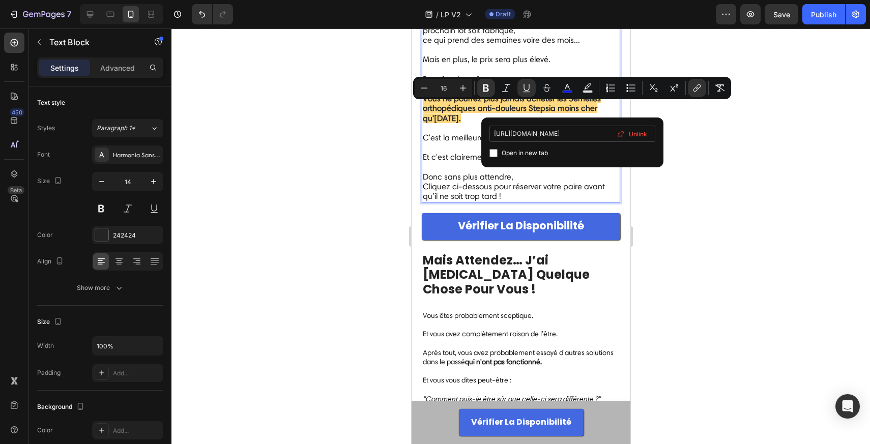
click at [579, 132] on input "https://funnel.stepsia.fr/pdv" at bounding box center [572, 134] width 166 height 16
type input "https://stepsia.fr/products/semelles-orthopediques-anti-douleur-relieve"
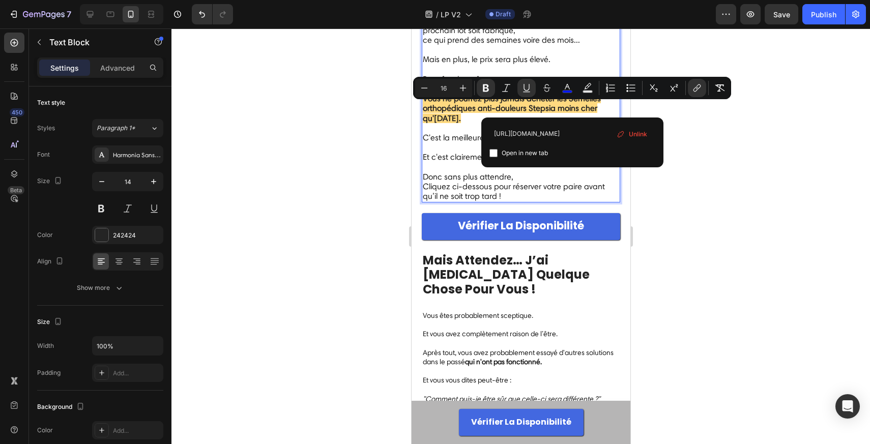
click at [588, 147] on div "Open in new tab" at bounding box center [572, 153] width 166 height 12
click at [576, 148] on div "Open in new tab" at bounding box center [572, 153] width 166 height 12
checkbox input "false"
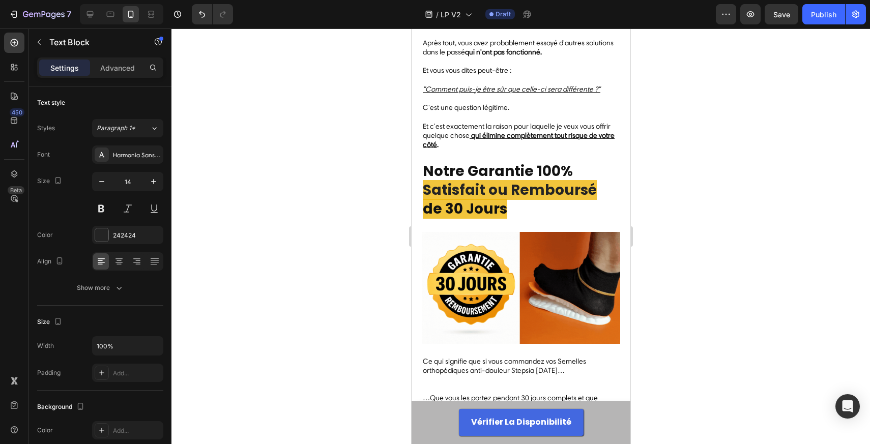
scroll to position [9073, 0]
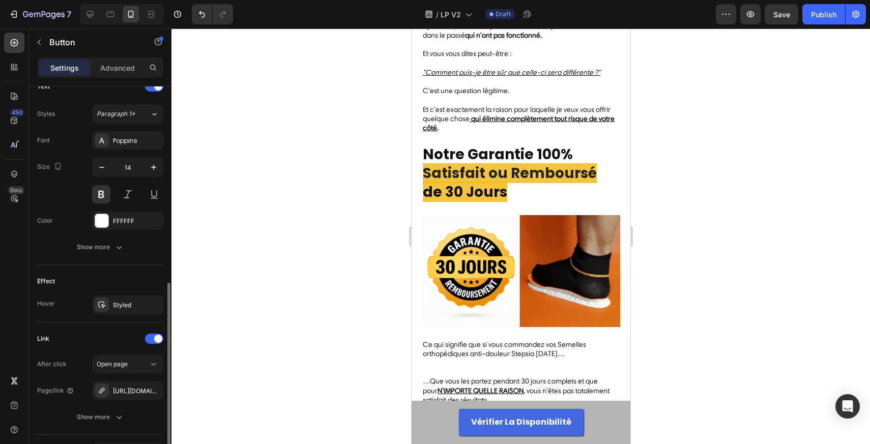
scroll to position [422, 0]
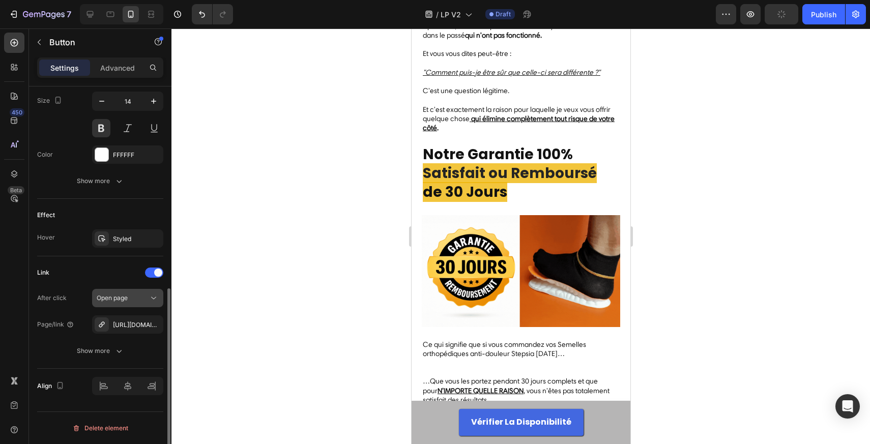
click at [155, 304] on button "Open page" at bounding box center [127, 298] width 71 height 18
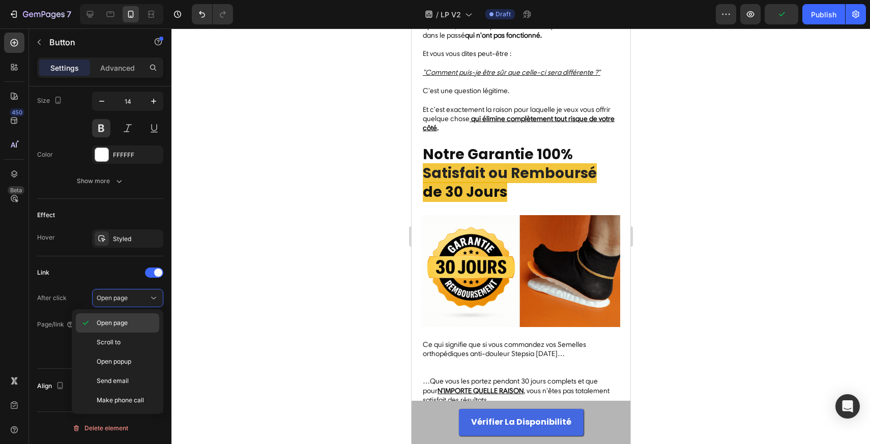
click at [123, 330] on div "Open page" at bounding box center [117, 322] width 83 height 19
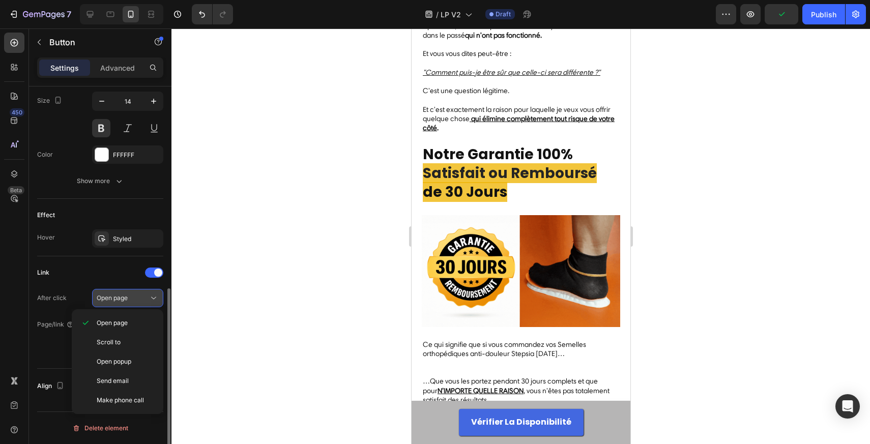
scroll to position [396, 0]
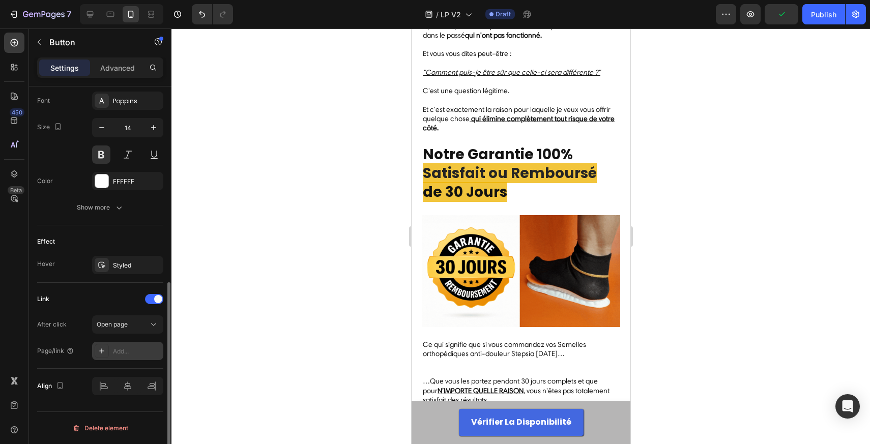
click at [103, 347] on icon at bounding box center [102, 351] width 8 height 8
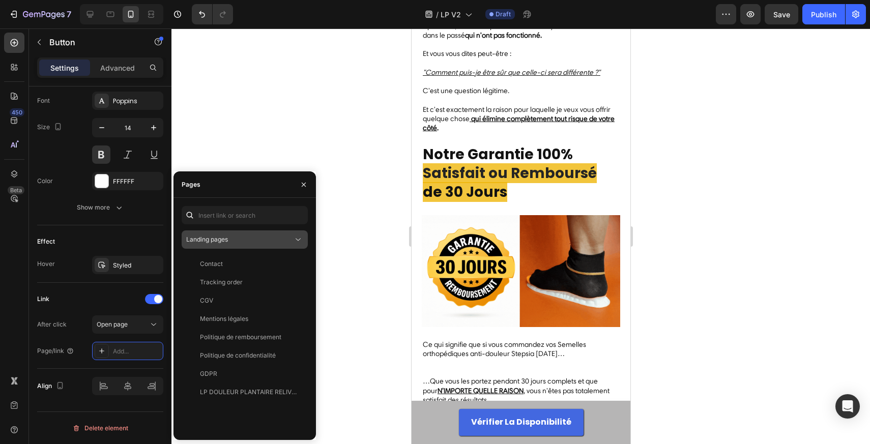
click at [249, 239] on div "Landing pages" at bounding box center [239, 239] width 107 height 9
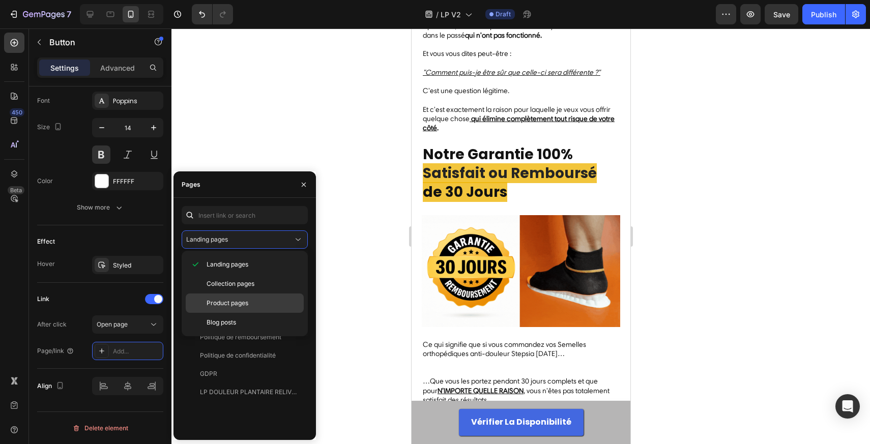
click at [221, 299] on span "Product pages" at bounding box center [228, 303] width 42 height 9
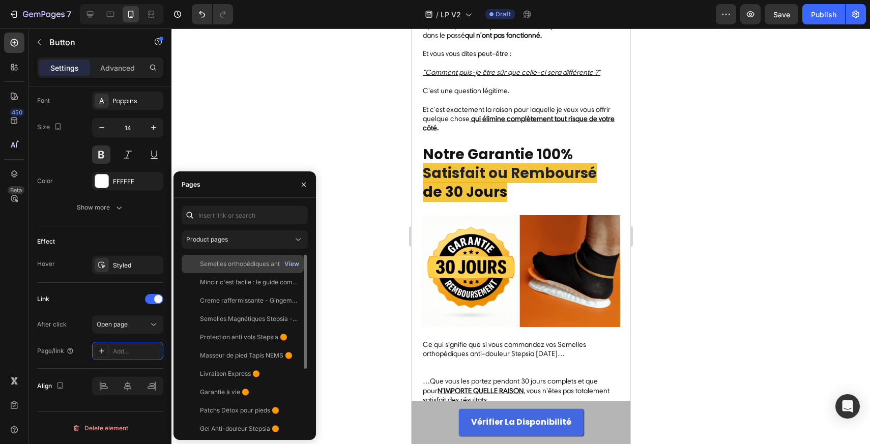
click at [285, 261] on div "View" at bounding box center [291, 263] width 15 height 9
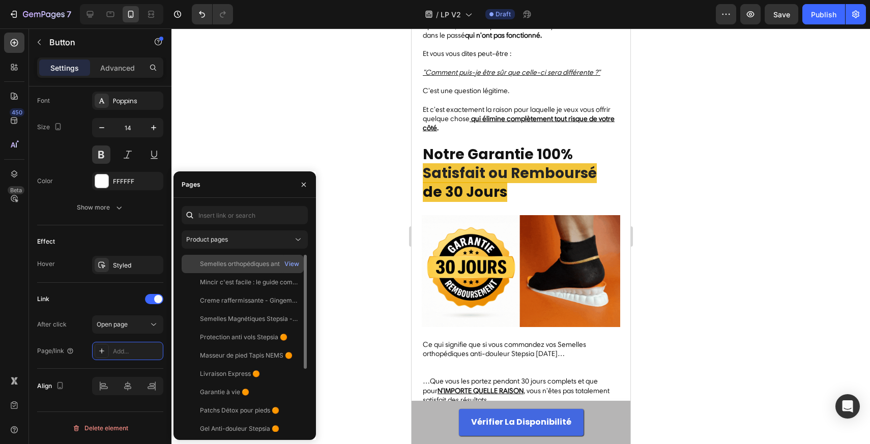
click at [228, 268] on div "Semelles orthopédiques anti-douleur" at bounding box center [249, 263] width 98 height 9
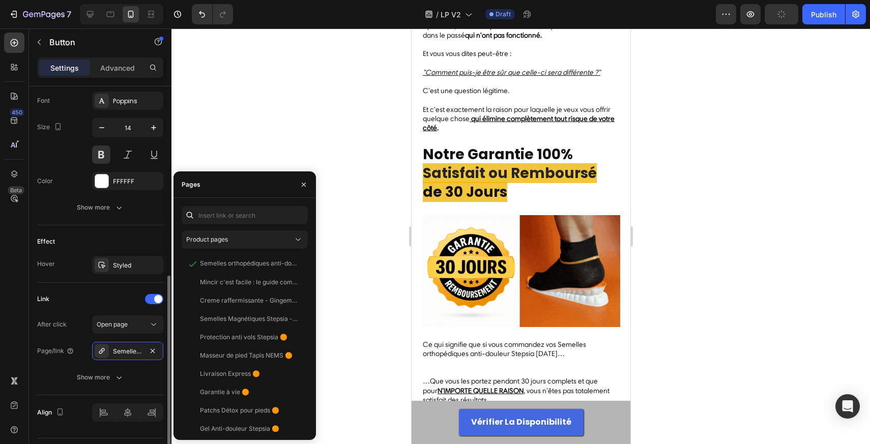
click at [142, 365] on div "After click Open page Page/link Semelles orthopédiques anti-douleur Show more" at bounding box center [100, 350] width 126 height 71
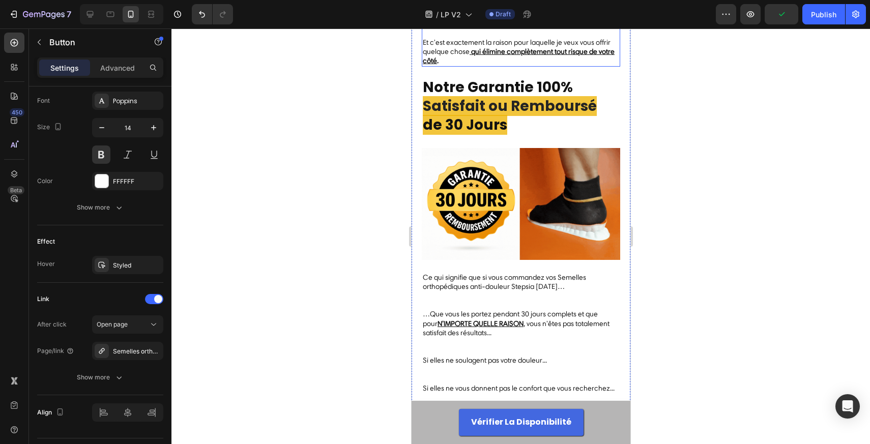
scroll to position [9161, 0]
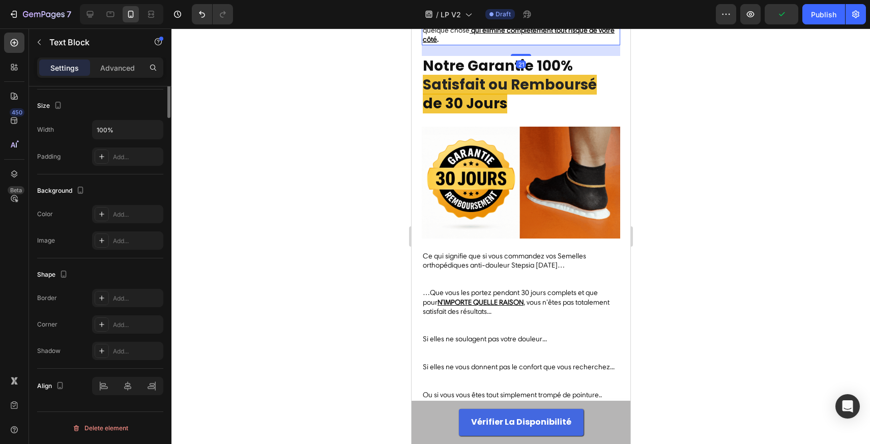
scroll to position [0, 0]
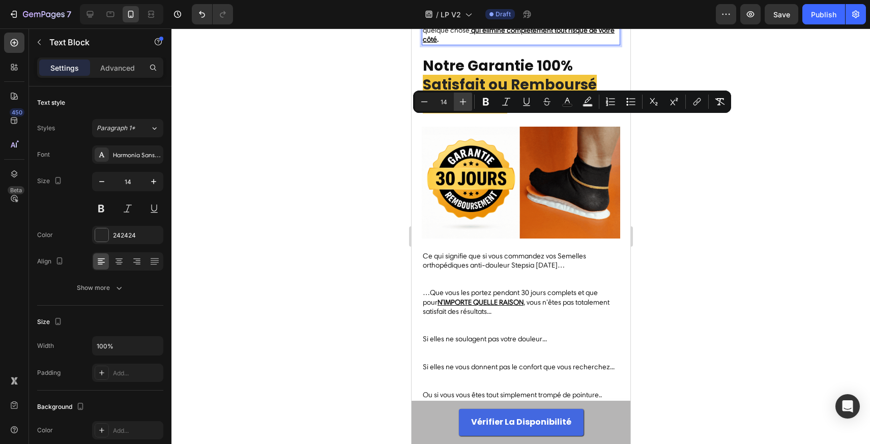
click at [465, 105] on icon "Editor contextual toolbar" at bounding box center [463, 102] width 10 height 10
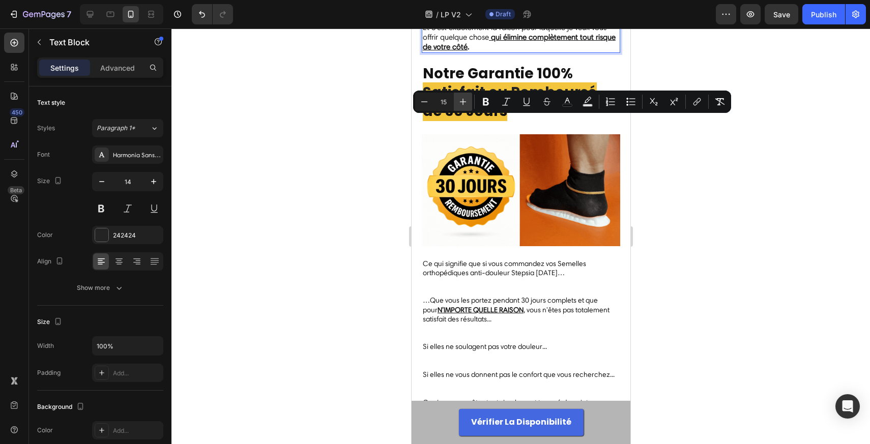
click at [465, 105] on icon "Editor contextual toolbar" at bounding box center [463, 102] width 10 height 10
type input "16"
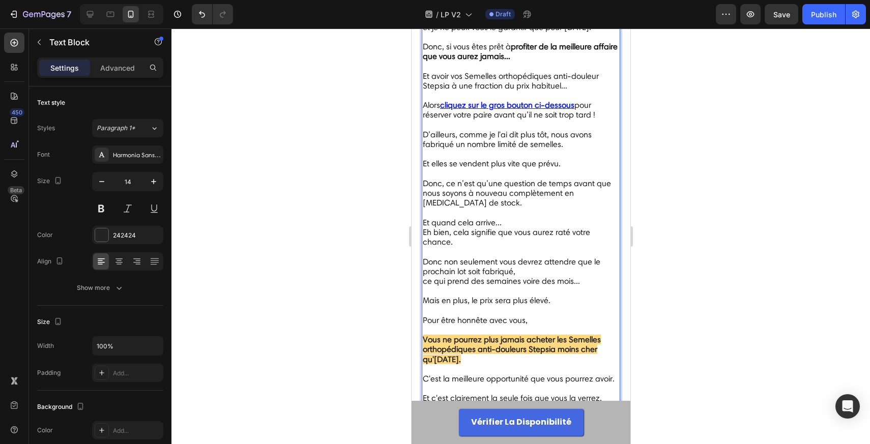
scroll to position [8505, 0]
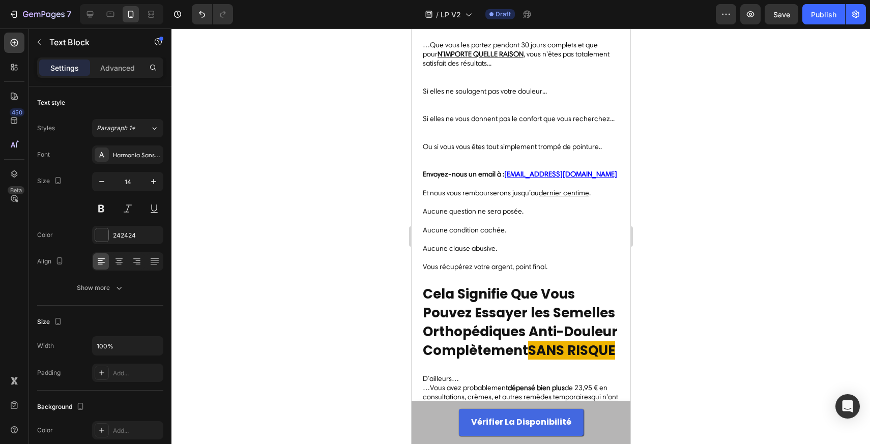
scroll to position [9435, 0]
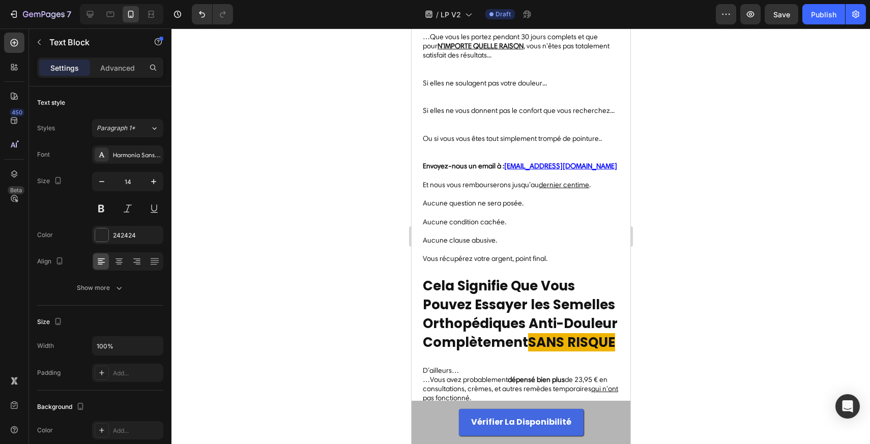
click at [486, 60] on span "…Que vous les portez pendant 30 jours complets et que pour N’IMPORTE QUELLE RAI…" at bounding box center [515, 46] width 187 height 27
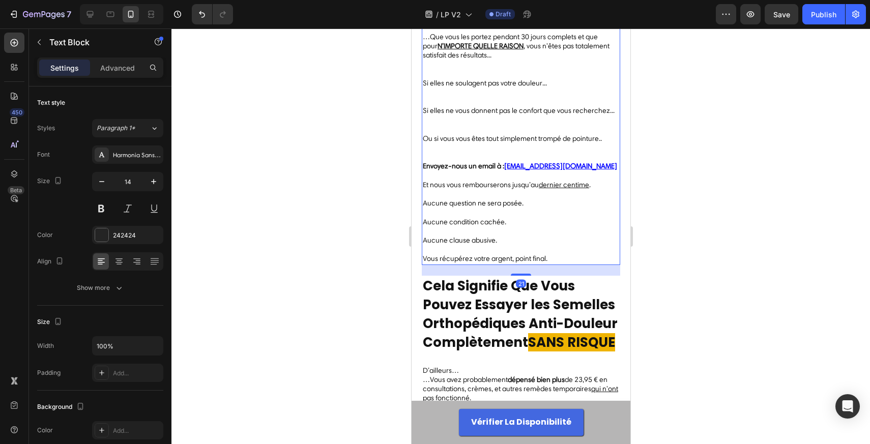
click at [486, 60] on span "…Que vous les portez pendant 30 jours complets et que pour N’IMPORTE QUELLE RAI…" at bounding box center [515, 46] width 187 height 27
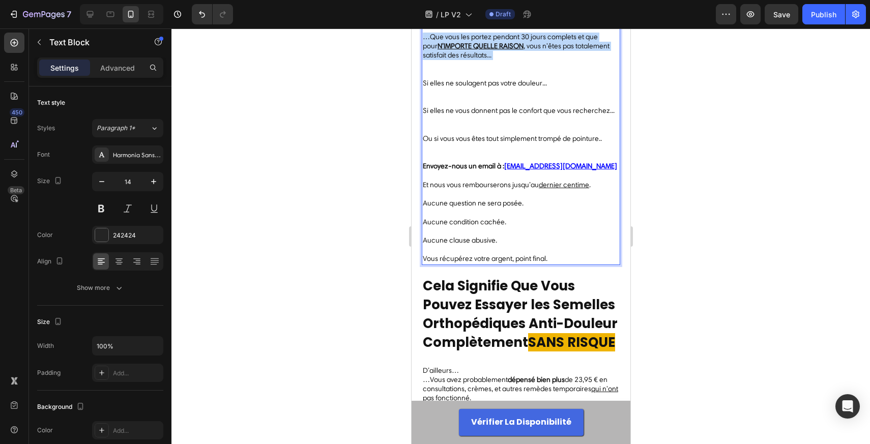
click at [486, 60] on span "…Que vous les portez pendant 30 jours complets et que pour N’IMPORTE QUELLE RAI…" at bounding box center [515, 46] width 187 height 27
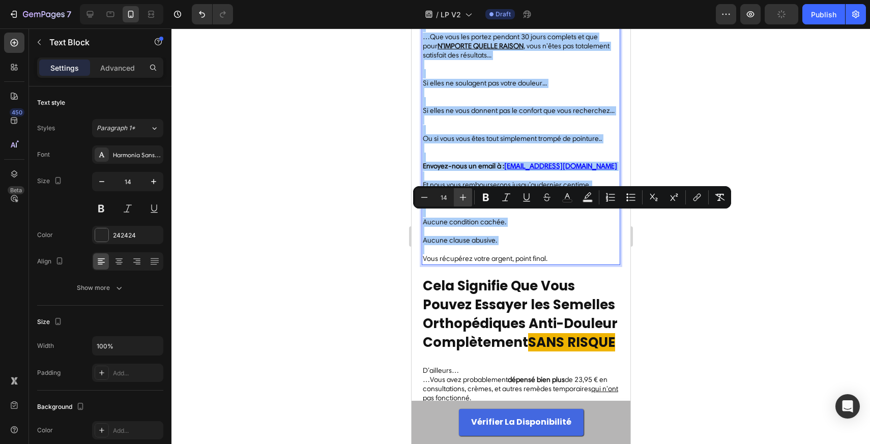
click at [471, 195] on button "Plus" at bounding box center [463, 197] width 18 height 18
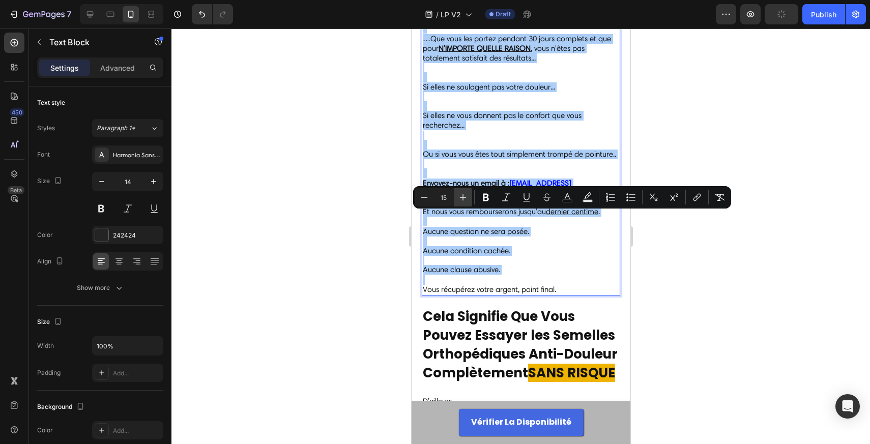
click at [471, 195] on button "Plus" at bounding box center [463, 197] width 18 height 18
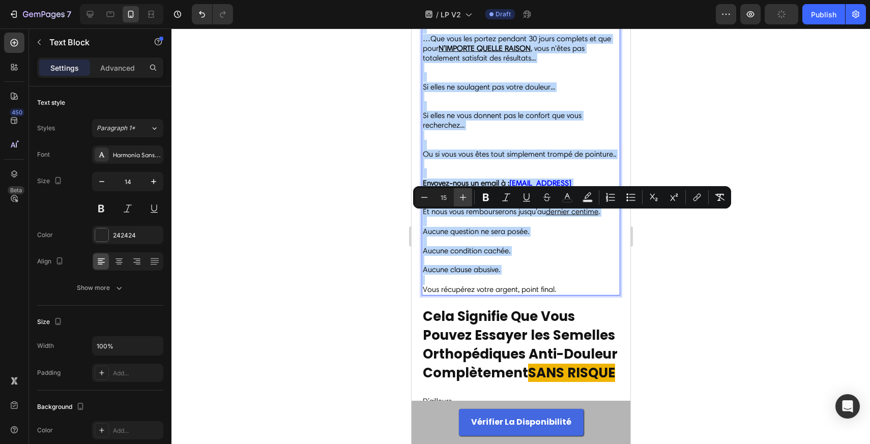
type input "16"
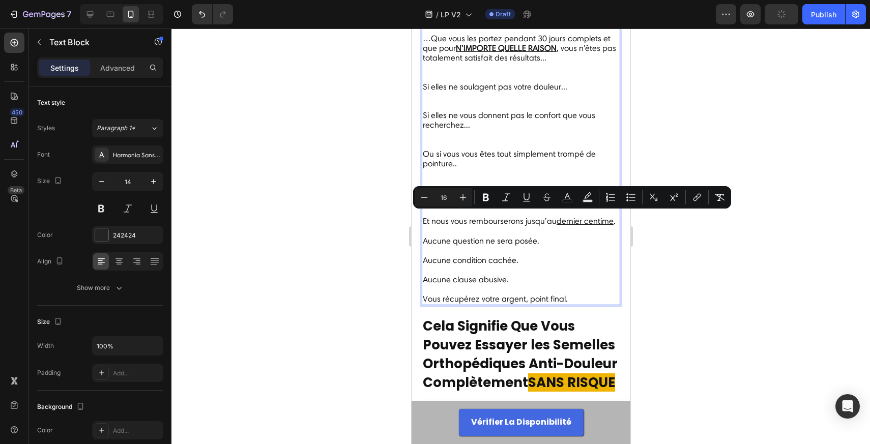
click at [457, 34] on p "Ce qui signifie que si vous commandez vos Semelles orthopédiques anti-douleur S…" at bounding box center [520, 14] width 196 height 39
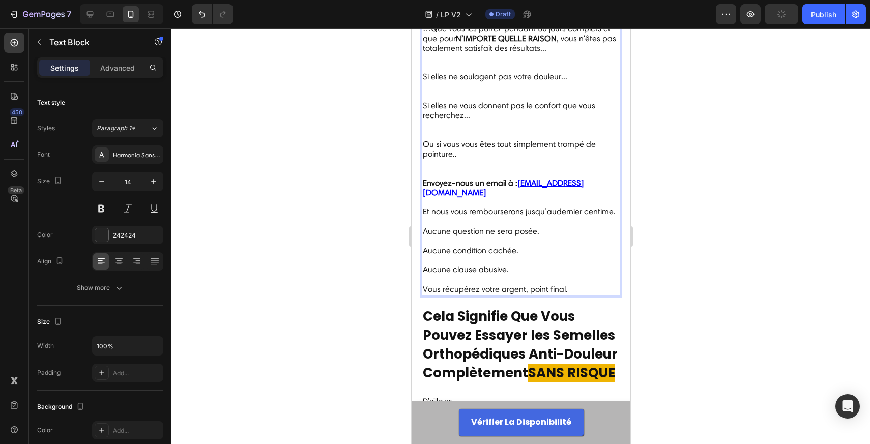
click at [432, 72] on p "…Que vous les portez pendant 30 jours complets et que pour N’IMPORTE QUELLE RAI…" at bounding box center [520, 48] width 196 height 48
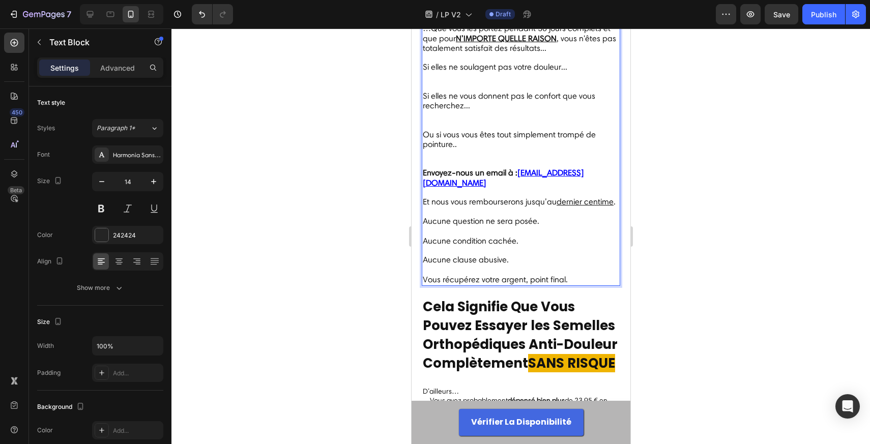
click at [429, 92] on p "Si elles ne soulagent pas votre douleur..." at bounding box center [520, 77] width 196 height 29
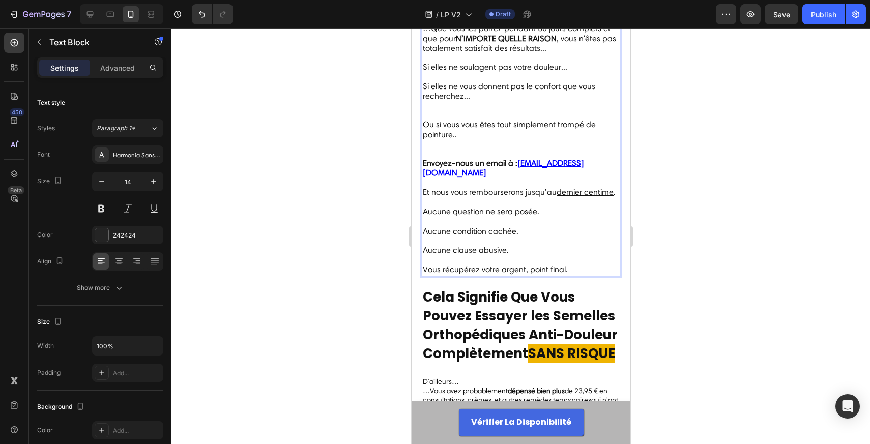
click at [427, 139] on span "Ou si vous vous êtes tout simplement trompé de pointure.." at bounding box center [508, 129] width 173 height 19
click at [432, 121] on p "Si elles ne vous donnent pas le confort que vous recherchez..." at bounding box center [520, 101] width 196 height 39
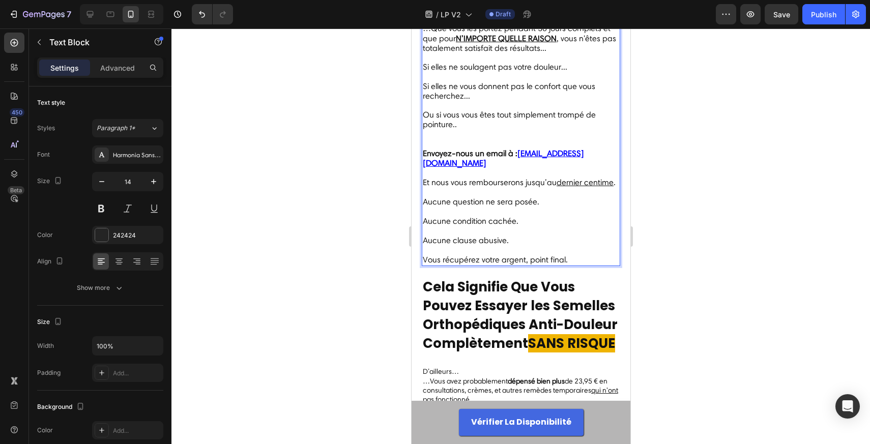
click at [426, 149] on p "Ou si vous vous êtes tout simplement trompé de pointure.." at bounding box center [520, 129] width 196 height 39
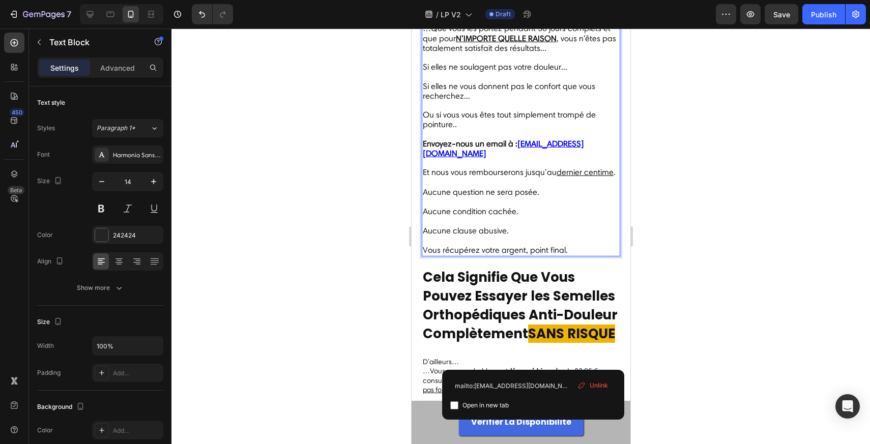
click at [532, 158] on u "DCJulien.L@podologie.fr" at bounding box center [502, 148] width 161 height 19
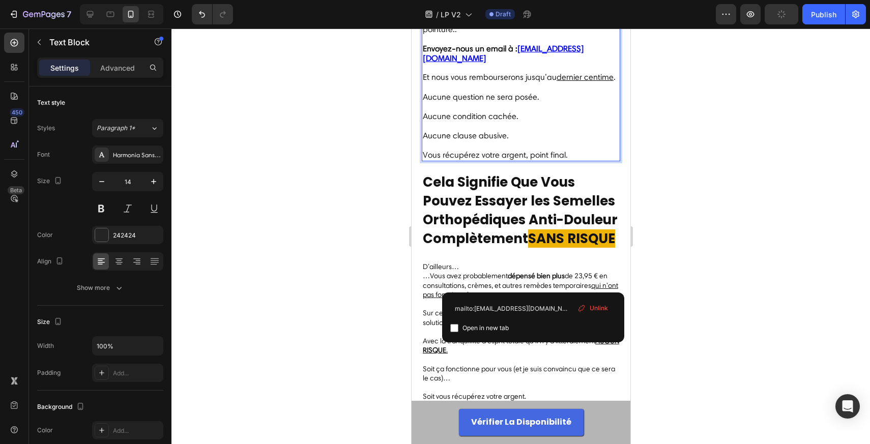
scroll to position [9546, 0]
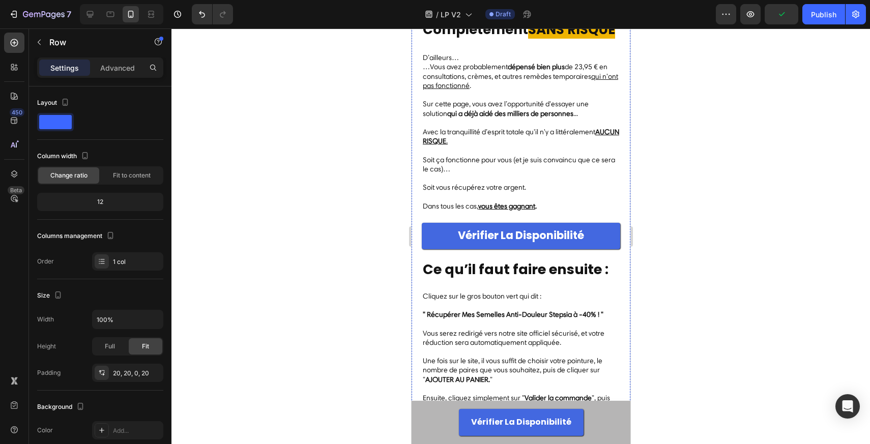
scroll to position [9746, 0]
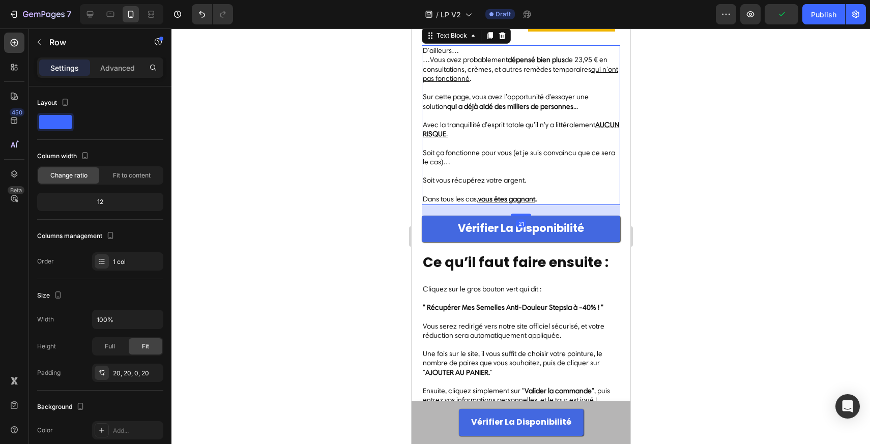
click at [507, 138] on span "Avec la tranquillité d’esprit totale qu'il n'y a littéralement AUCUN RISQUE ." at bounding box center [520, 130] width 196 height 18
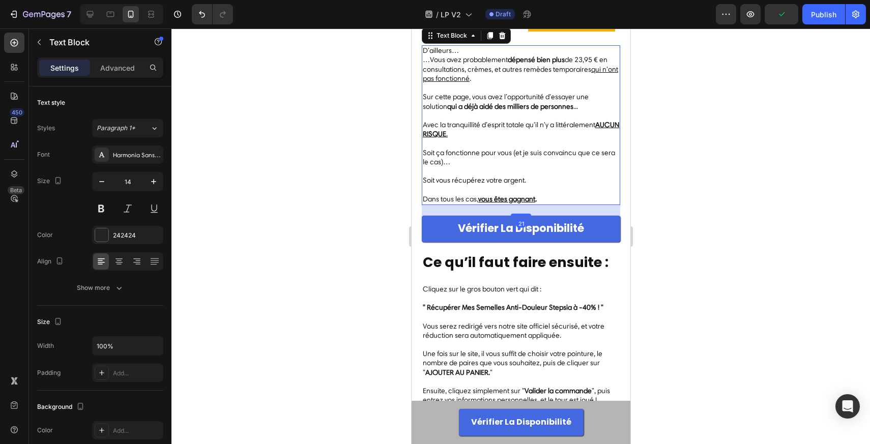
click at [507, 138] on span "Avec la tranquillité d’esprit totale qu'il n'y a littéralement AUCUN RISQUE ." at bounding box center [520, 130] width 196 height 18
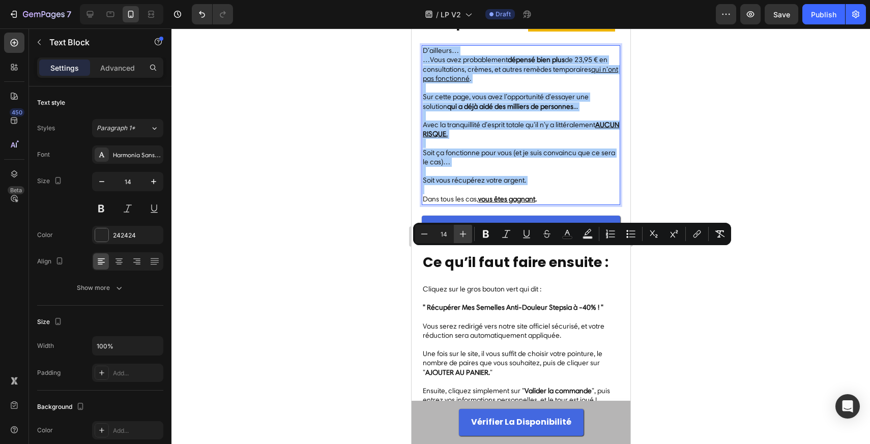
click at [468, 235] on button "Plus" at bounding box center [463, 234] width 18 height 18
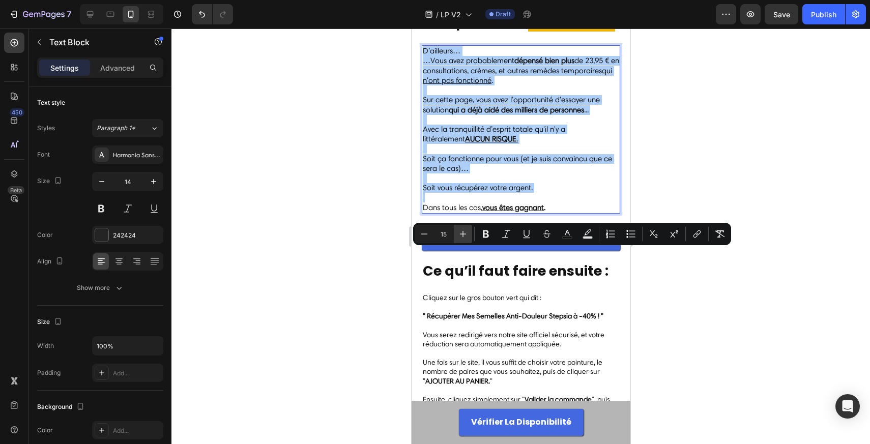
click at [468, 235] on button "Plus" at bounding box center [463, 234] width 18 height 18
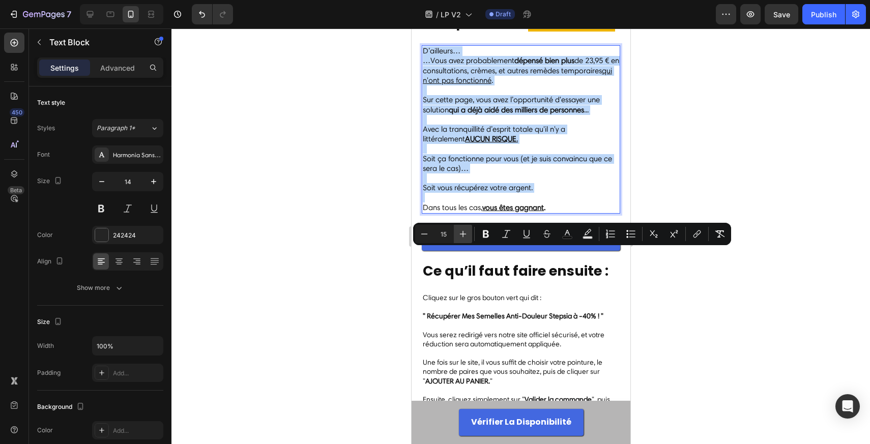
type input "16"
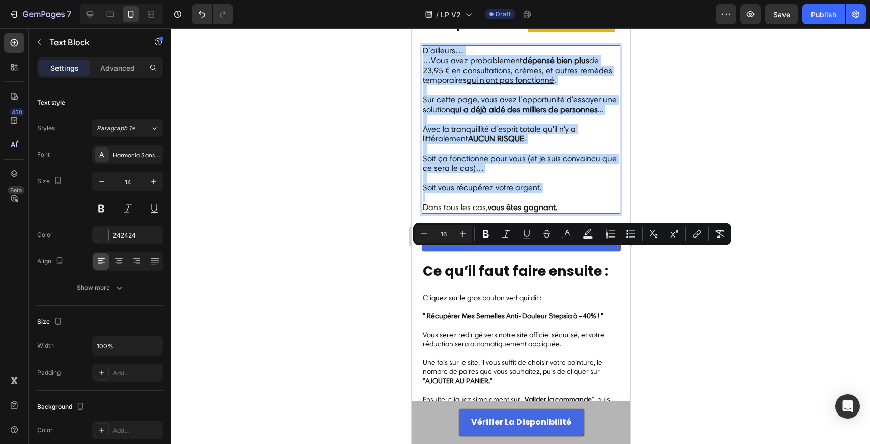
click at [462, 114] on span "Sur cette page, vous avez l’opportunité d'essayer une solution qui a déjà aidé …" at bounding box center [519, 104] width 194 height 19
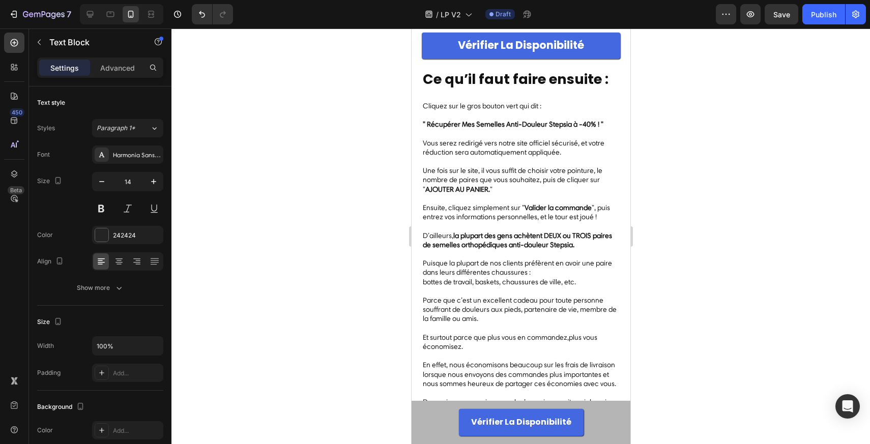
scroll to position [9952, 0]
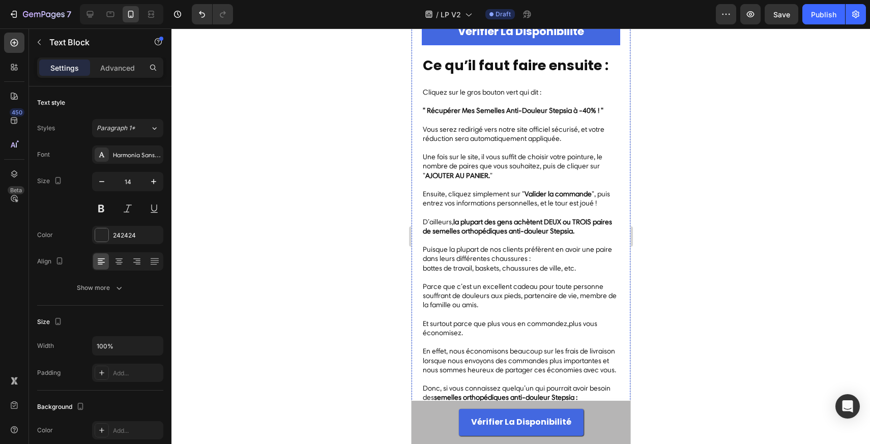
click at [447, 45] on link "Vérifier La Disponibilité" at bounding box center [520, 32] width 198 height 26
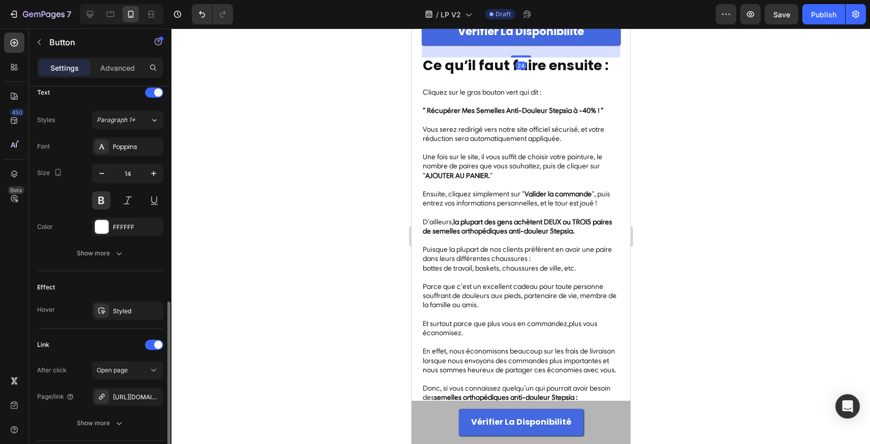
scroll to position [413, 0]
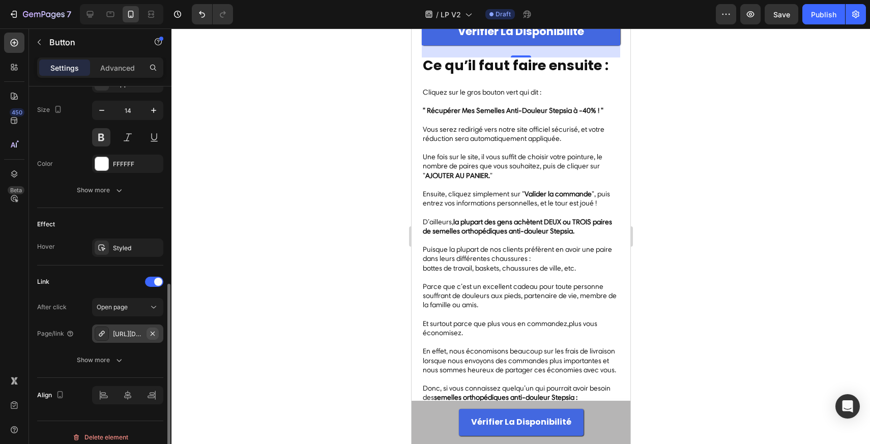
click at [154, 333] on icon "button" at bounding box center [153, 334] width 8 height 8
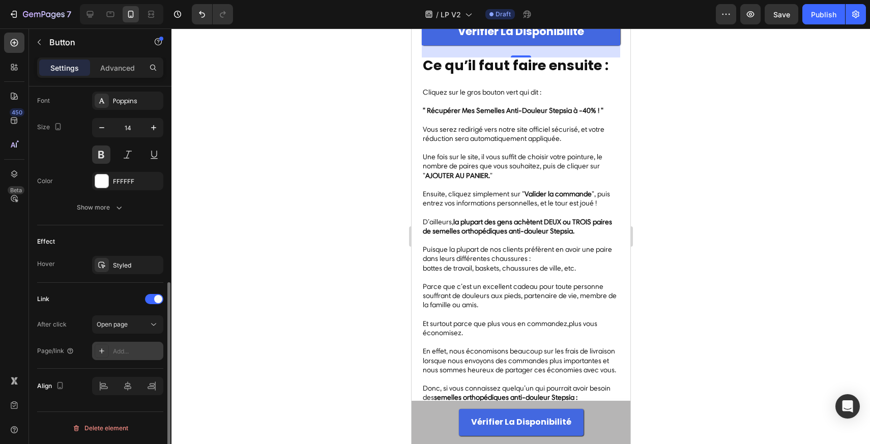
scroll to position [396, 0]
click at [155, 325] on icon at bounding box center [153, 325] width 5 height 3
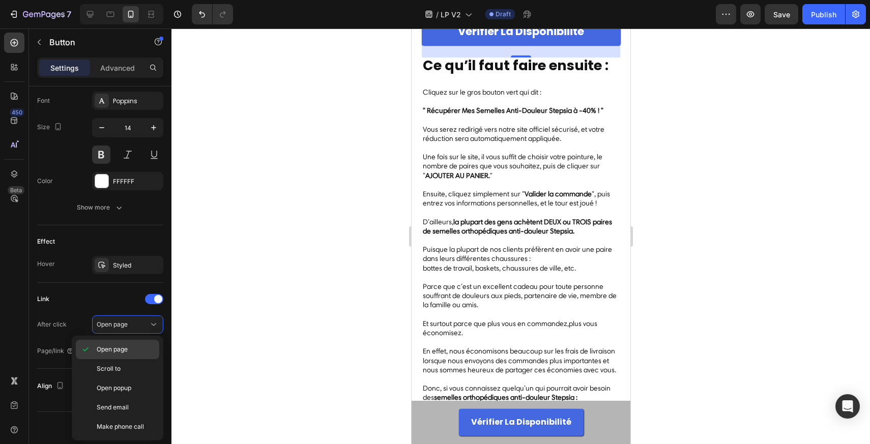
click at [129, 349] on p "Open page" at bounding box center [126, 349] width 58 height 9
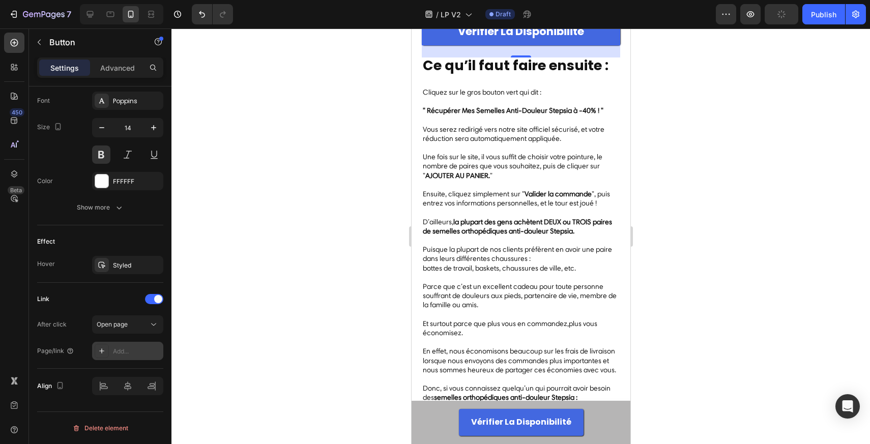
click at [105, 347] on icon at bounding box center [102, 351] width 8 height 8
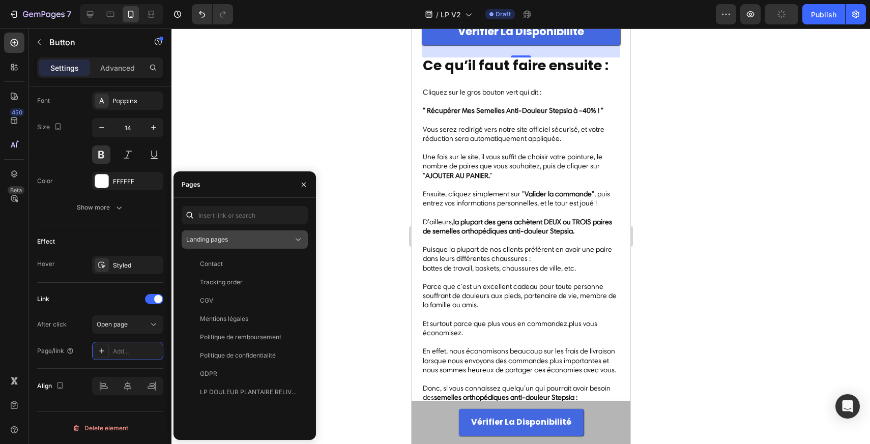
click at [269, 243] on div "Landing pages" at bounding box center [239, 239] width 107 height 9
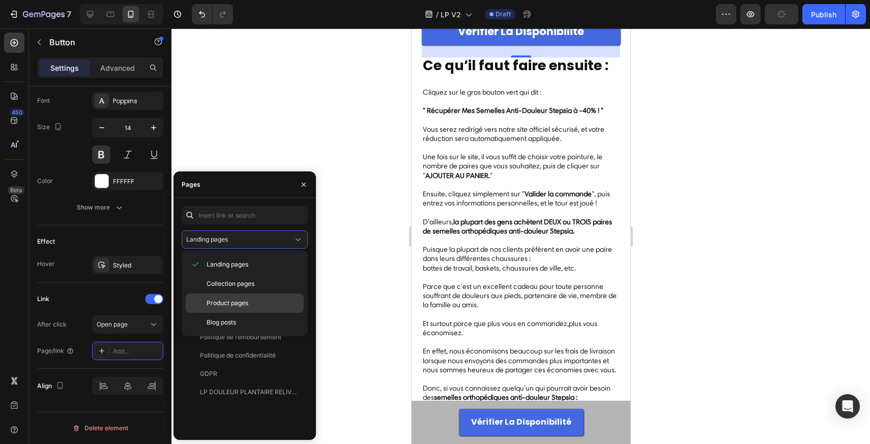
click at [227, 295] on div "Product pages" at bounding box center [245, 303] width 118 height 19
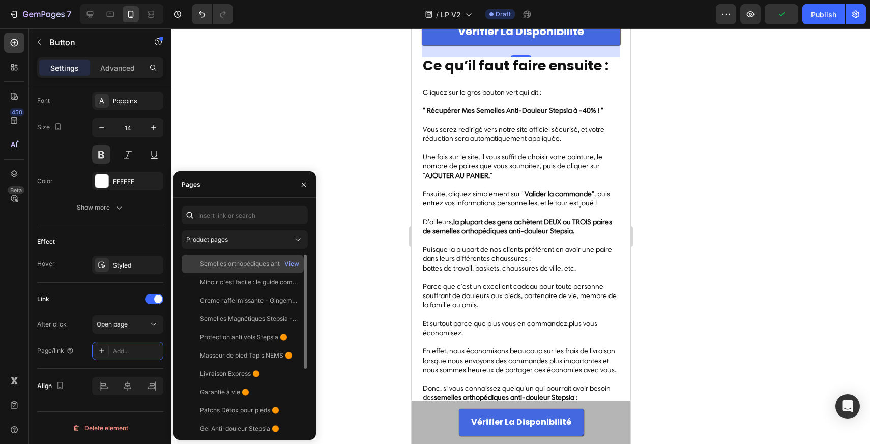
click at [258, 266] on div "Semelles orthopédiques anti-douleur" at bounding box center [249, 263] width 98 height 9
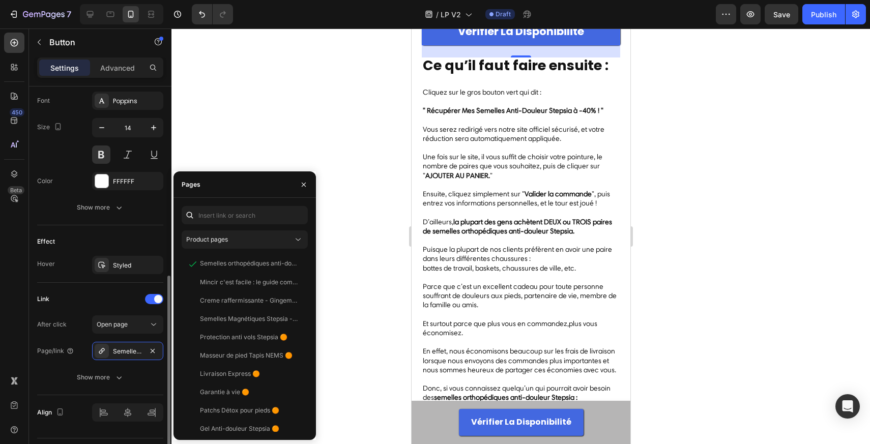
click at [138, 365] on div "After click Open page Page/link Semelles orthopédiques anti-douleur Show more" at bounding box center [100, 350] width 126 height 71
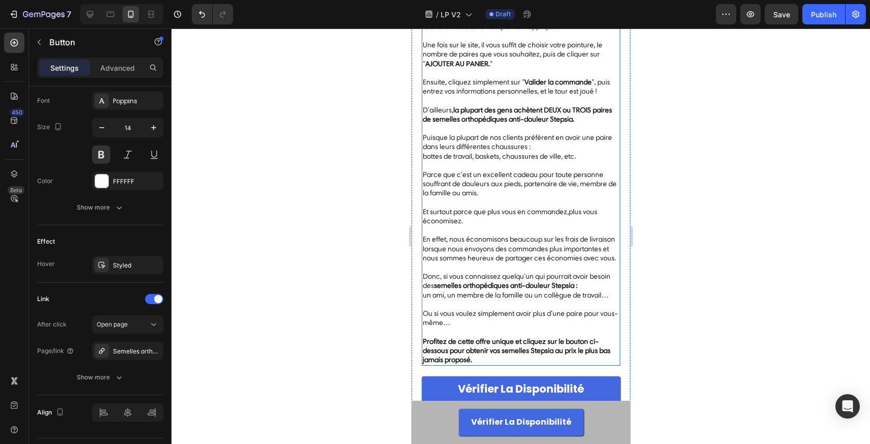
scroll to position [10066, 0]
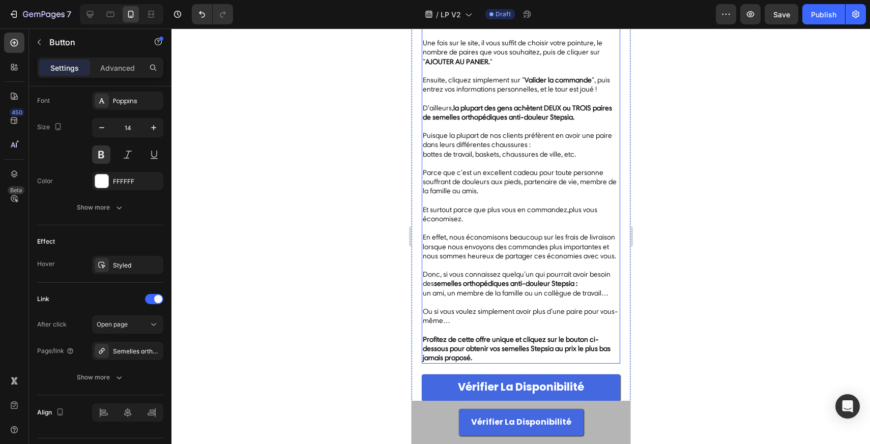
click at [499, 94] on span "Ensuite, cliquez simplement sur " Valider la commande ", puis entrez vos inform…" at bounding box center [515, 85] width 187 height 18
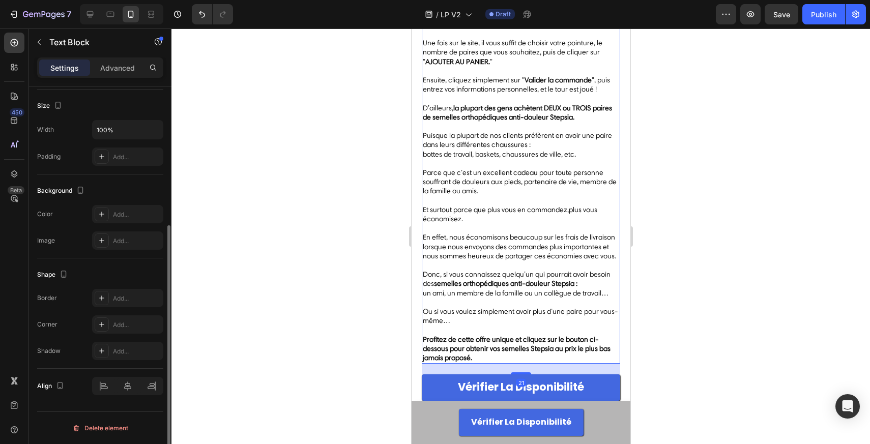
scroll to position [0, 0]
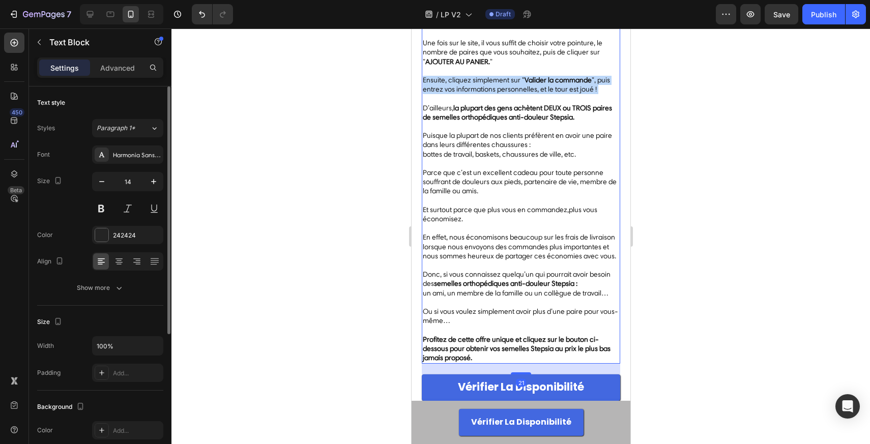
click at [499, 94] on span "Ensuite, cliquez simplement sur " Valider la commande ", puis entrez vos inform…" at bounding box center [515, 85] width 187 height 18
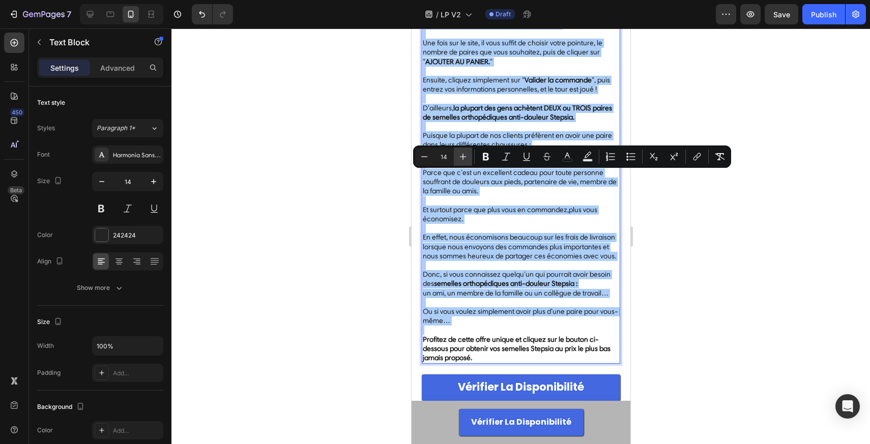
click at [459, 164] on button "Plus" at bounding box center [463, 157] width 18 height 18
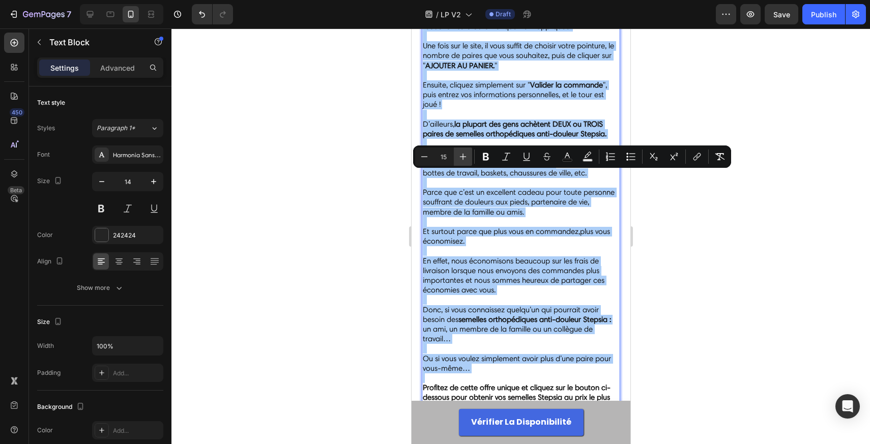
click at [459, 164] on button "Plus" at bounding box center [463, 157] width 18 height 18
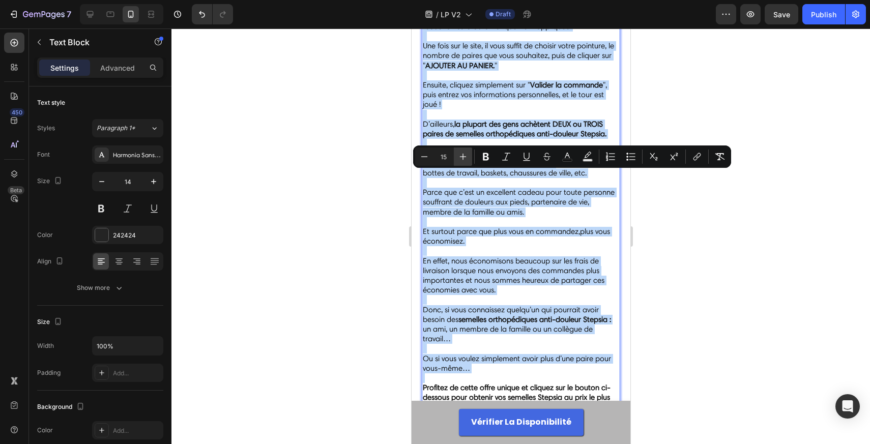
type input "16"
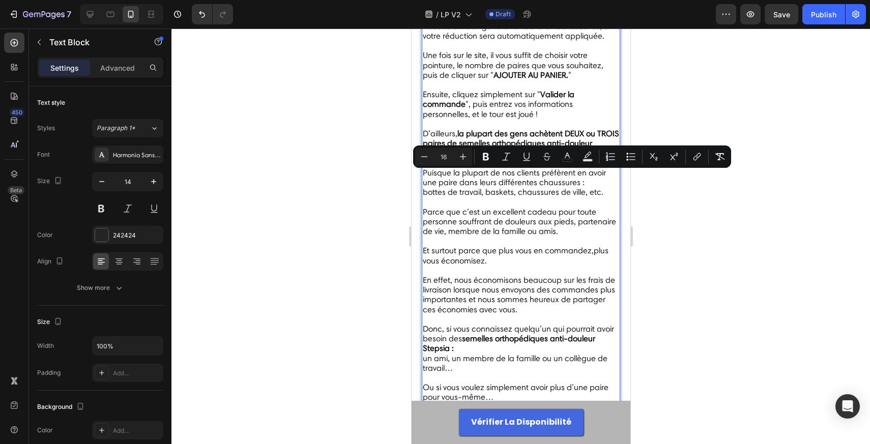
click at [462, 51] on p "Cliquez sur le gros bouton vert qui dit : " Récupérer Mes Semelles Anti-Douleur…" at bounding box center [520, 12] width 196 height 77
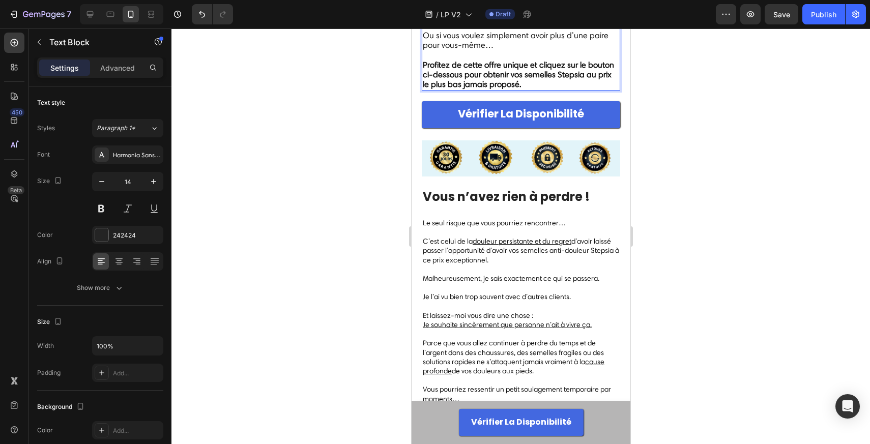
scroll to position [10430, 0]
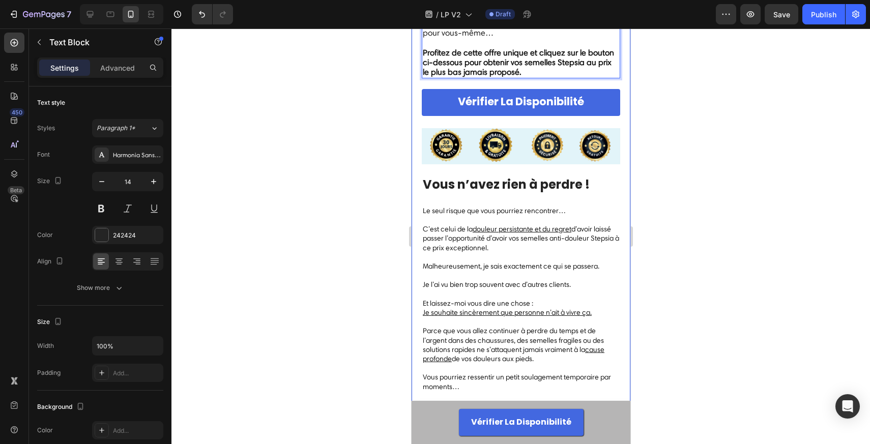
click at [435, 115] on link "Vérifier La Disponibilité" at bounding box center [520, 102] width 198 height 26
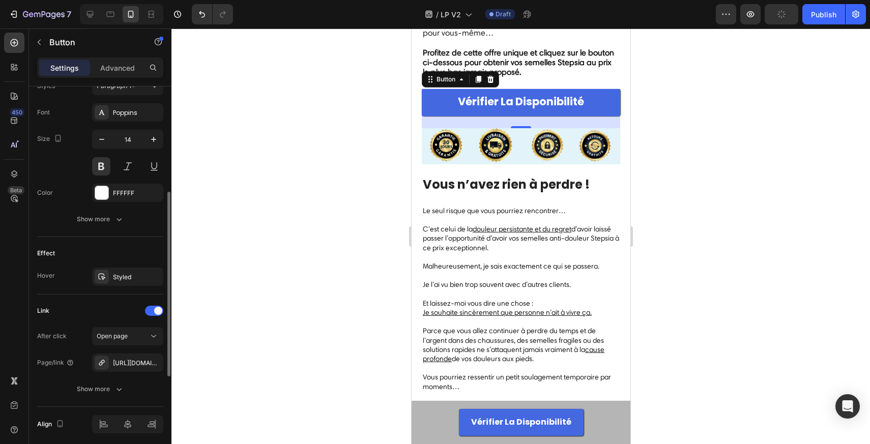
scroll to position [403, 0]
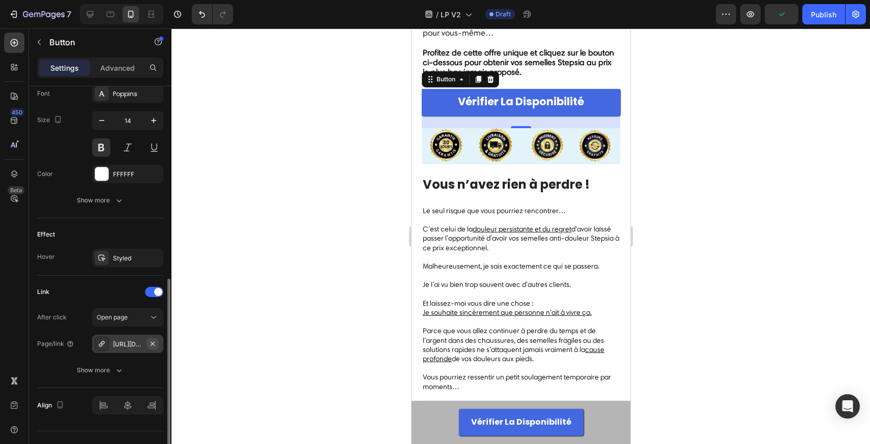
click at [150, 345] on icon "button" at bounding box center [153, 344] width 8 height 8
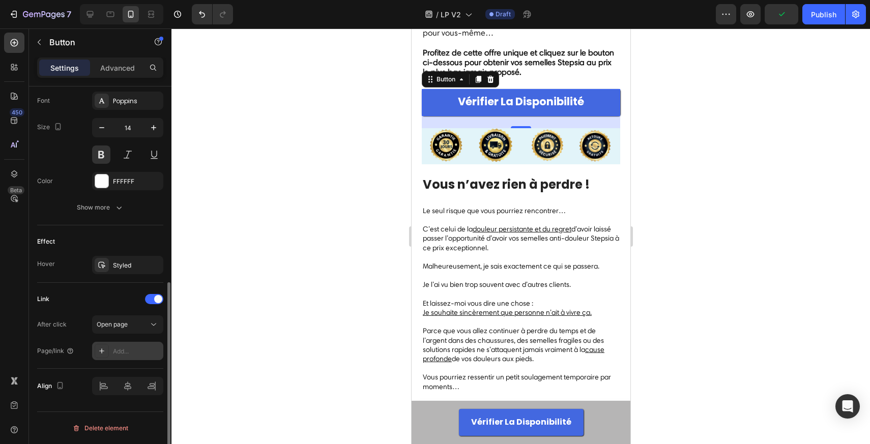
scroll to position [396, 0]
click at [124, 349] on div "Add..." at bounding box center [137, 351] width 48 height 9
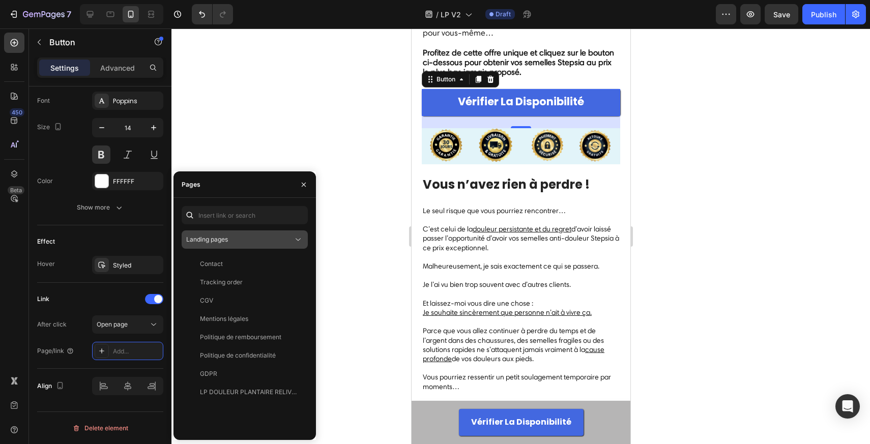
click at [247, 238] on div "Landing pages" at bounding box center [239, 239] width 107 height 9
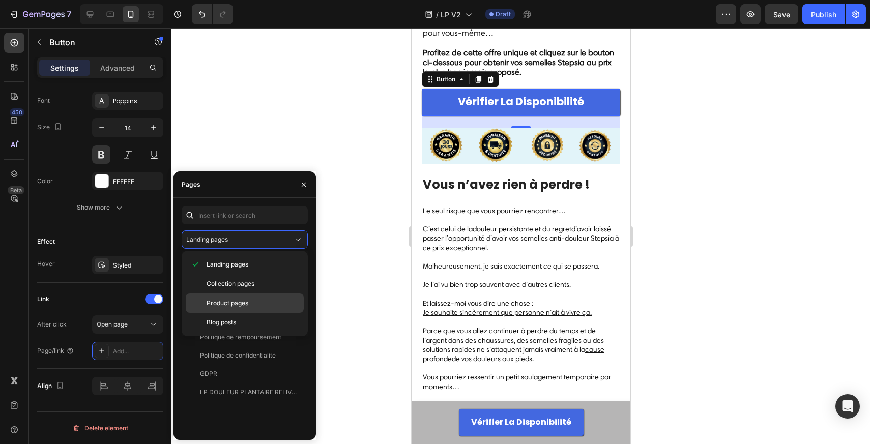
click at [231, 299] on span "Product pages" at bounding box center [228, 303] width 42 height 9
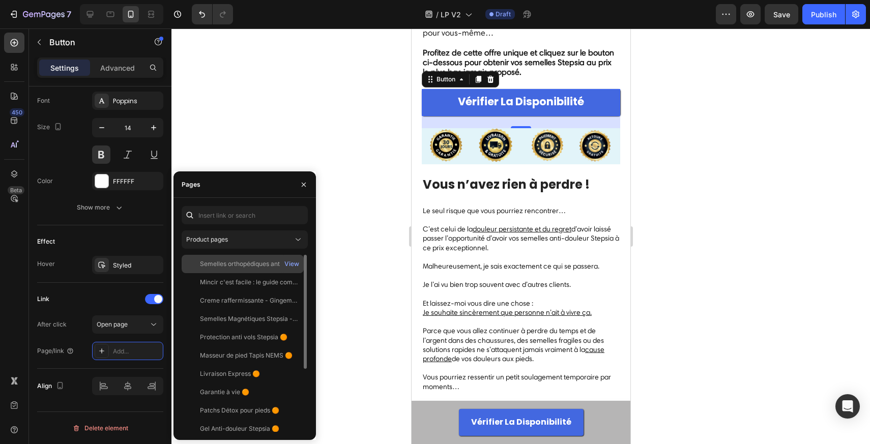
click at [250, 267] on div "Semelles orthopédiques anti-douleur" at bounding box center [249, 263] width 98 height 9
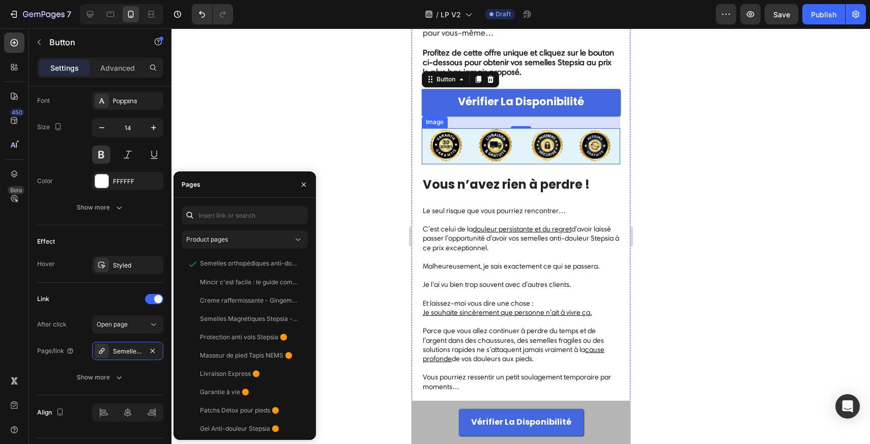
scroll to position [10494, 0]
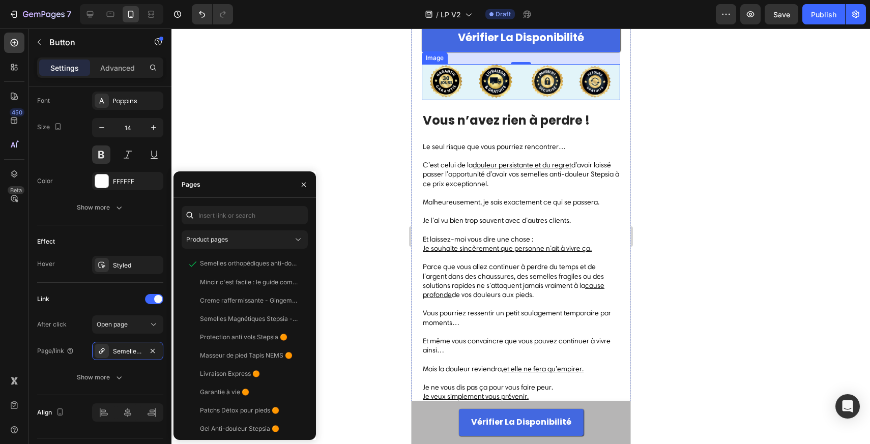
click at [490, 151] on span "Le seul risque que vous pourriez rencontrer…" at bounding box center [493, 146] width 143 height 9
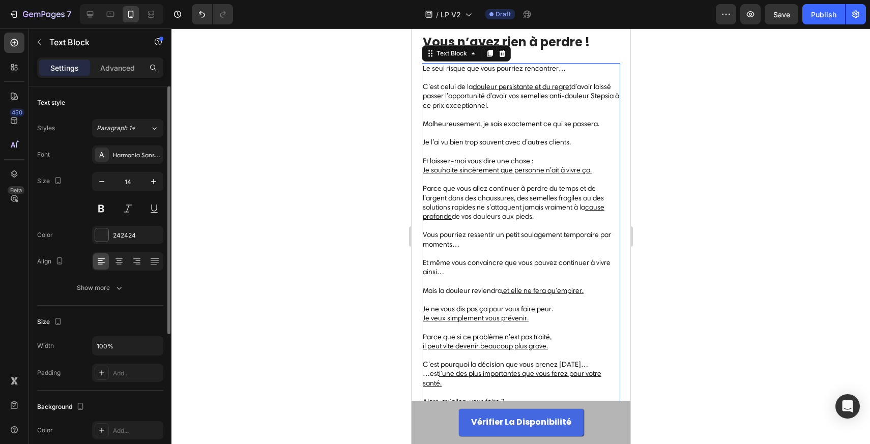
scroll to position [10632, 0]
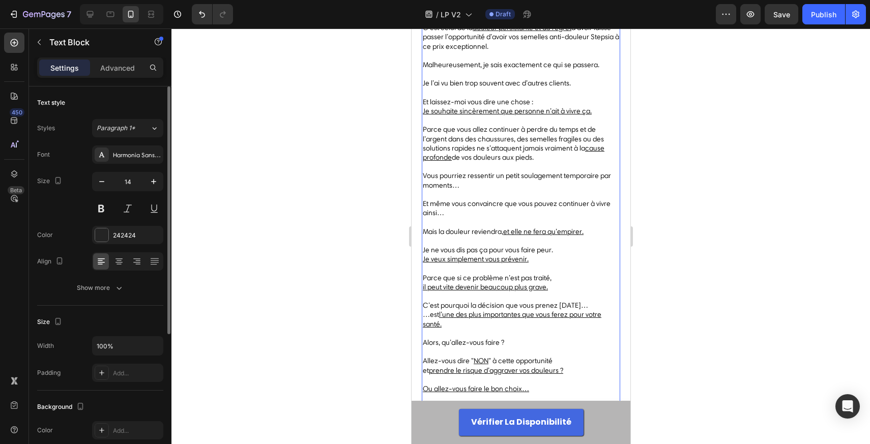
click at [490, 162] on span "Parce que vous allez continuer à perdre du temps et de l’argent dans des chauss…" at bounding box center [513, 143] width 182 height 37
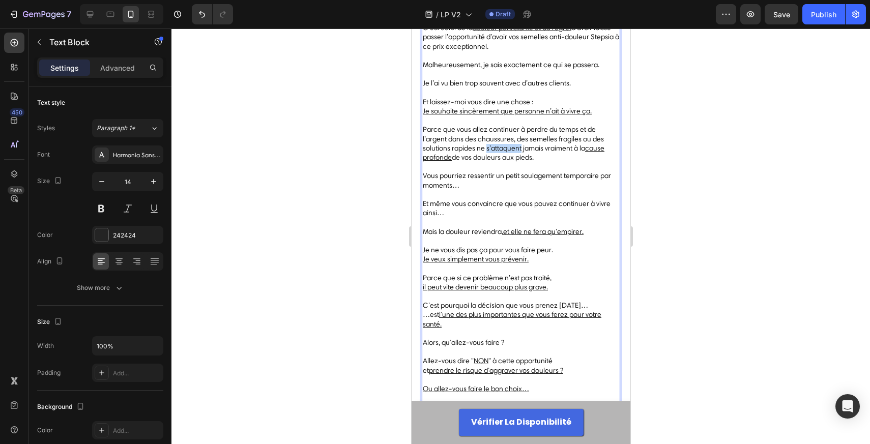
click at [490, 162] on span "Parce que vous allez continuer à perdre du temps et de l’argent dans des chauss…" at bounding box center [513, 143] width 182 height 37
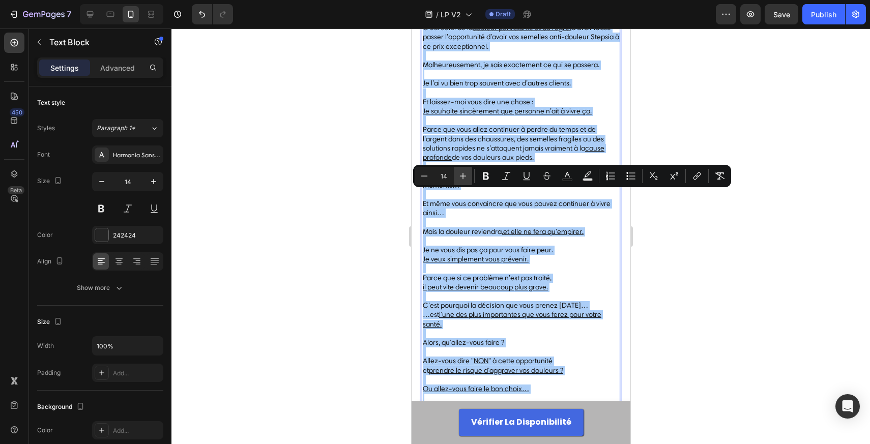
click at [465, 171] on icon "Editor contextual toolbar" at bounding box center [463, 176] width 10 height 10
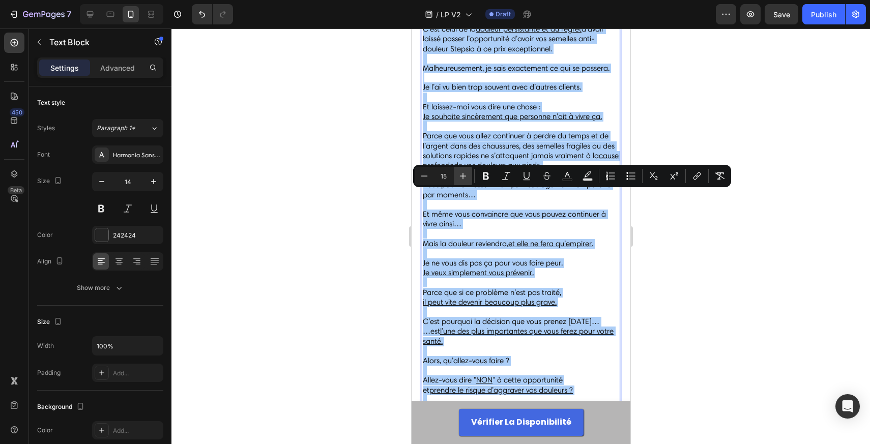
click at [465, 171] on icon "Editor contextual toolbar" at bounding box center [463, 176] width 10 height 10
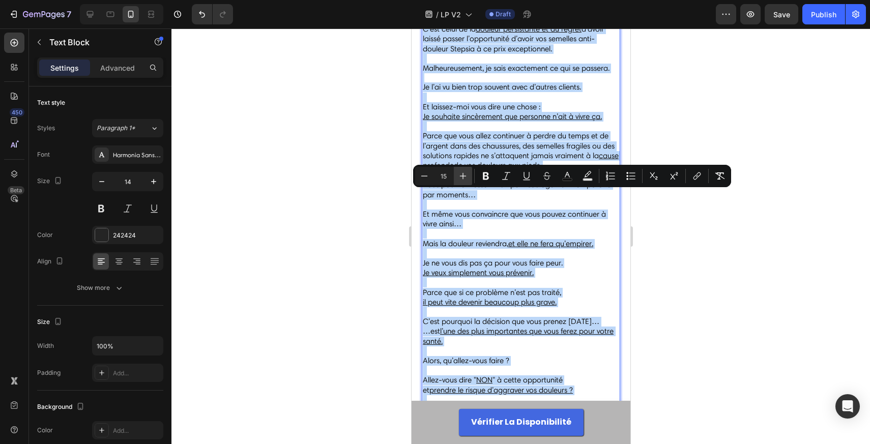
type input "16"
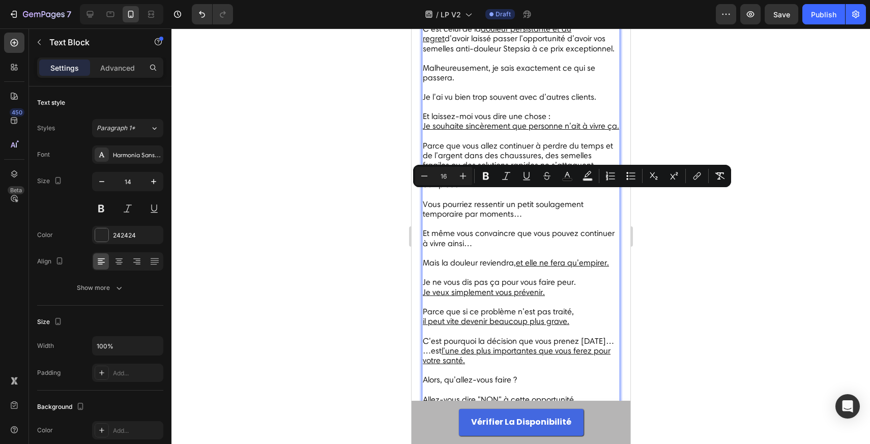
click at [483, 82] on span "Malheureusement, je sais exactement ce qui se passera." at bounding box center [508, 72] width 172 height 19
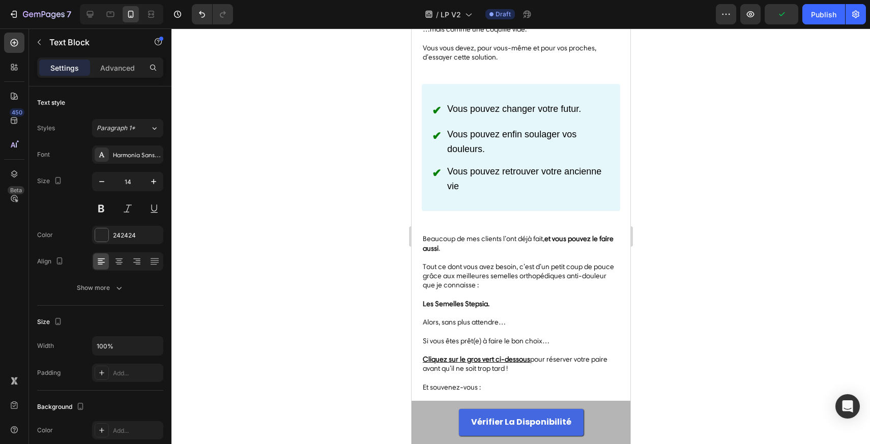
scroll to position [11274, 0]
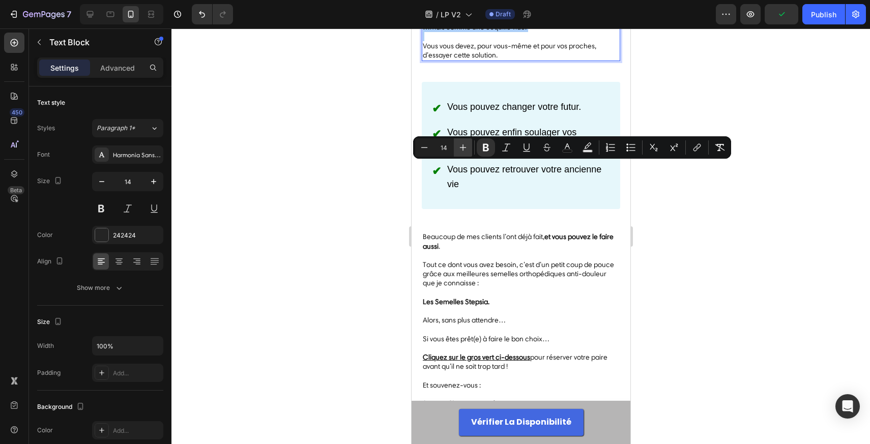
click at [471, 147] on button "Plus" at bounding box center [463, 147] width 18 height 18
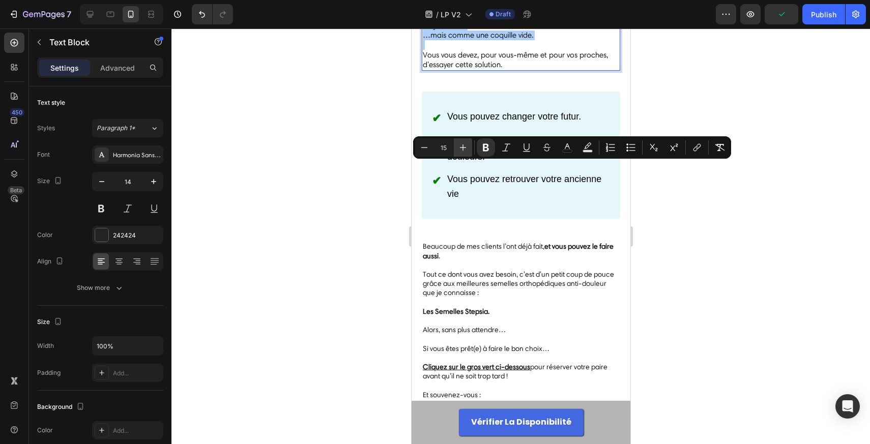
drag, startPoint x: 471, startPoint y: 147, endPoint x: 60, endPoint y: 134, distance: 411.2
click at [471, 147] on button "Plus" at bounding box center [463, 147] width 18 height 18
type input "16"
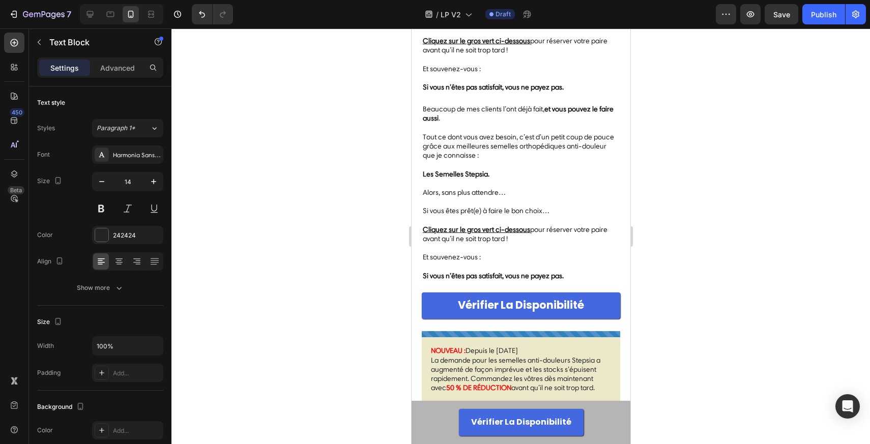
scroll to position [11607, 0]
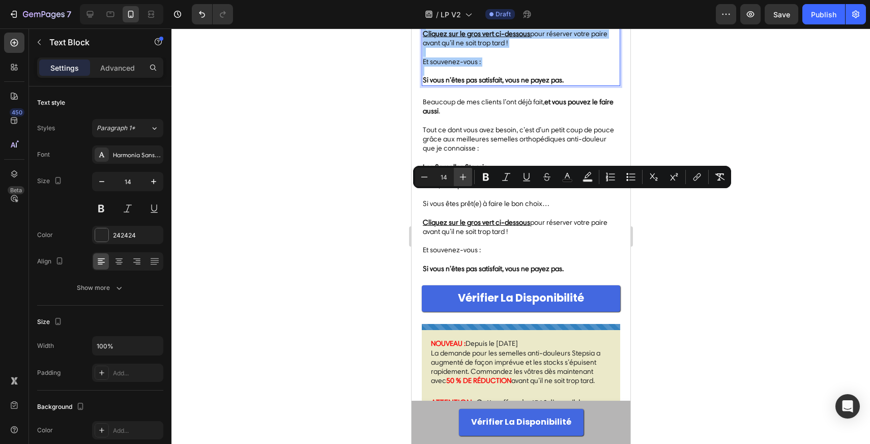
click at [463, 169] on button "Plus" at bounding box center [463, 177] width 18 height 18
type input "16"
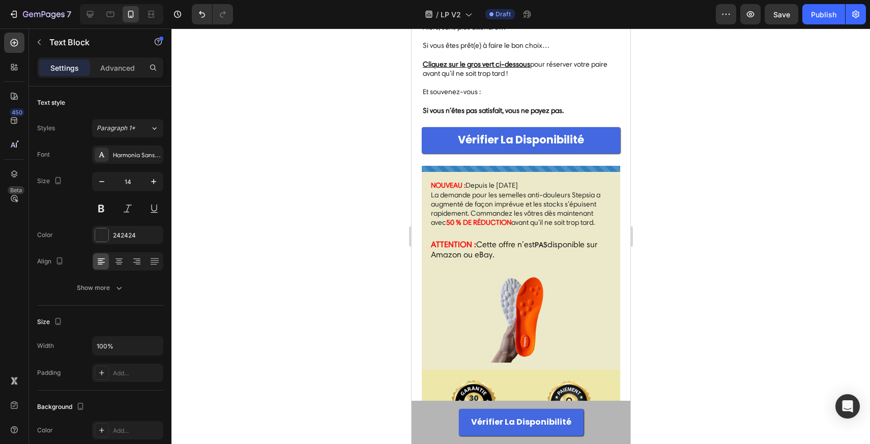
scroll to position [11783, 0]
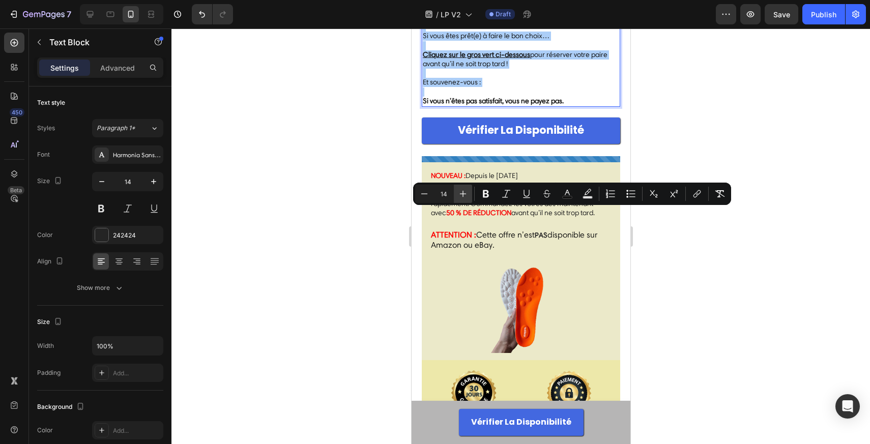
click at [465, 189] on icon "Editor contextual toolbar" at bounding box center [463, 194] width 10 height 10
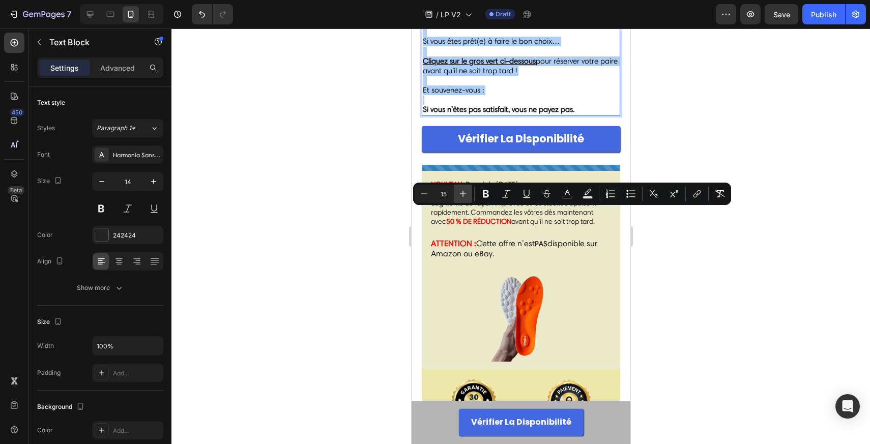
click at [465, 189] on icon "Editor contextual toolbar" at bounding box center [463, 194] width 10 height 10
type input "16"
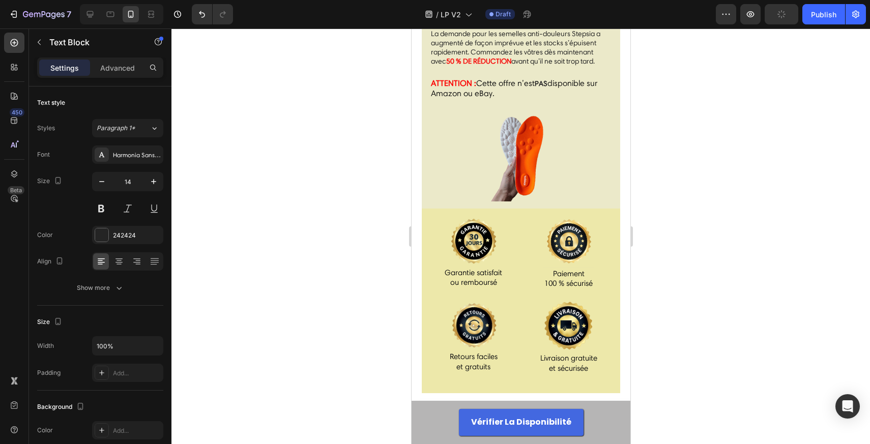
scroll to position [11968, 0]
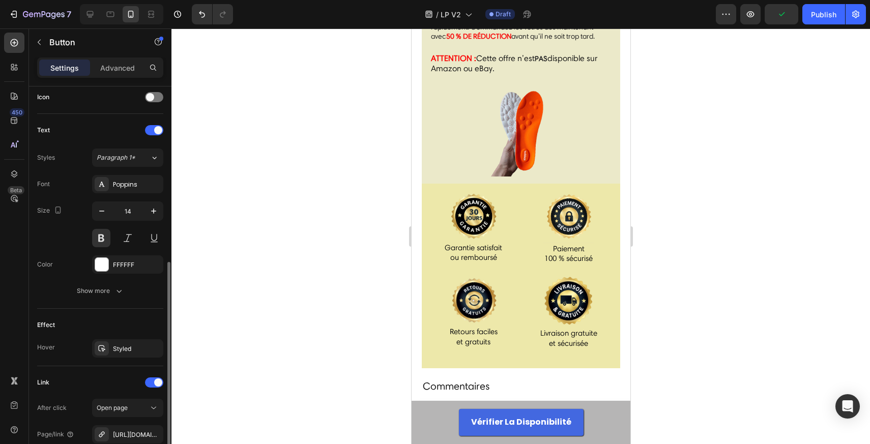
scroll to position [355, 0]
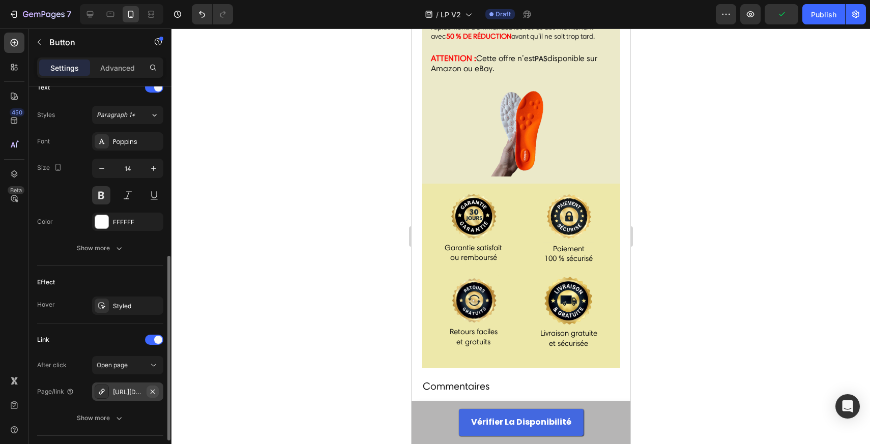
click at [154, 393] on icon "button" at bounding box center [153, 391] width 4 height 4
click at [139, 392] on div "Add..." at bounding box center [137, 392] width 48 height 9
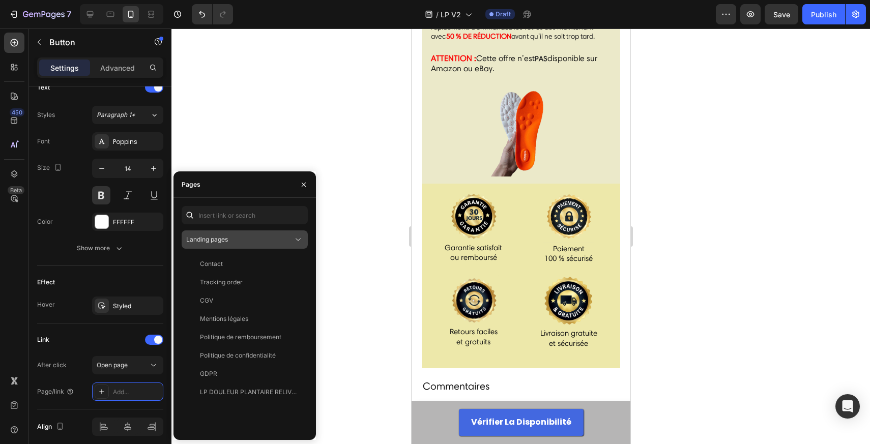
click at [243, 239] on div "Landing pages" at bounding box center [239, 239] width 107 height 9
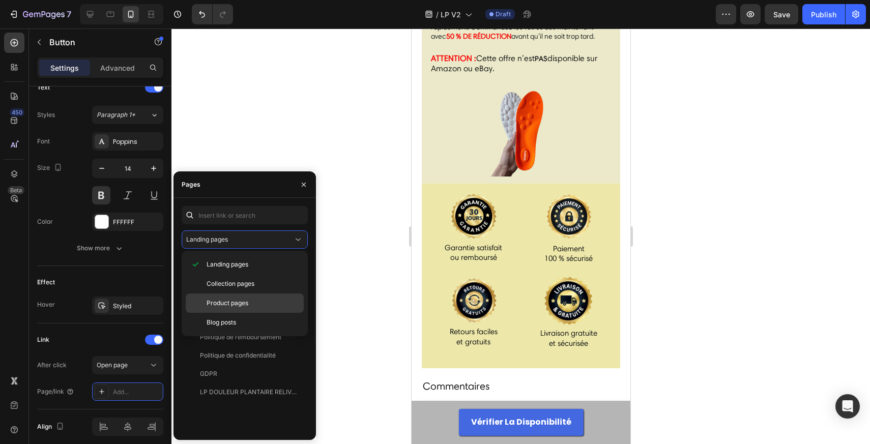
click at [224, 296] on div "Product pages" at bounding box center [245, 303] width 118 height 19
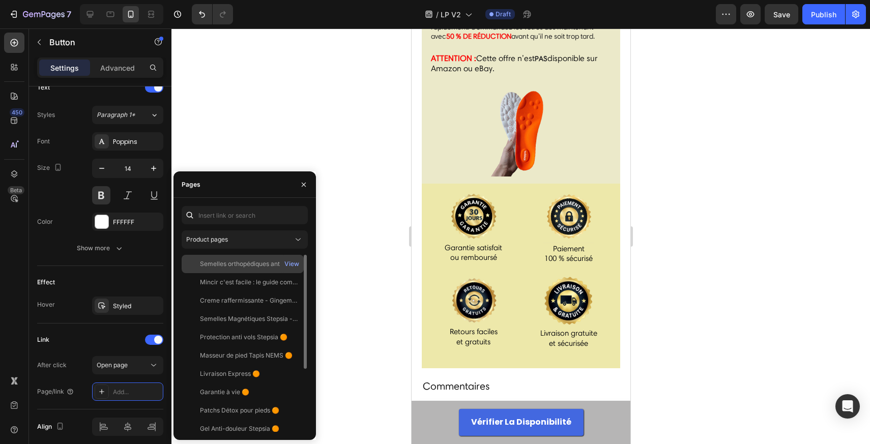
click at [251, 264] on div "Semelles orthopédiques anti-douleur" at bounding box center [249, 263] width 98 height 9
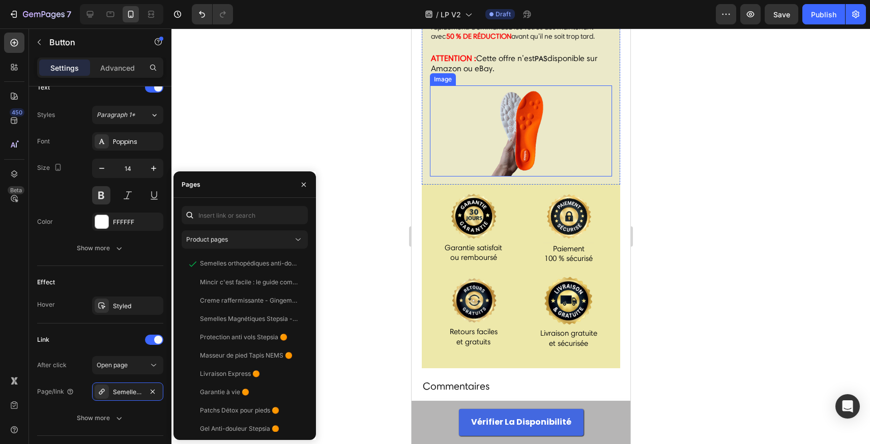
click at [452, 177] on div at bounding box center [520, 130] width 182 height 91
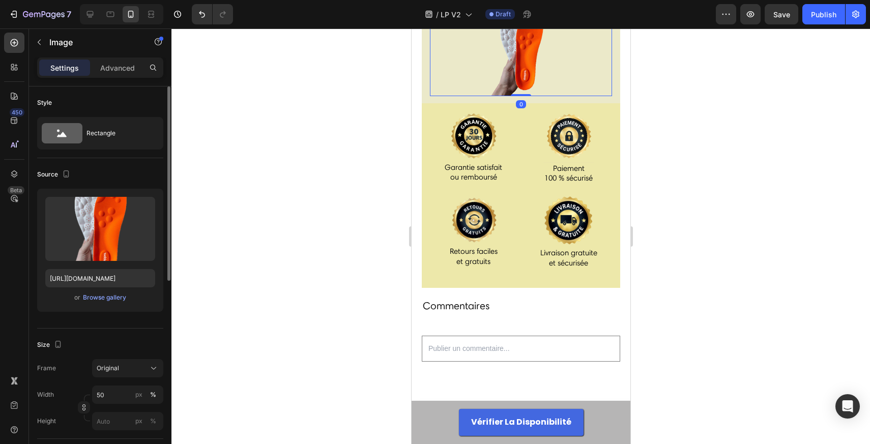
scroll to position [12063, 0]
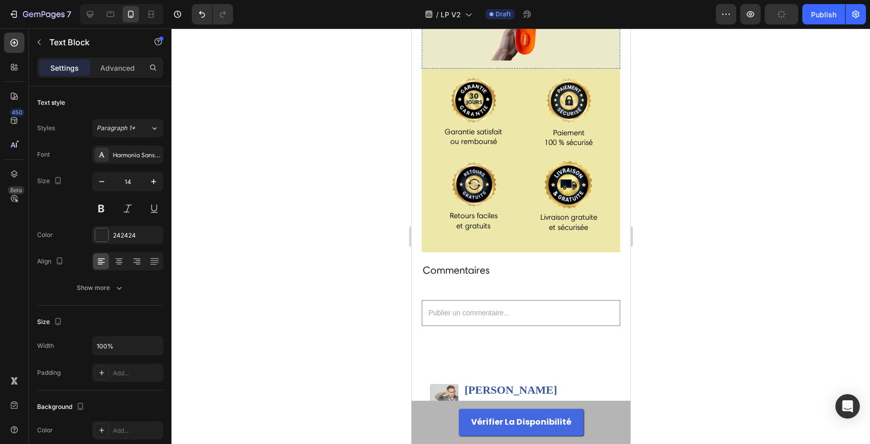
scroll to position [12085, 0]
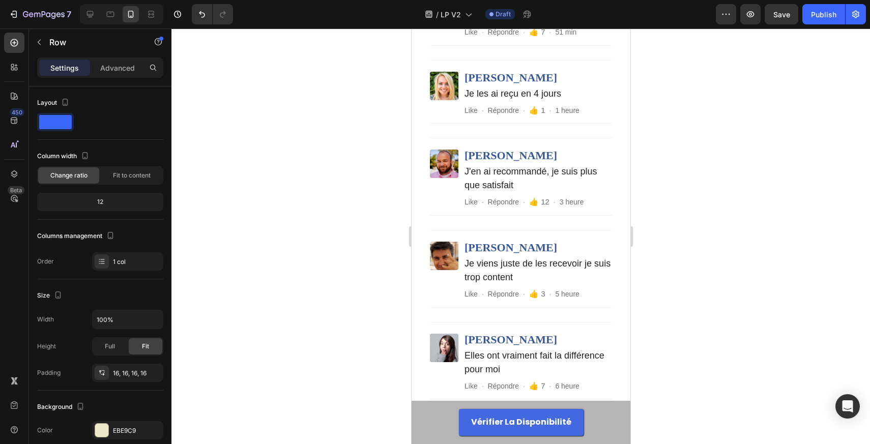
scroll to position [12591, 0]
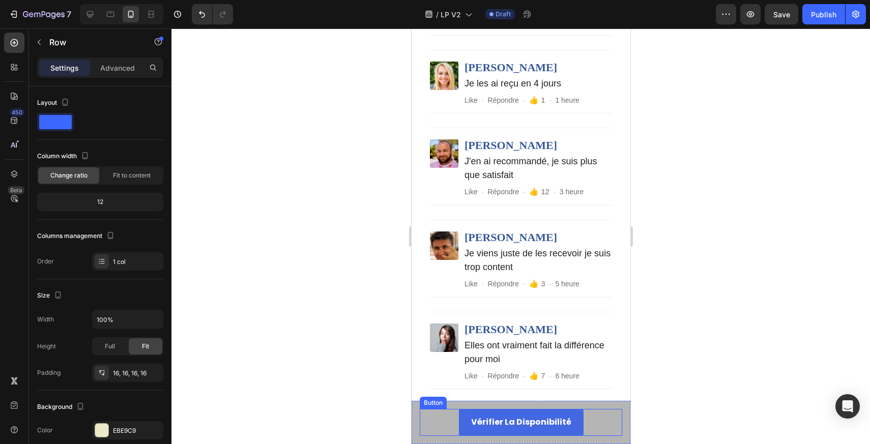
click at [473, 423] on strong "Vérifier la disponibilité" at bounding box center [521, 422] width 100 height 12
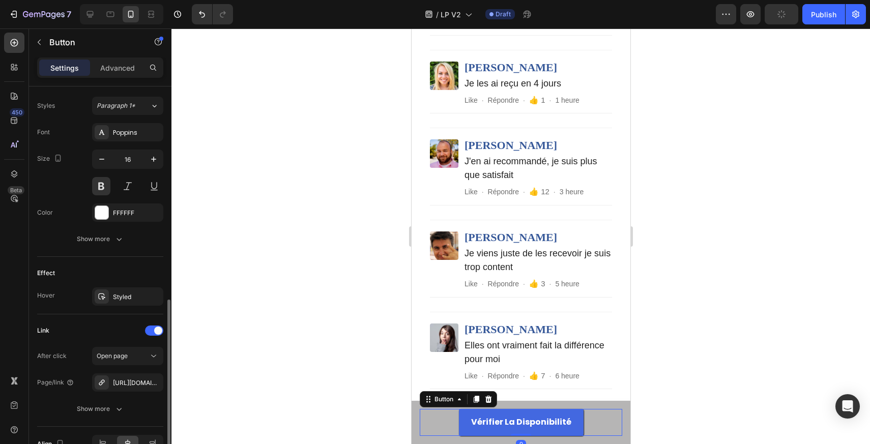
scroll to position [422, 0]
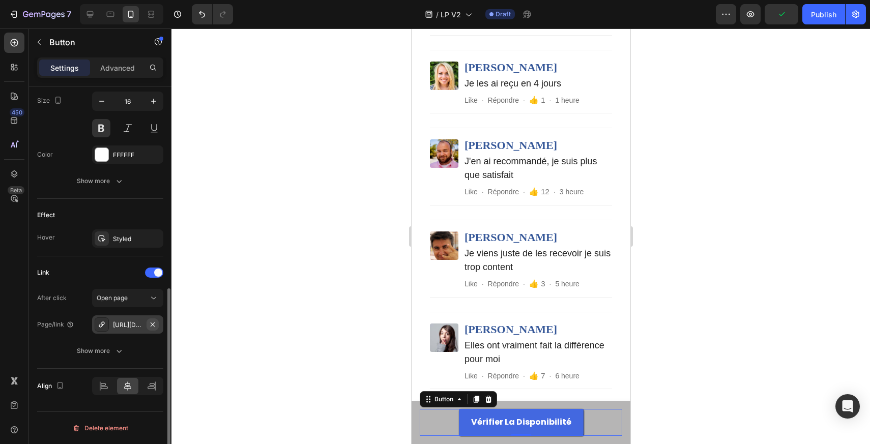
click at [154, 325] on icon "button" at bounding box center [153, 324] width 4 height 4
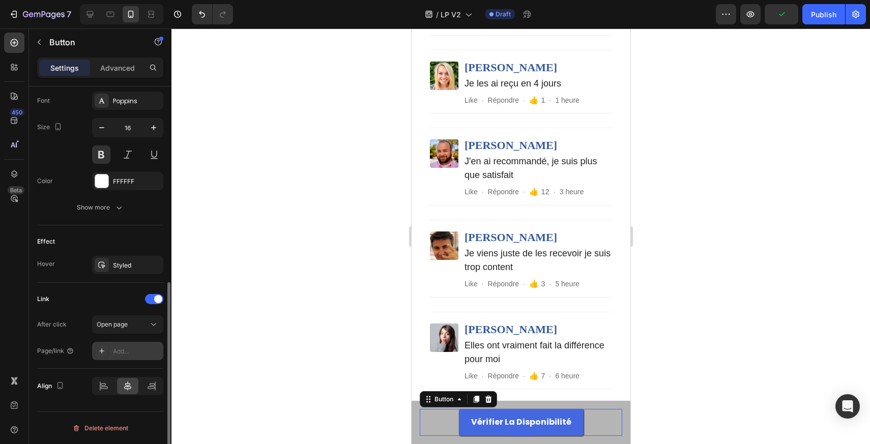
scroll to position [396, 0]
click at [100, 348] on icon at bounding box center [102, 351] width 8 height 8
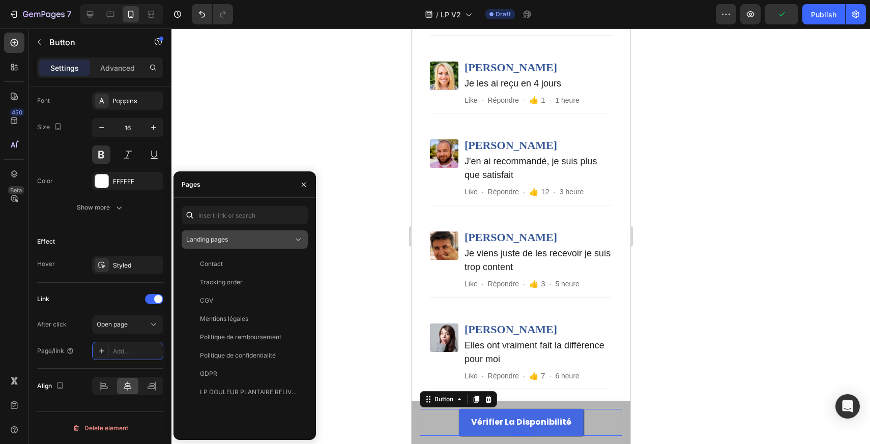
click at [236, 242] on div "Landing pages" at bounding box center [239, 239] width 107 height 9
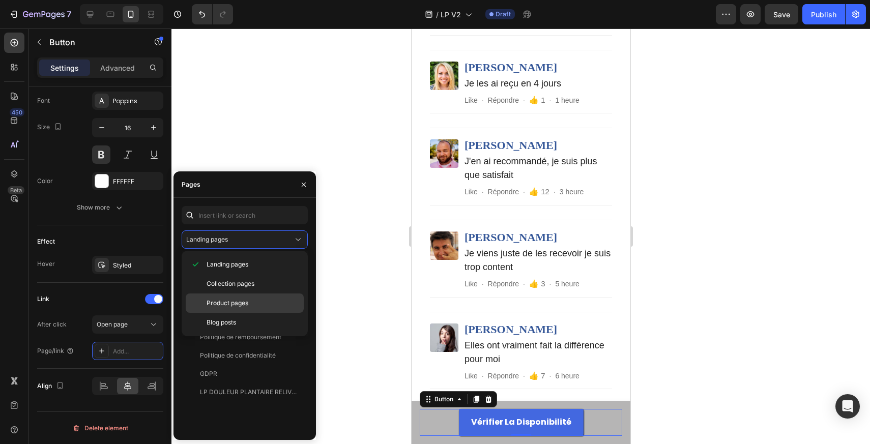
click at [227, 307] on span "Product pages" at bounding box center [228, 303] width 42 height 9
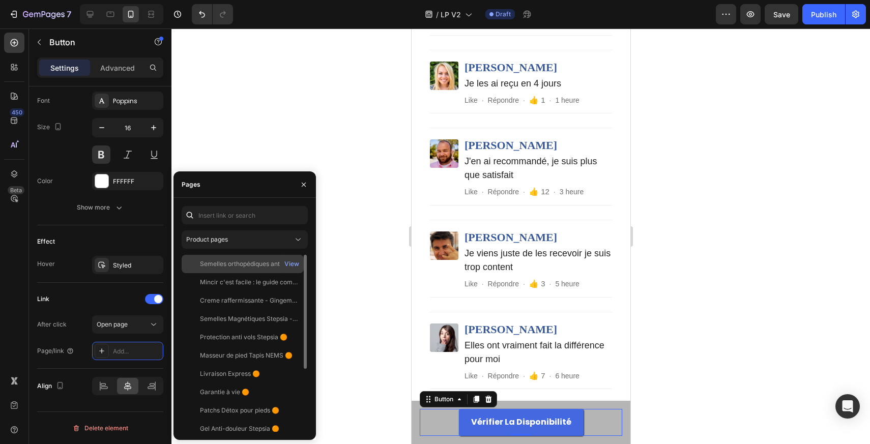
click at [227, 268] on div "Semelles orthopédiques anti-douleur" at bounding box center [249, 263] width 98 height 9
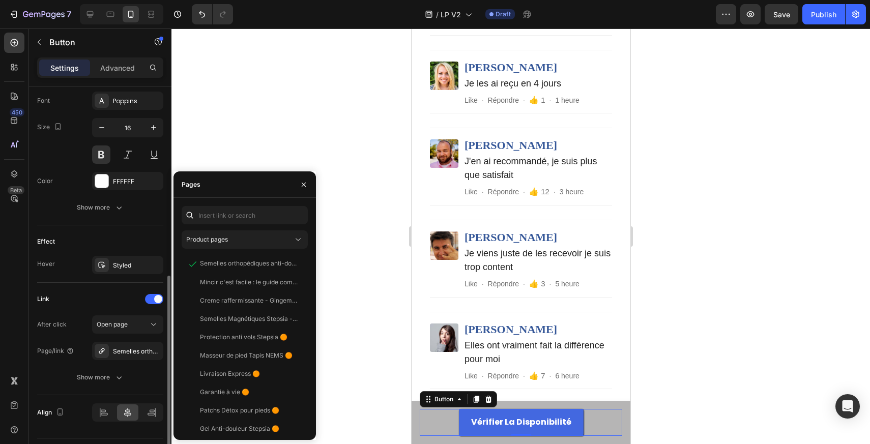
click at [125, 281] on div "Effect Hover Styled" at bounding box center [100, 253] width 126 height 57
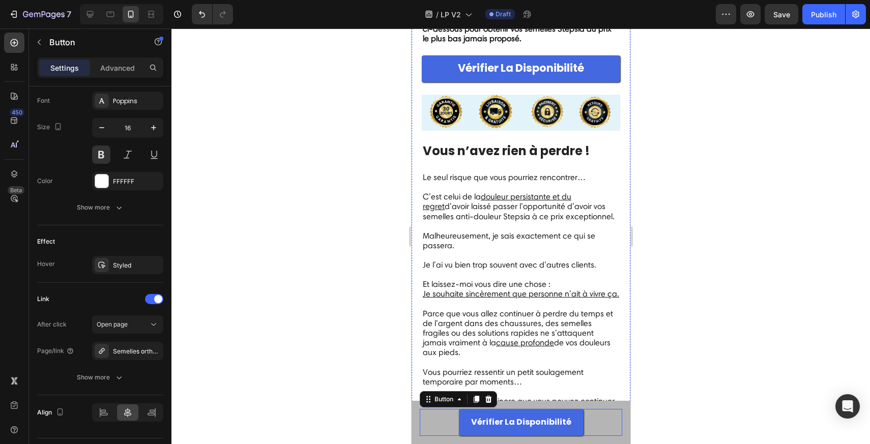
scroll to position [10462, 0]
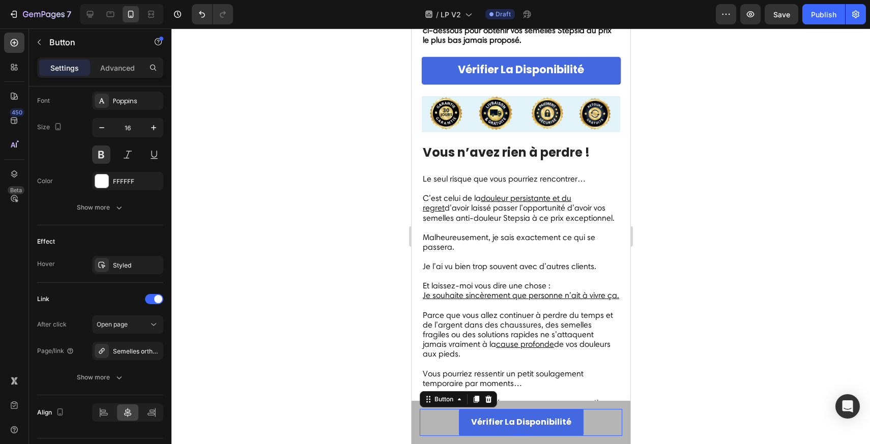
click at [471, 420] on link "Vérifier la disponibilité" at bounding box center [520, 422] width 125 height 27
click at [445, 83] on link "Vérifier La Disponibilité" at bounding box center [520, 70] width 198 height 26
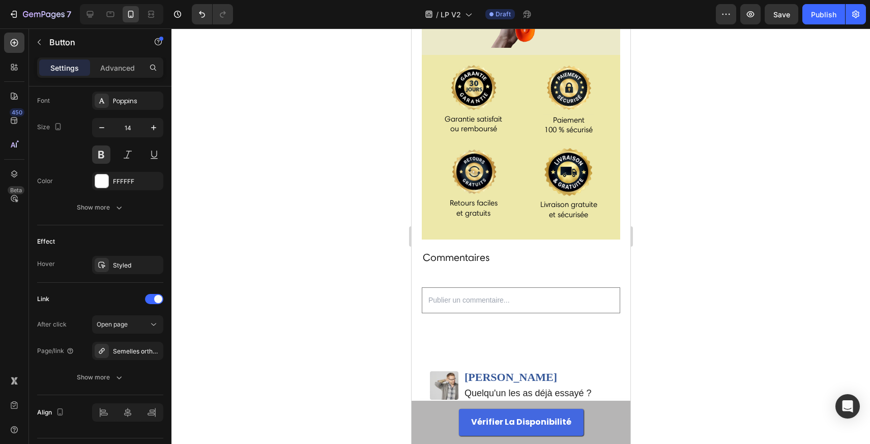
scroll to position [12096, 0]
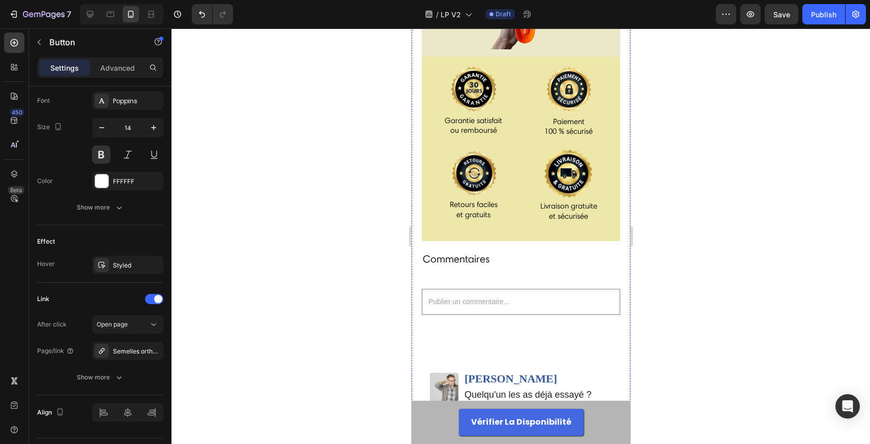
click at [834, 16] on div "Publish" at bounding box center [823, 14] width 25 height 11
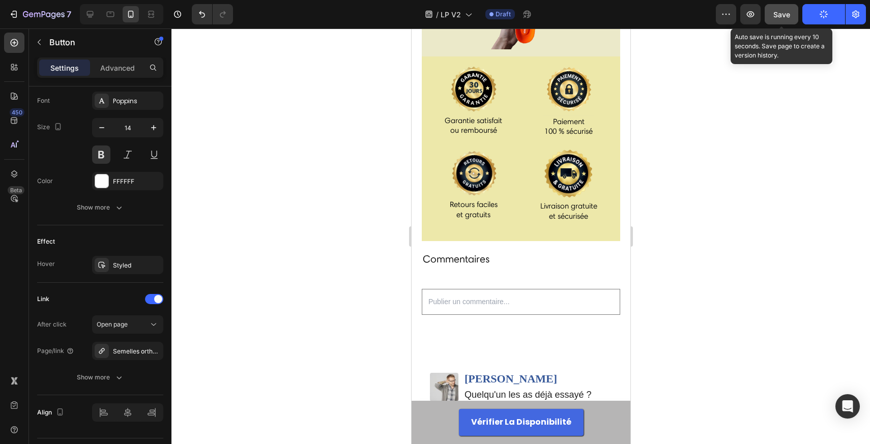
click at [784, 9] on div "Save" at bounding box center [781, 14] width 17 height 11
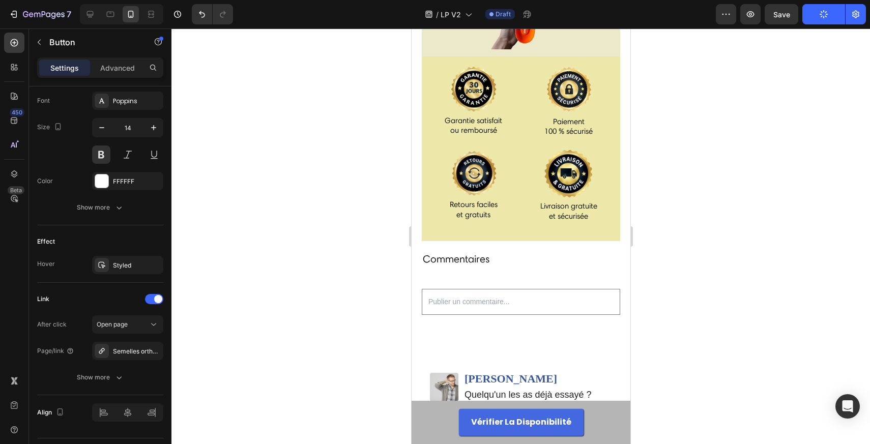
scroll to position [5980, 0]
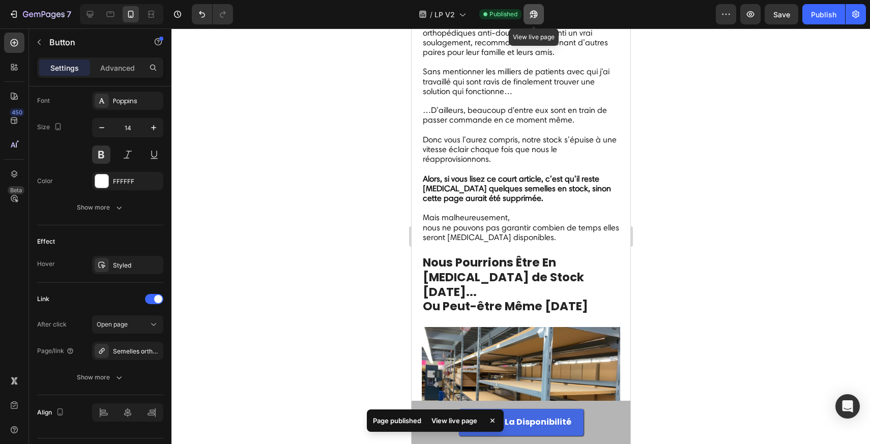
click at [533, 13] on icon "button" at bounding box center [534, 15] width 8 height 8
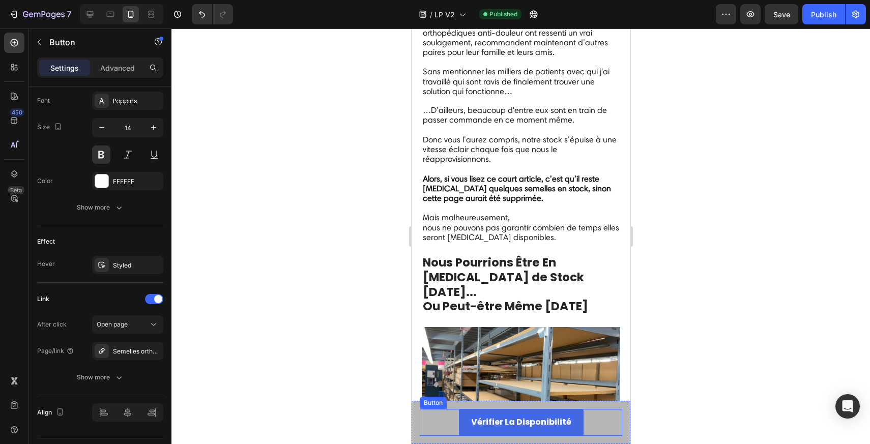
click at [481, 420] on strong "Vérifier la disponibilité" at bounding box center [521, 422] width 100 height 12
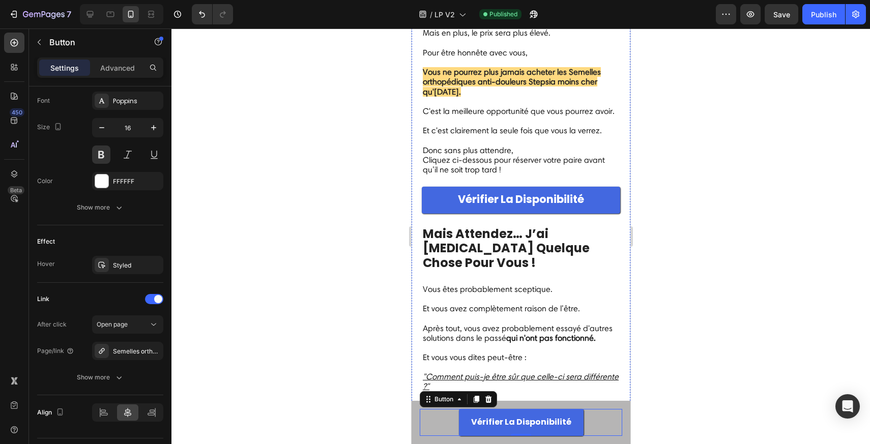
scroll to position [8779, 0]
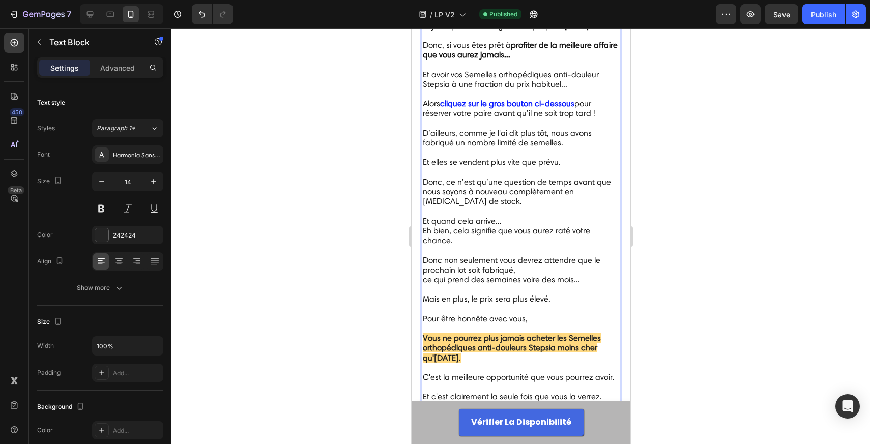
scroll to position [8505, 0]
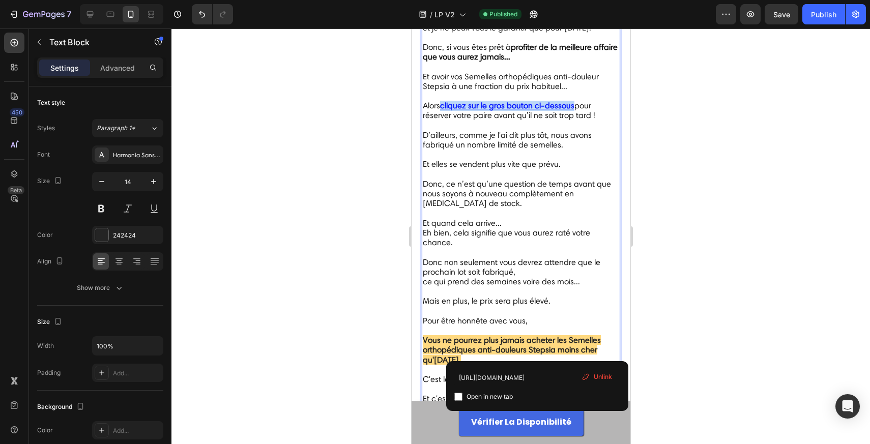
drag, startPoint x: 576, startPoint y: 349, endPoint x: 443, endPoint y: 350, distance: 132.8
click at [443, 131] on p "Alors cliquez sur le gros bouton ci-dessous pour réserver votre paire avant qu’…" at bounding box center [520, 116] width 196 height 30
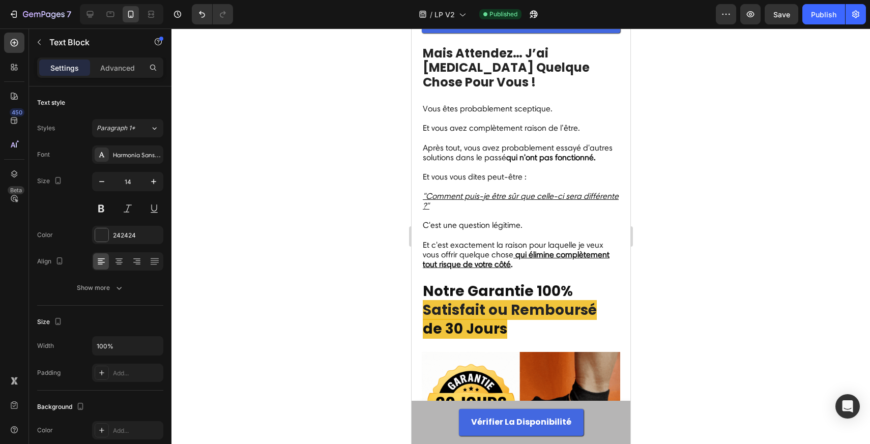
scroll to position [8991, 0]
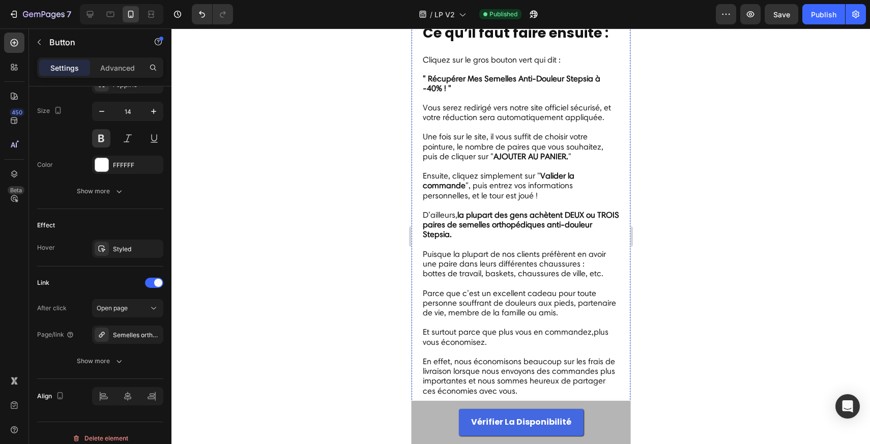
scroll to position [10078, 0]
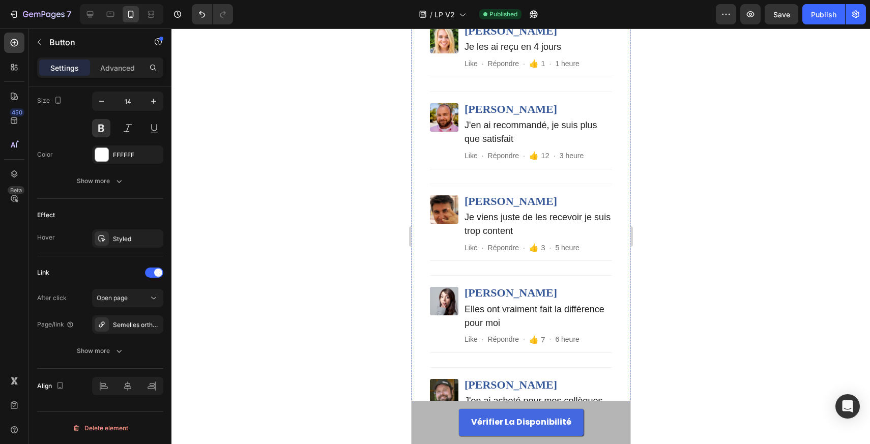
scroll to position [10588, 0]
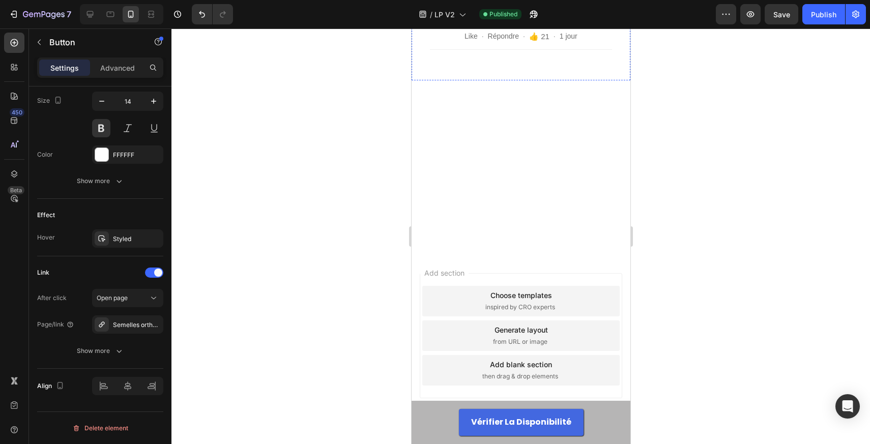
scroll to position [12019, 0]
click at [472, 431] on link "Vérifier la disponibilité" at bounding box center [520, 422] width 125 height 27
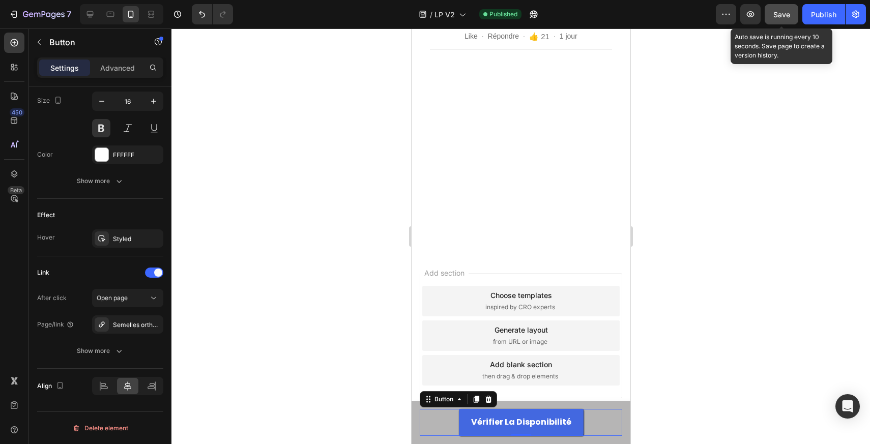
click at [787, 13] on span "Save" at bounding box center [781, 14] width 17 height 9
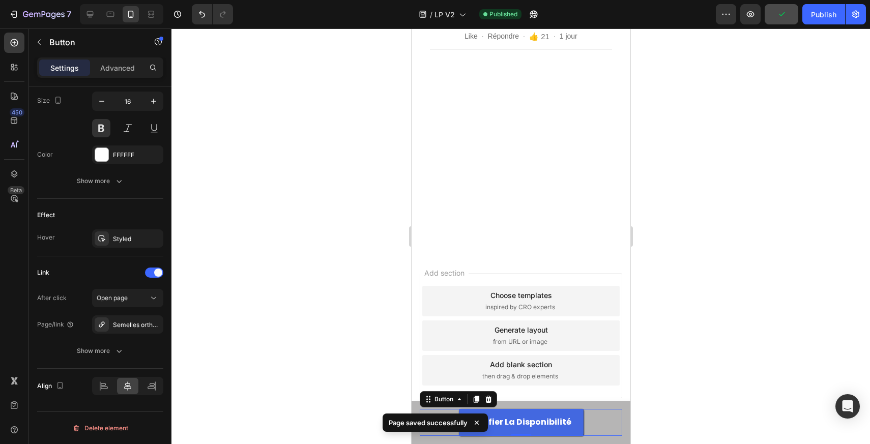
click at [80, 14] on div at bounding box center [121, 14] width 83 height 20
click at [85, 14] on icon at bounding box center [90, 14] width 10 height 10
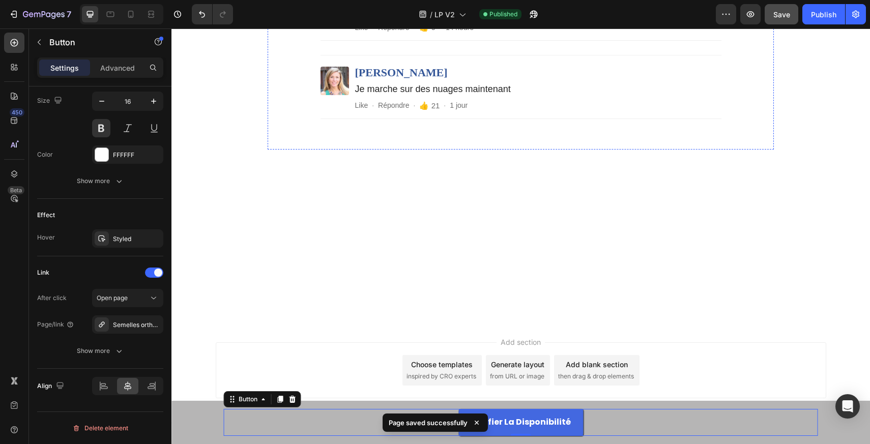
scroll to position [11939, 0]
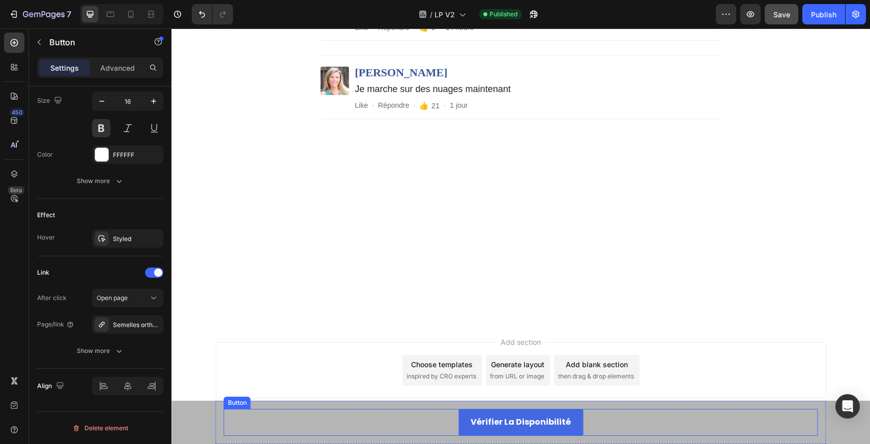
click at [463, 417] on link "Vérifier la disponibilité" at bounding box center [520, 422] width 125 height 27
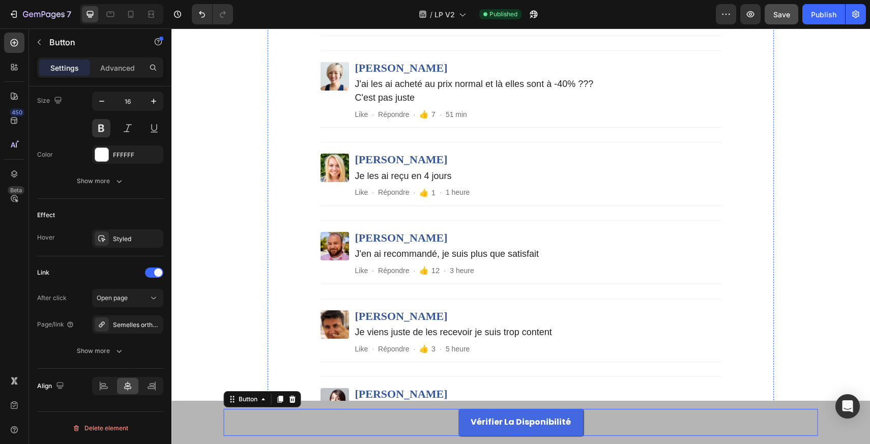
scroll to position [9058, 0]
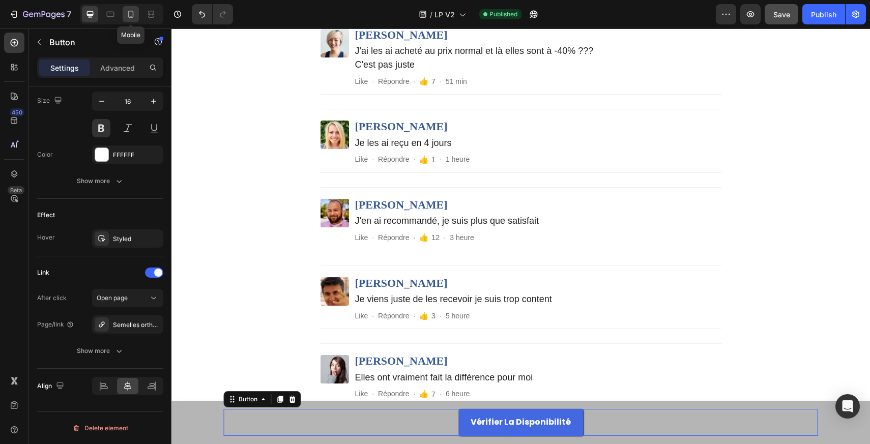
click at [131, 11] on icon at bounding box center [131, 14] width 6 height 7
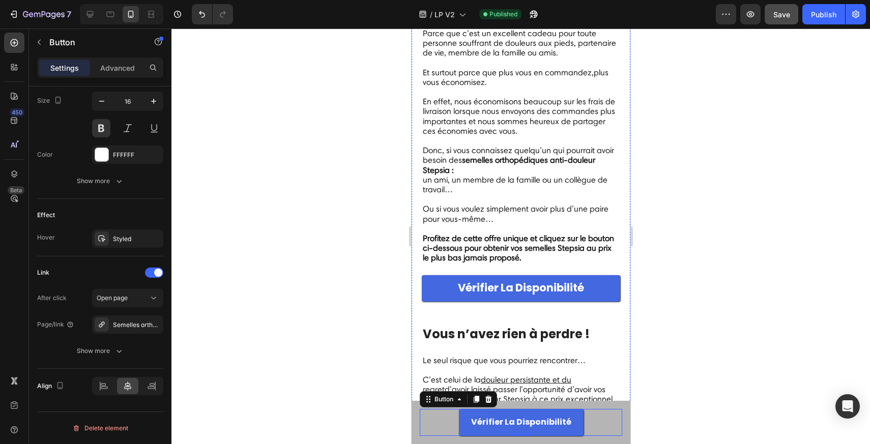
scroll to position [8347, 0]
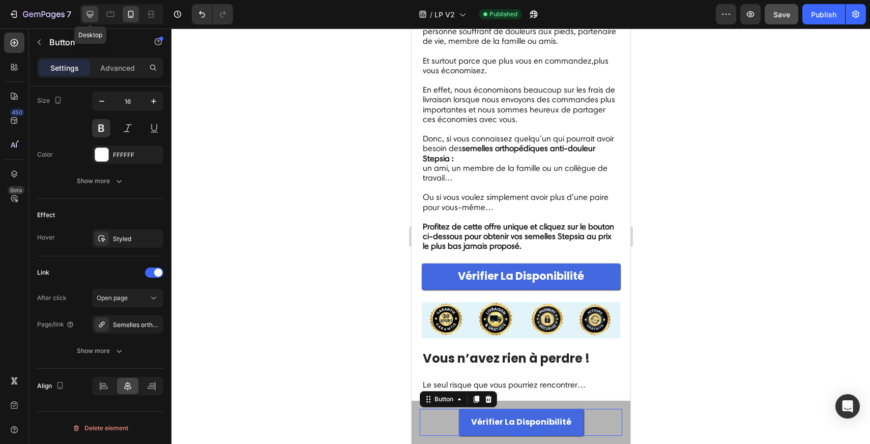
click at [89, 12] on icon at bounding box center [90, 14] width 10 height 10
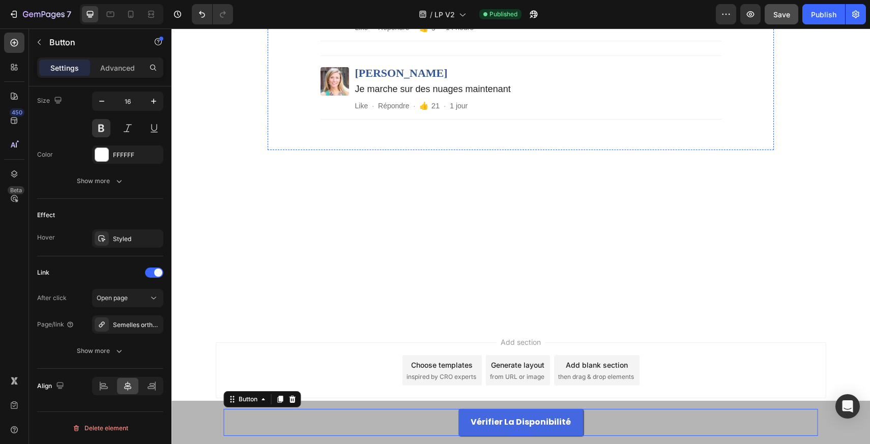
scroll to position [10522, 0]
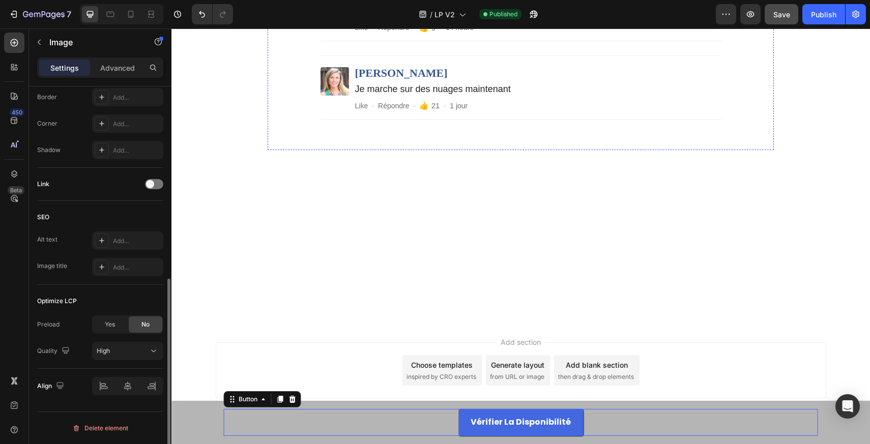
scroll to position [0, 0]
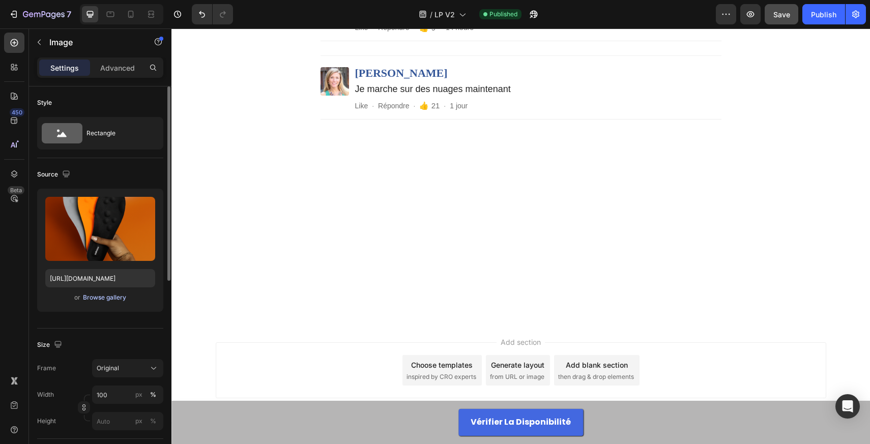
click at [103, 296] on div "Browse gallery" at bounding box center [104, 297] width 43 height 9
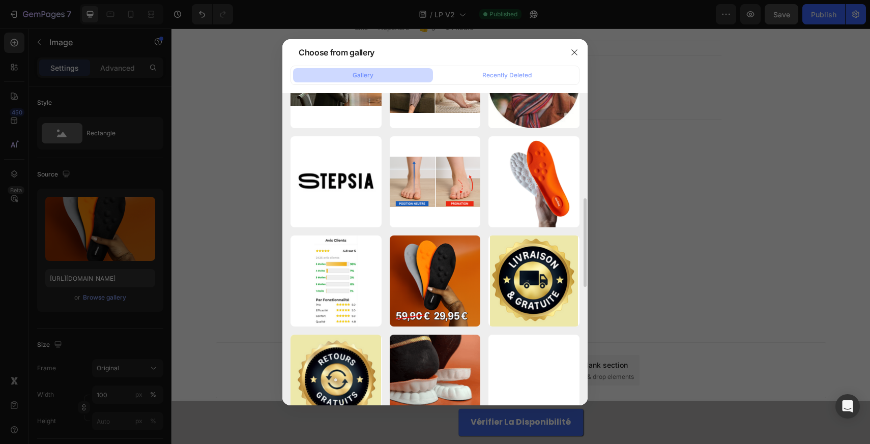
scroll to position [364, 0]
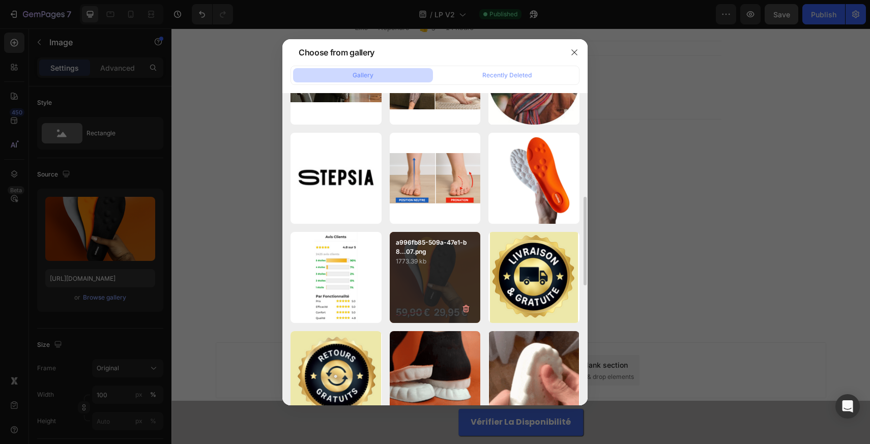
click at [425, 275] on div "a996fb85-509a-47e1-b8...07.png 1773.39 kb" at bounding box center [435, 277] width 91 height 91
type input "https://cdn.shopify.com/s/files/1/0940/3691/8620/files/gempages_581827501542605…"
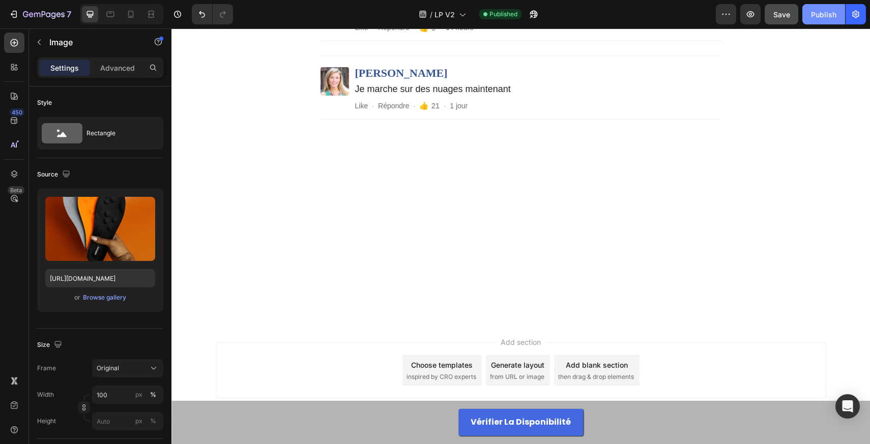
click at [826, 18] on div "Publish" at bounding box center [823, 14] width 25 height 11
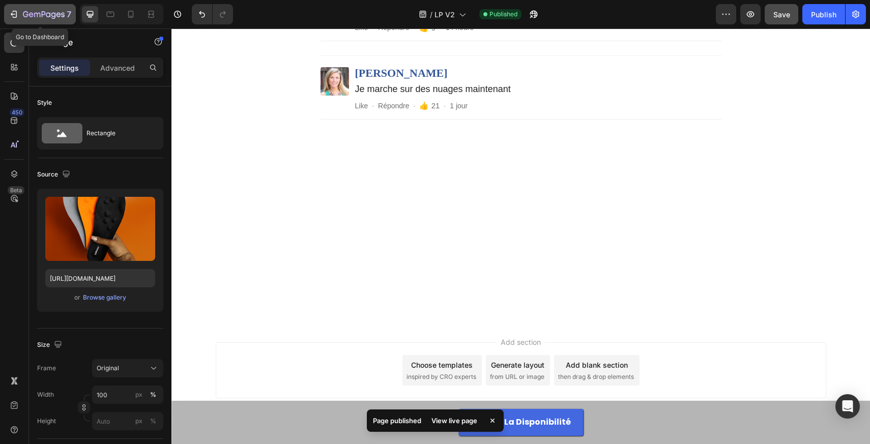
click at [19, 16] on div "7" at bounding box center [40, 14] width 63 height 12
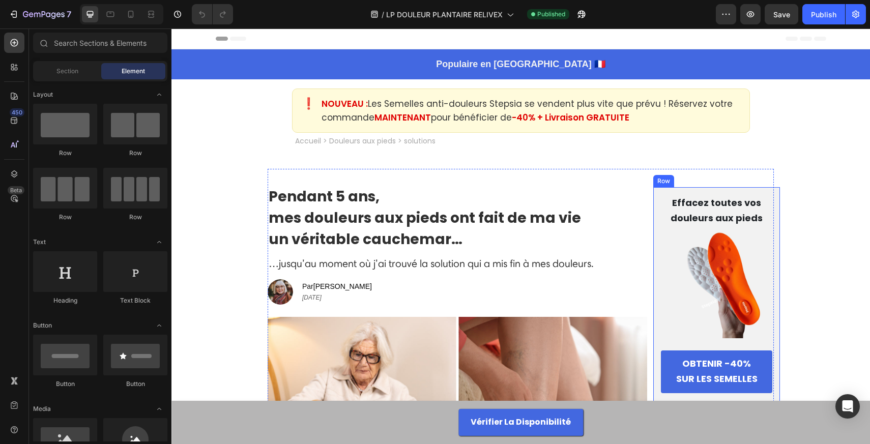
click at [678, 387] on link "OBTENIR -40% SUR LES SEMELLES" at bounding box center [716, 372] width 111 height 43
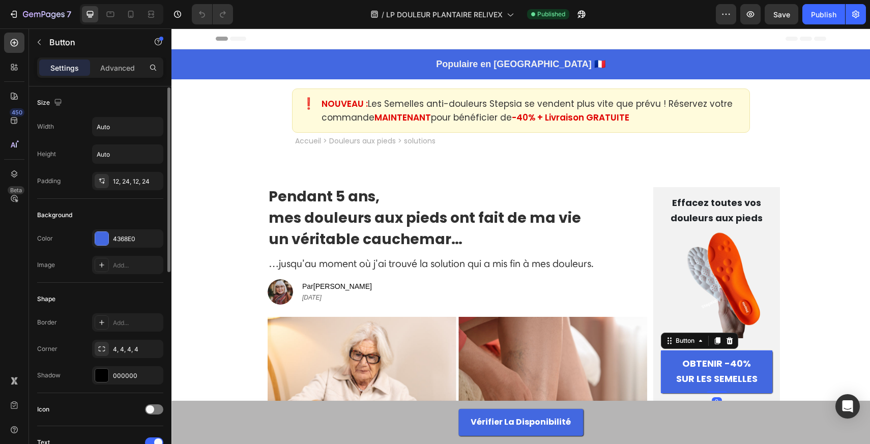
scroll to position [422, 0]
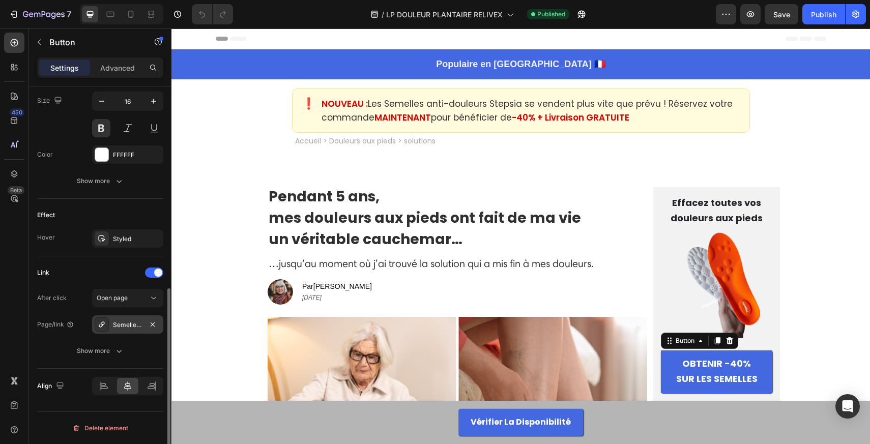
click at [108, 324] on div at bounding box center [102, 324] width 14 height 14
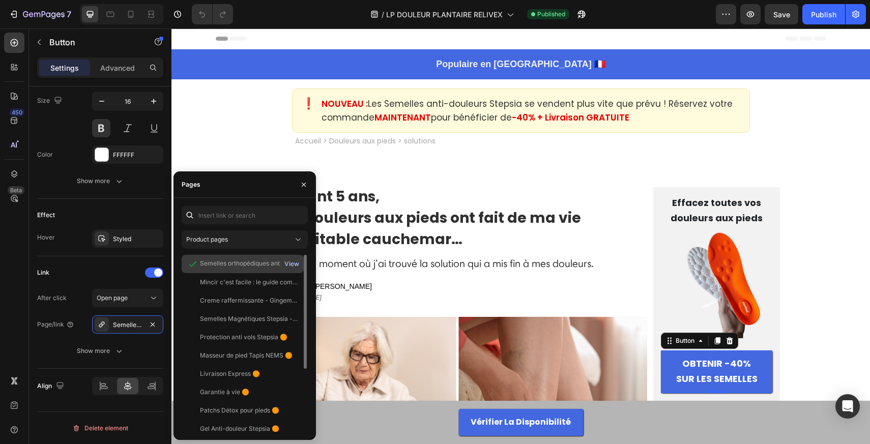
click at [295, 265] on div "View" at bounding box center [291, 263] width 15 height 9
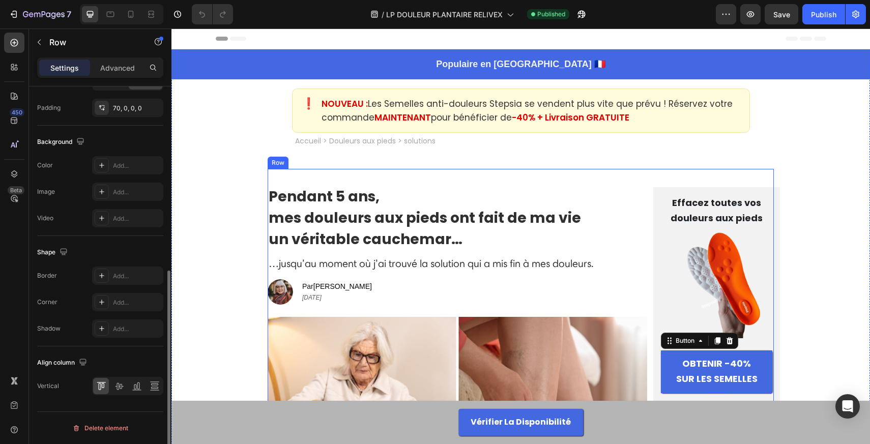
scroll to position [0, 0]
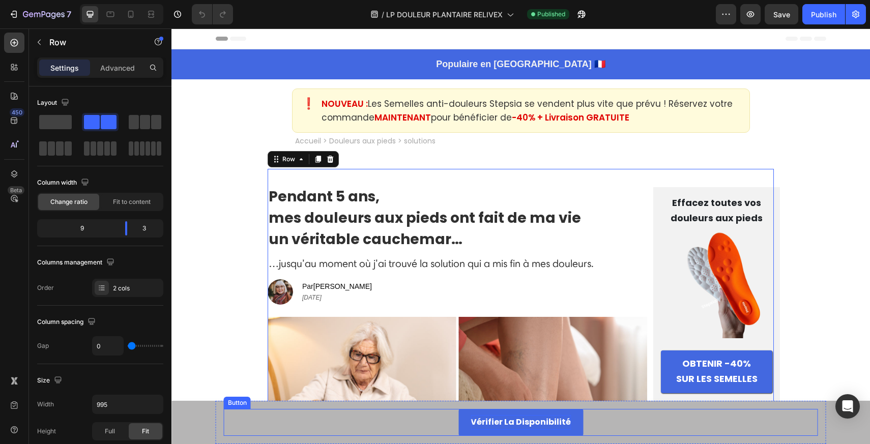
click at [474, 421] on strong "Vérifier la disponibilité" at bounding box center [521, 422] width 100 height 12
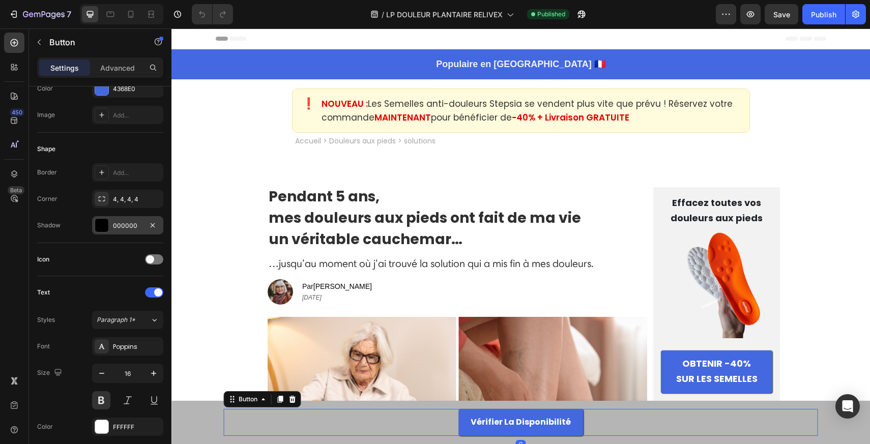
scroll to position [422, 0]
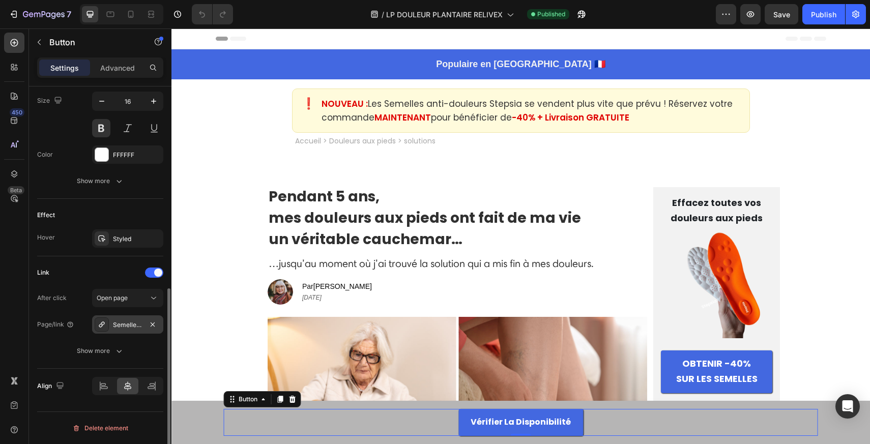
click at [116, 325] on div "Semelles orthopédiques anti-douleur" at bounding box center [128, 324] width 30 height 9
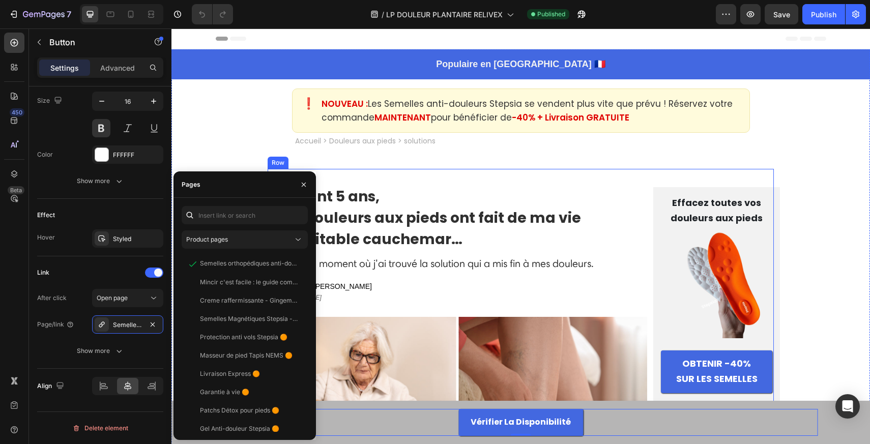
click at [444, 285] on div "Image Par Laurence Duffau 25 septembre 2025 Text Block Row" at bounding box center [457, 291] width 379 height 25
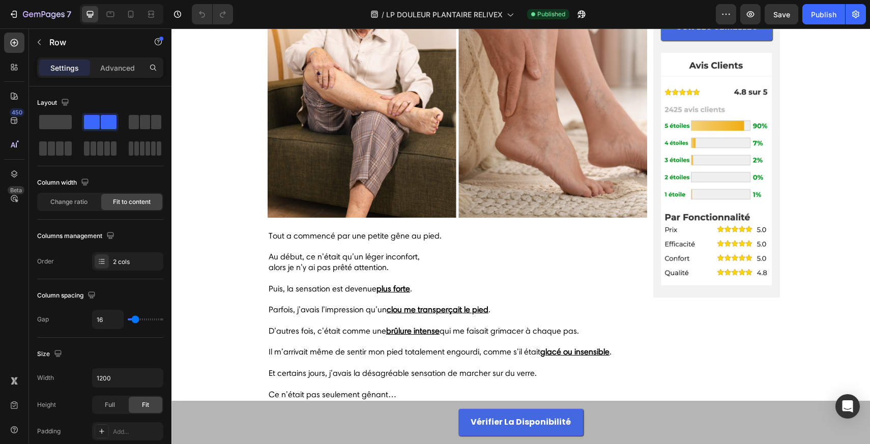
scroll to position [354, 0]
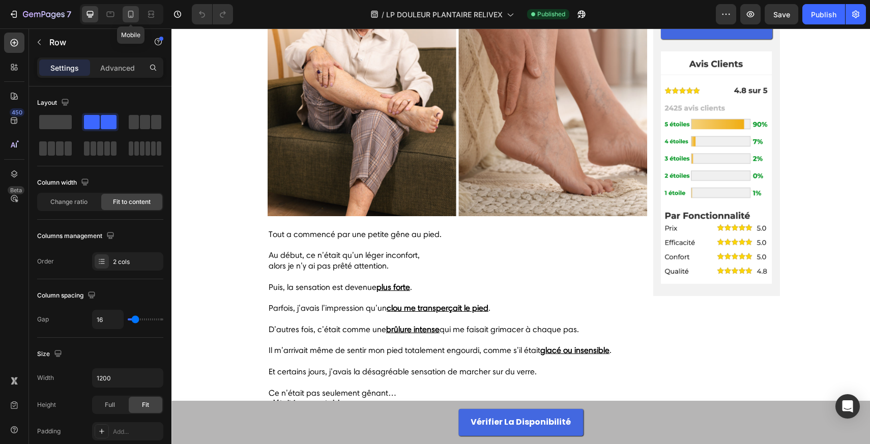
click at [135, 15] on icon at bounding box center [131, 14] width 10 height 10
type input "100%"
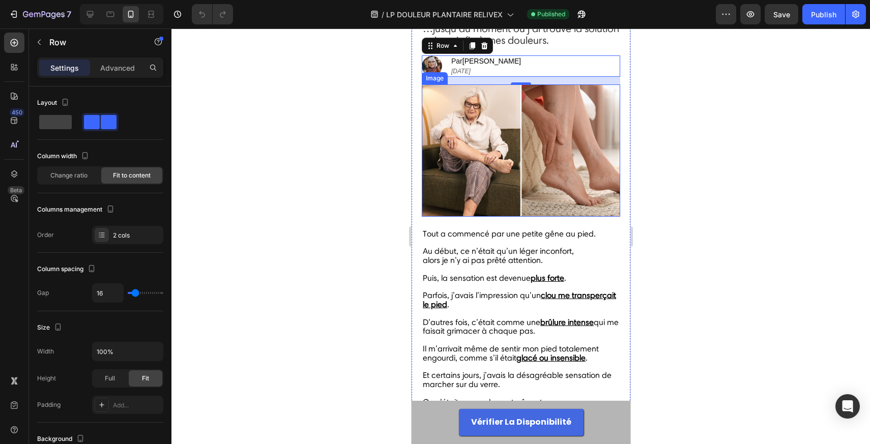
scroll to position [221, 0]
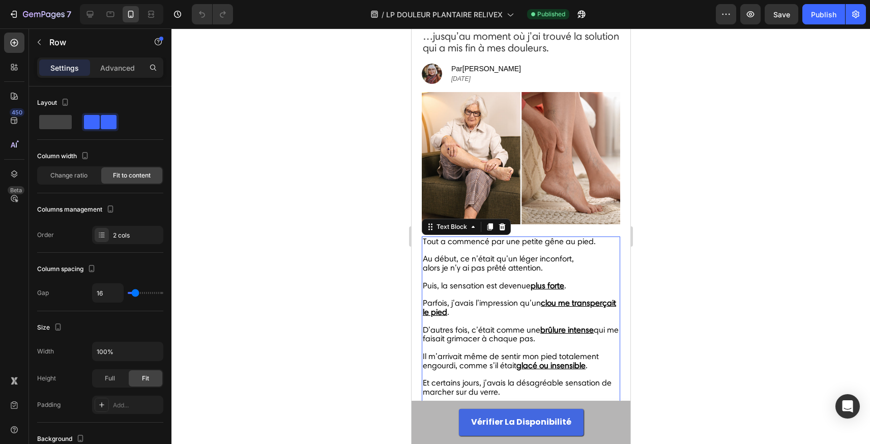
click at [513, 261] on span "Au début, ce n’était qu’un léger inconfort," at bounding box center [497, 259] width 151 height 10
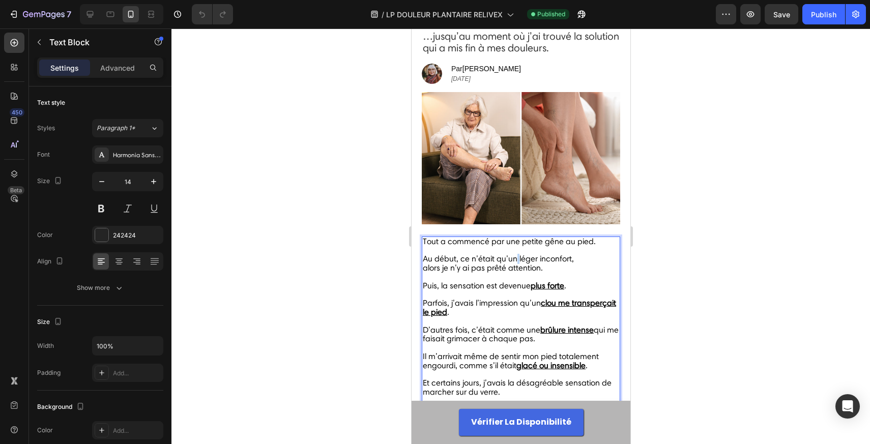
click at [513, 261] on span "Au début, ce n’était qu’un léger inconfort," at bounding box center [497, 259] width 151 height 10
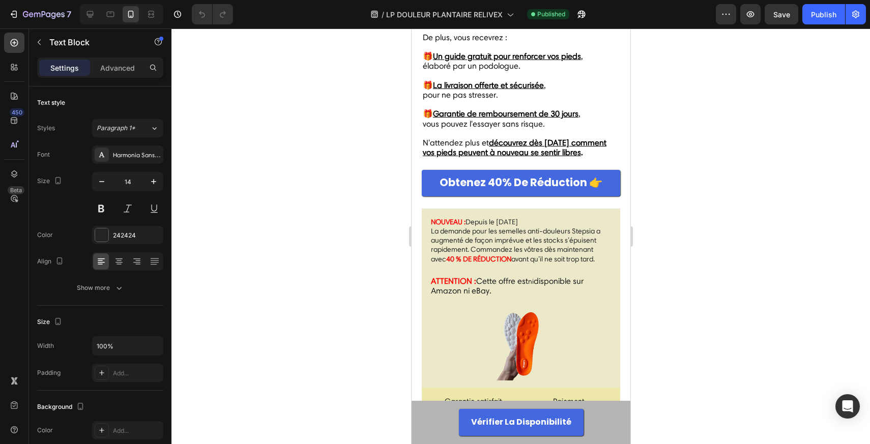
scroll to position [3258, 0]
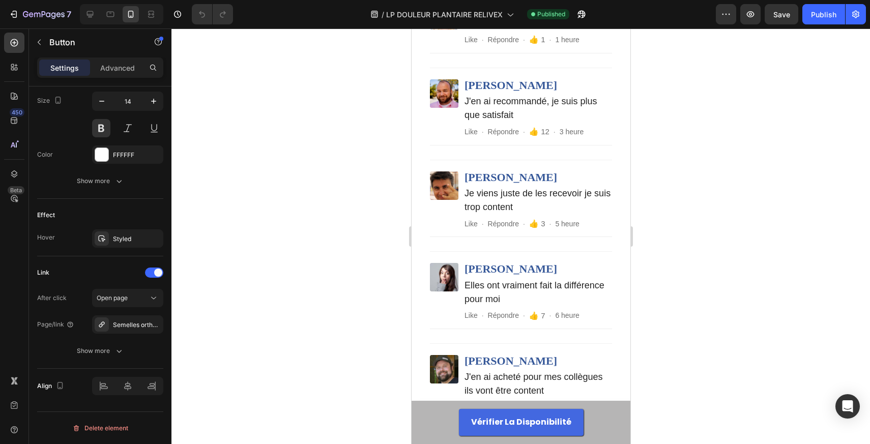
scroll to position [4204, 0]
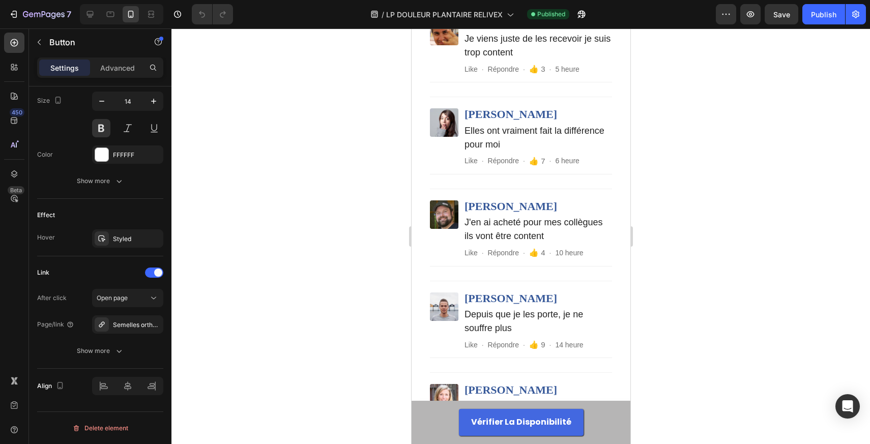
scroll to position [4291, 0]
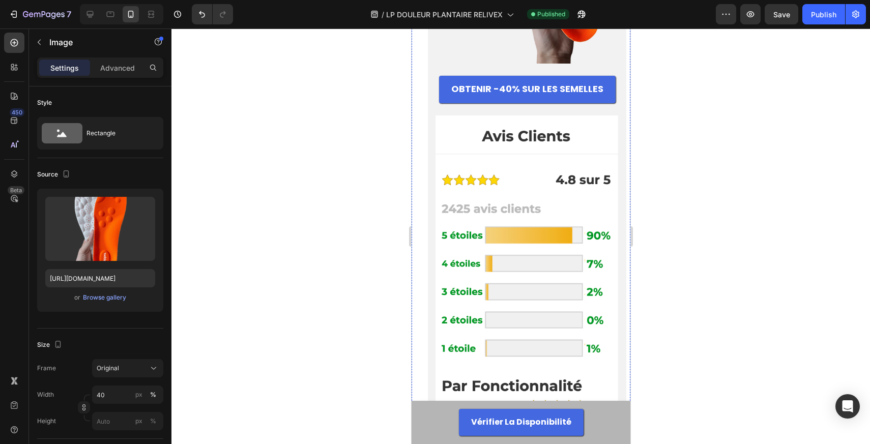
scroll to position [4918, 0]
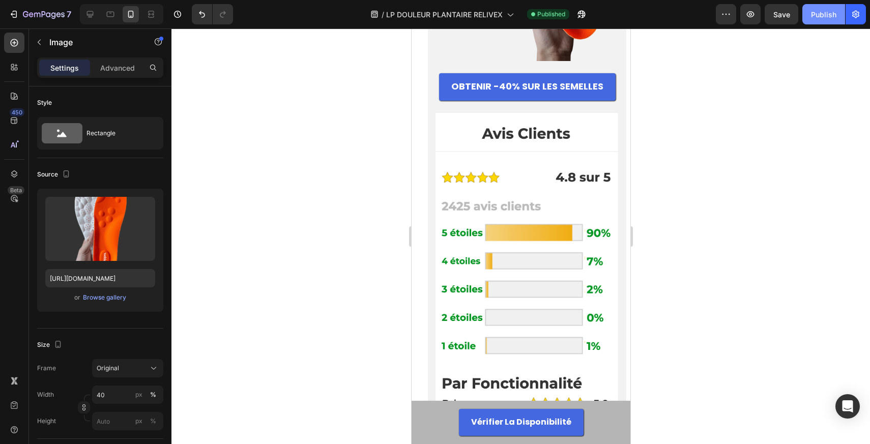
click at [812, 20] on button "Publish" at bounding box center [823, 14] width 43 height 20
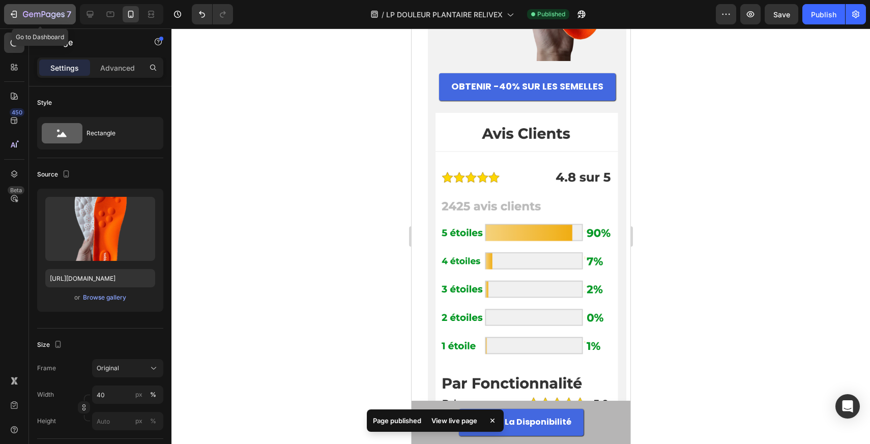
click at [13, 14] on icon "button" at bounding box center [13, 14] width 5 height 3
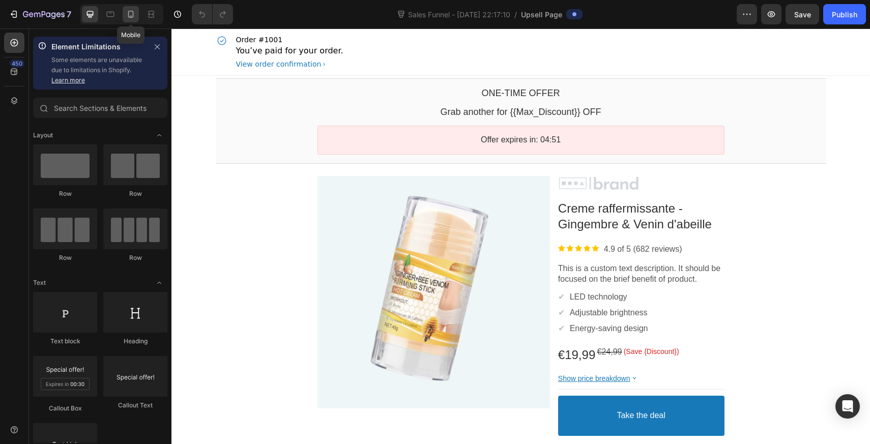
click at [135, 11] on icon at bounding box center [131, 14] width 10 height 10
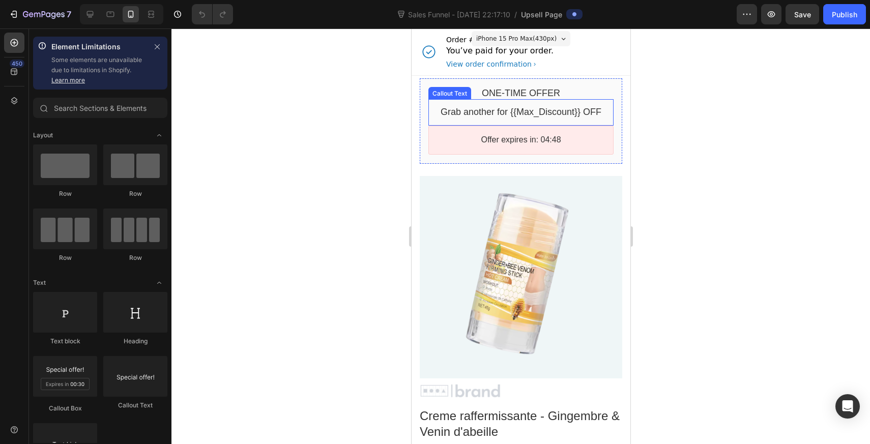
click at [525, 102] on div "Grab another for {{Max_Discount}} OFF Callout Text" at bounding box center [520, 112] width 185 height 26
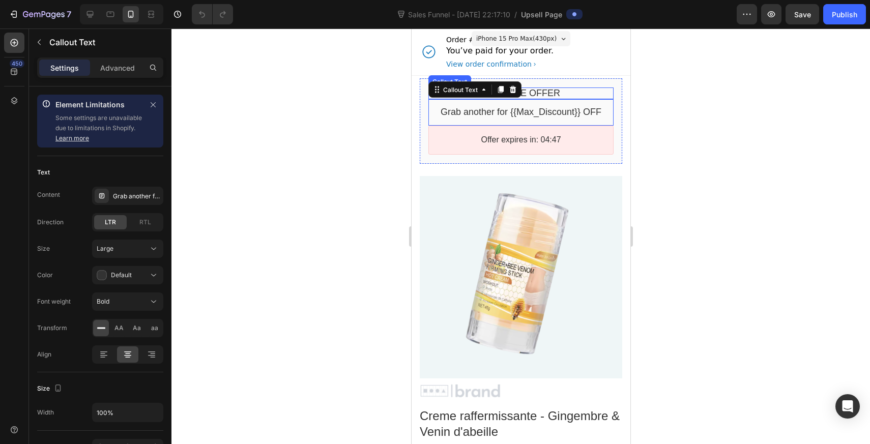
click at [529, 93] on bdo "One-time Offer" at bounding box center [520, 93] width 78 height 10
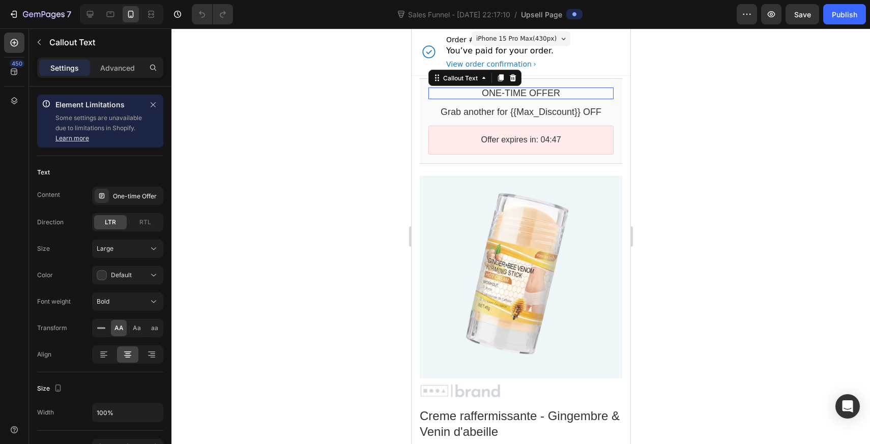
click at [529, 93] on bdo "One-time Offer" at bounding box center [520, 93] width 78 height 10
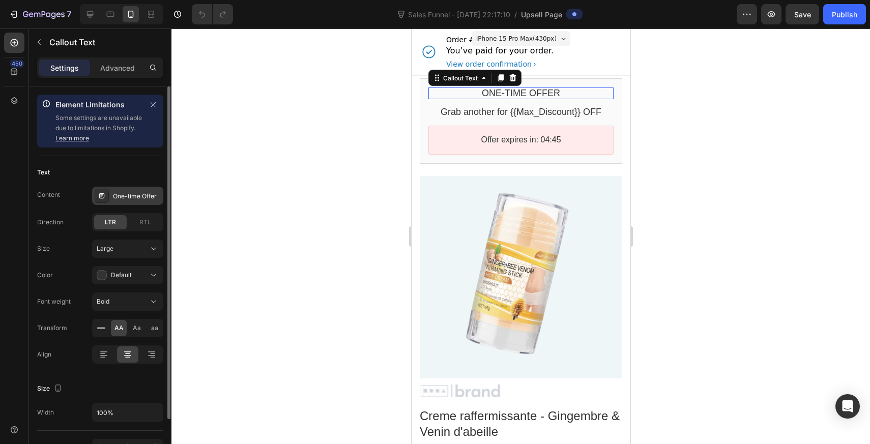
click at [135, 196] on div "One-time Offer" at bounding box center [137, 196] width 48 height 9
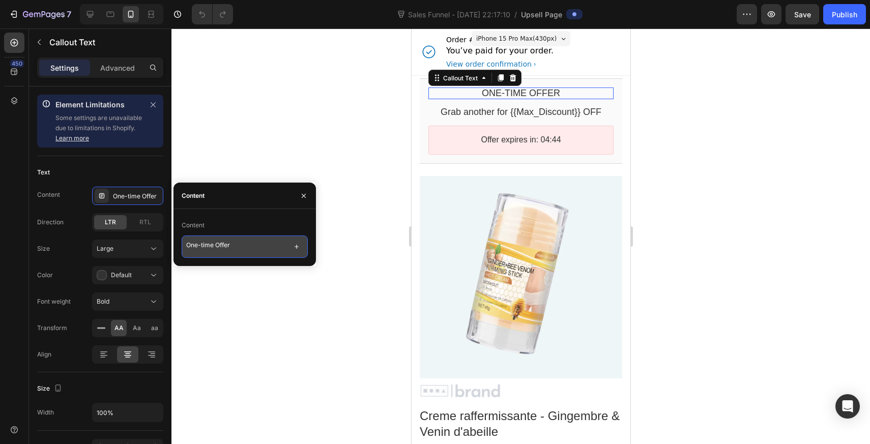
click at [228, 248] on textarea "One-time Offer" at bounding box center [245, 247] width 126 height 22
click at [236, 247] on textarea "One-time Offer" at bounding box center [245, 247] width 126 height 22
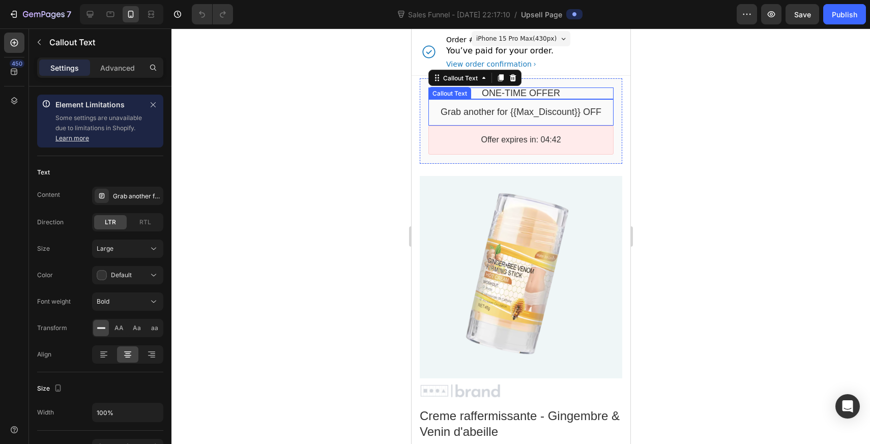
click at [494, 116] on bdo "Grab another for {{Max_Discount}} OFF" at bounding box center [520, 112] width 161 height 10
click at [487, 110] on bdo "Grab another for {{Max_Discount}} OFF" at bounding box center [520, 112] width 161 height 10
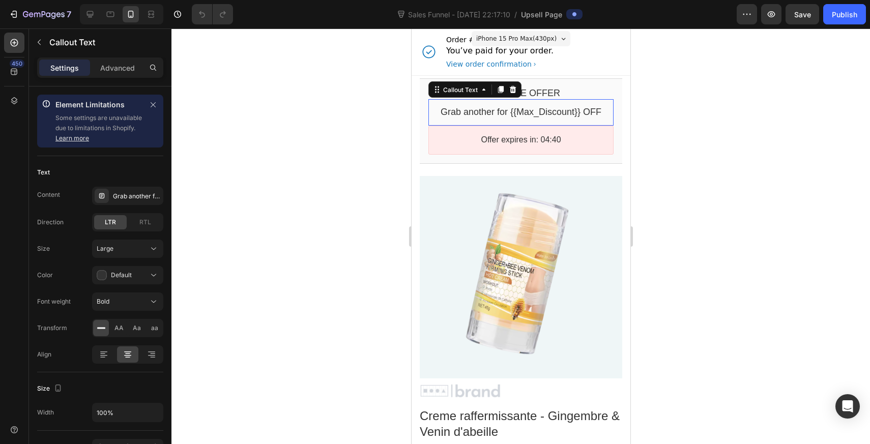
click at [487, 110] on bdo "Grab another for {{Max_Discount}} OFF" at bounding box center [520, 112] width 161 height 10
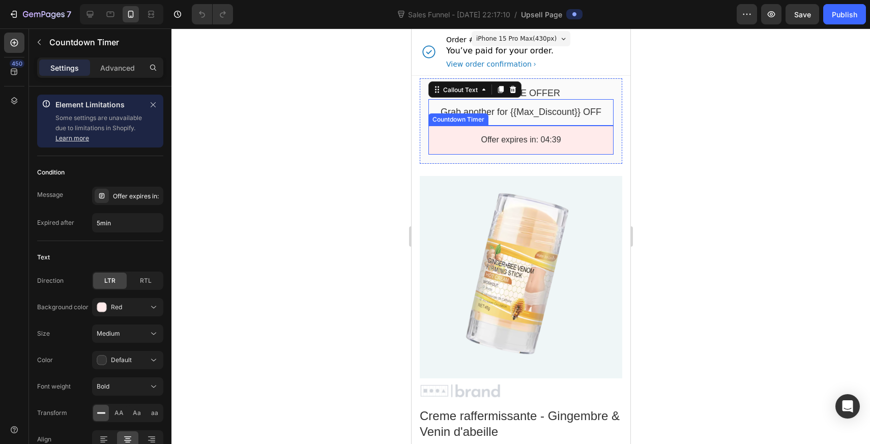
click at [494, 136] on bdo "Offer expires in: 04:39" at bounding box center [520, 139] width 80 height 9
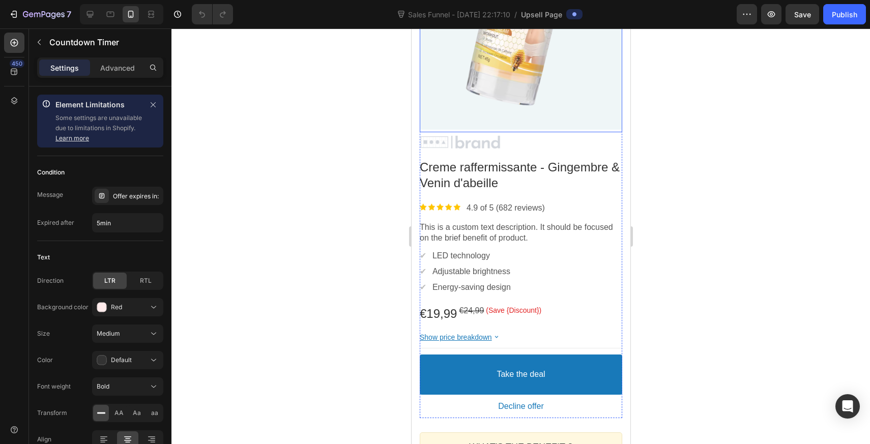
scroll to position [250, 0]
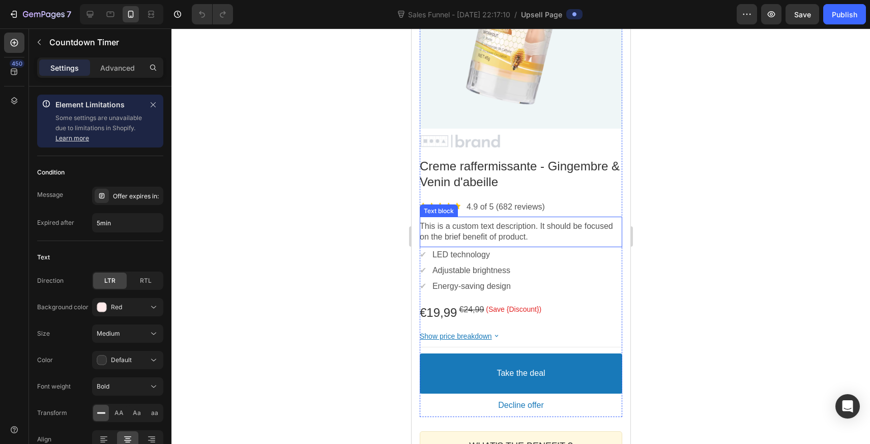
click at [479, 229] on p "This is a custom text description. It should be focused on the brief benefit of…" at bounding box center [520, 231] width 202 height 21
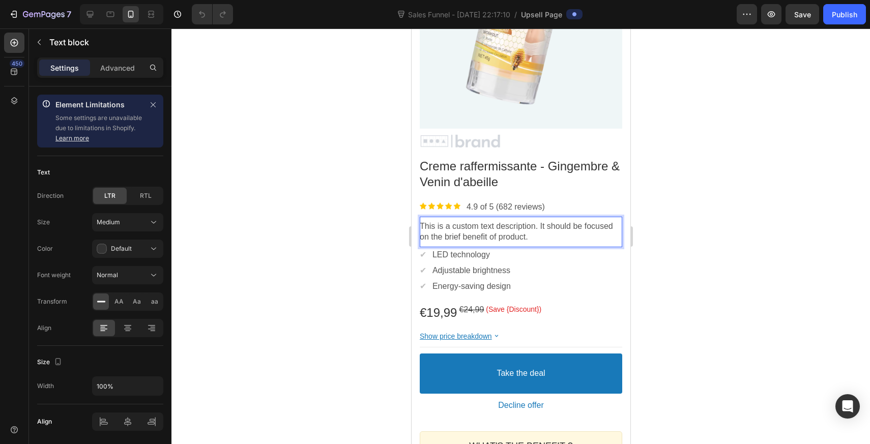
click at [480, 230] on p "This is a custom text description. It should be focused on the brief benefit of…" at bounding box center [520, 231] width 202 height 21
click at [489, 259] on p "LED technology" at bounding box center [460, 255] width 57 height 11
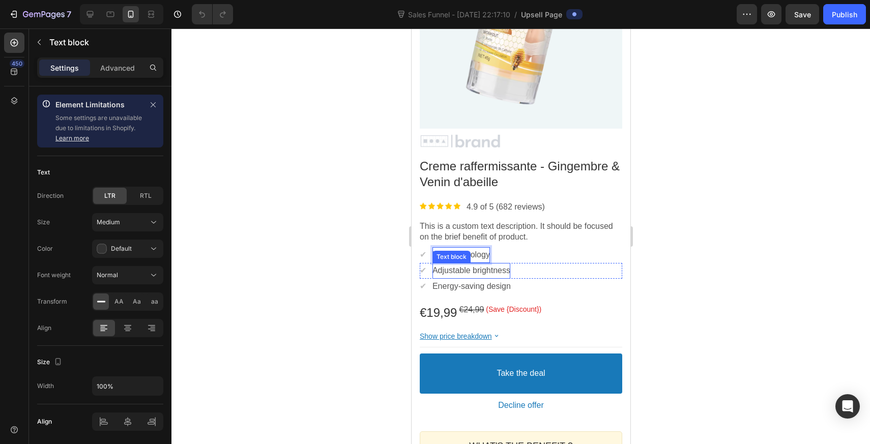
click at [482, 270] on p "Adjustable brightness" at bounding box center [471, 271] width 78 height 11
click at [478, 286] on p "Energy-saving design" at bounding box center [471, 286] width 78 height 11
click at [501, 308] on bdo "(Save {Discount})" at bounding box center [512, 309] width 55 height 8
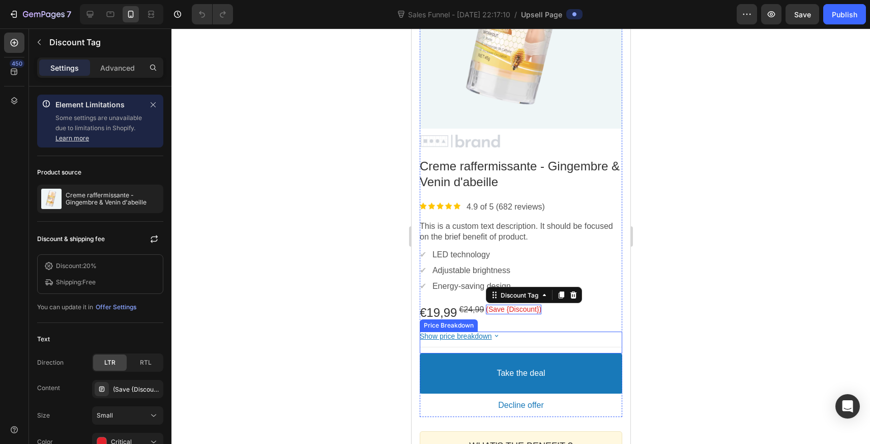
click at [496, 336] on icon at bounding box center [495, 336] width 9 height 9
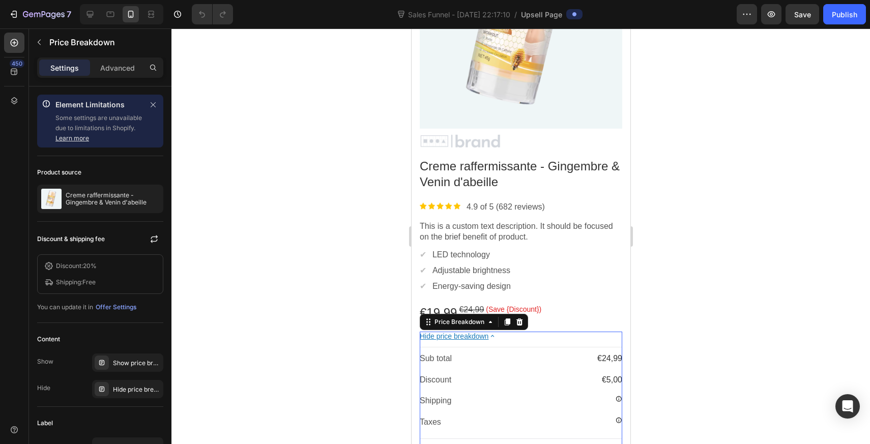
click at [497, 336] on icon at bounding box center [492, 336] width 9 height 9
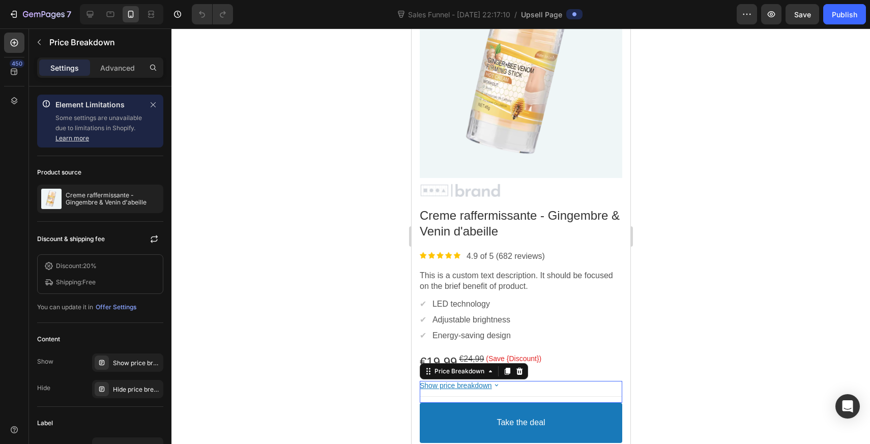
scroll to position [0, 0]
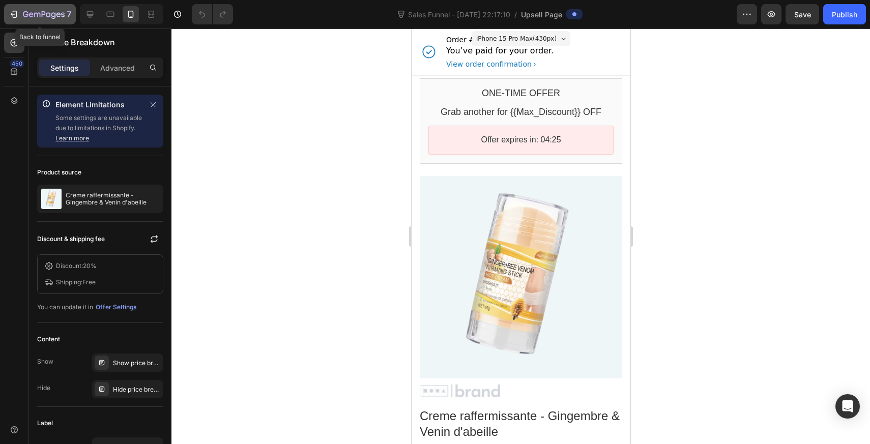
click at [17, 18] on icon "button" at bounding box center [14, 14] width 10 height 10
